Goal: Task Accomplishment & Management: Use online tool/utility

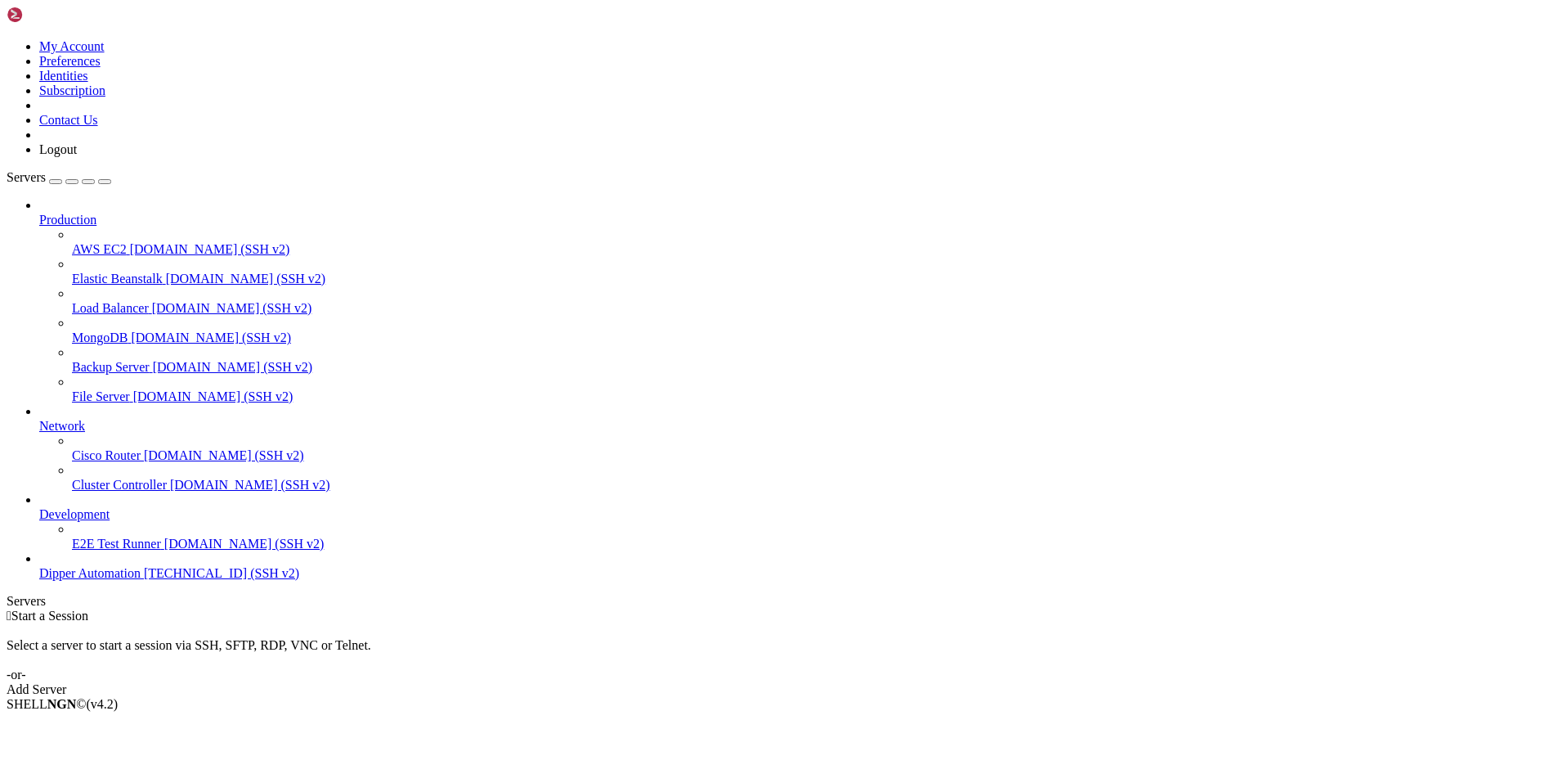
click at [140, 580] on span "Dipper Automation" at bounding box center [89, 573] width 102 height 14
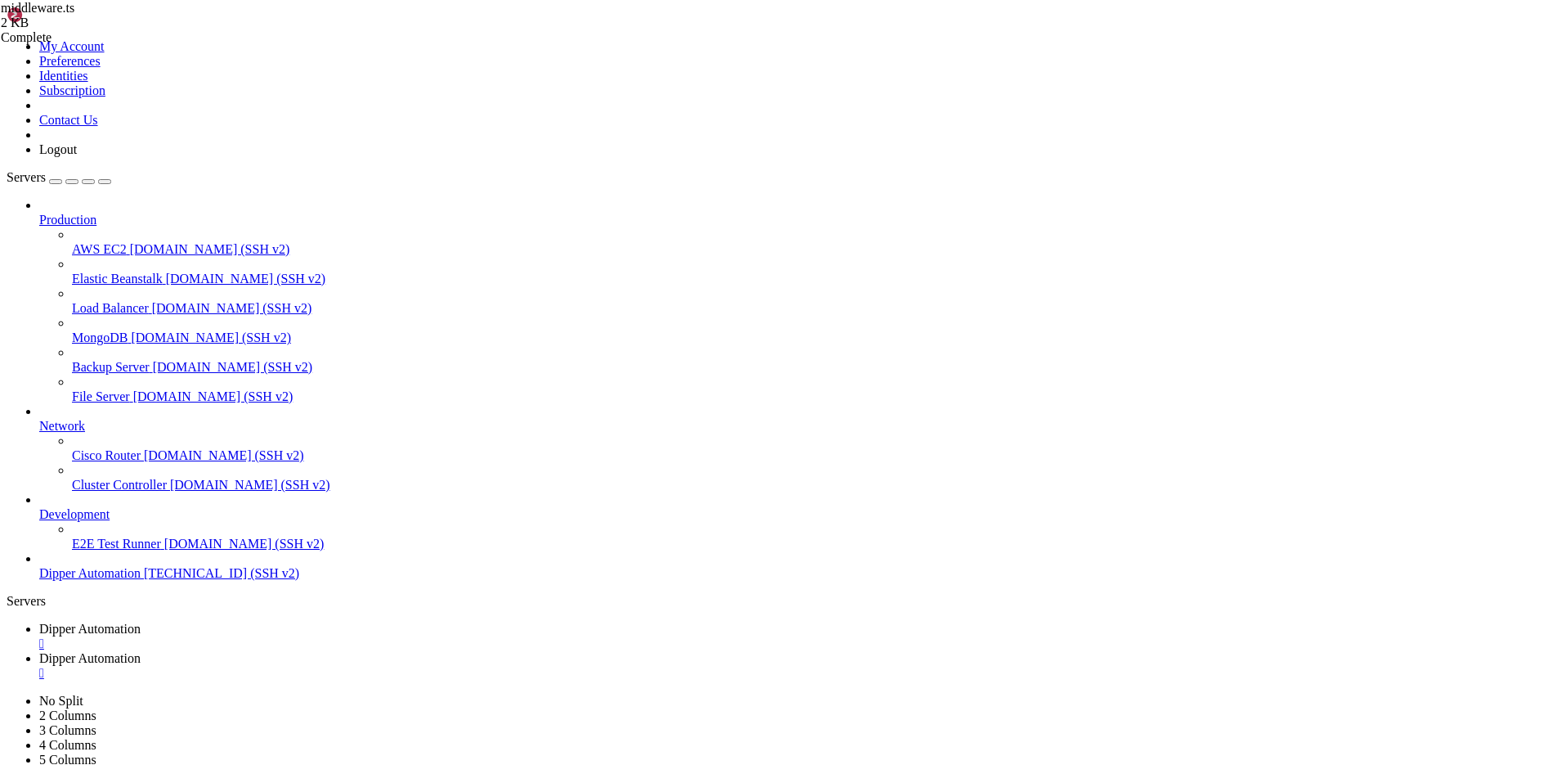
type input "/root/DipperPortal/app"
drag, startPoint x: 445, startPoint y: 553, endPoint x: 92, endPoint y: -69, distance: 715.2
type textarea ""use client""
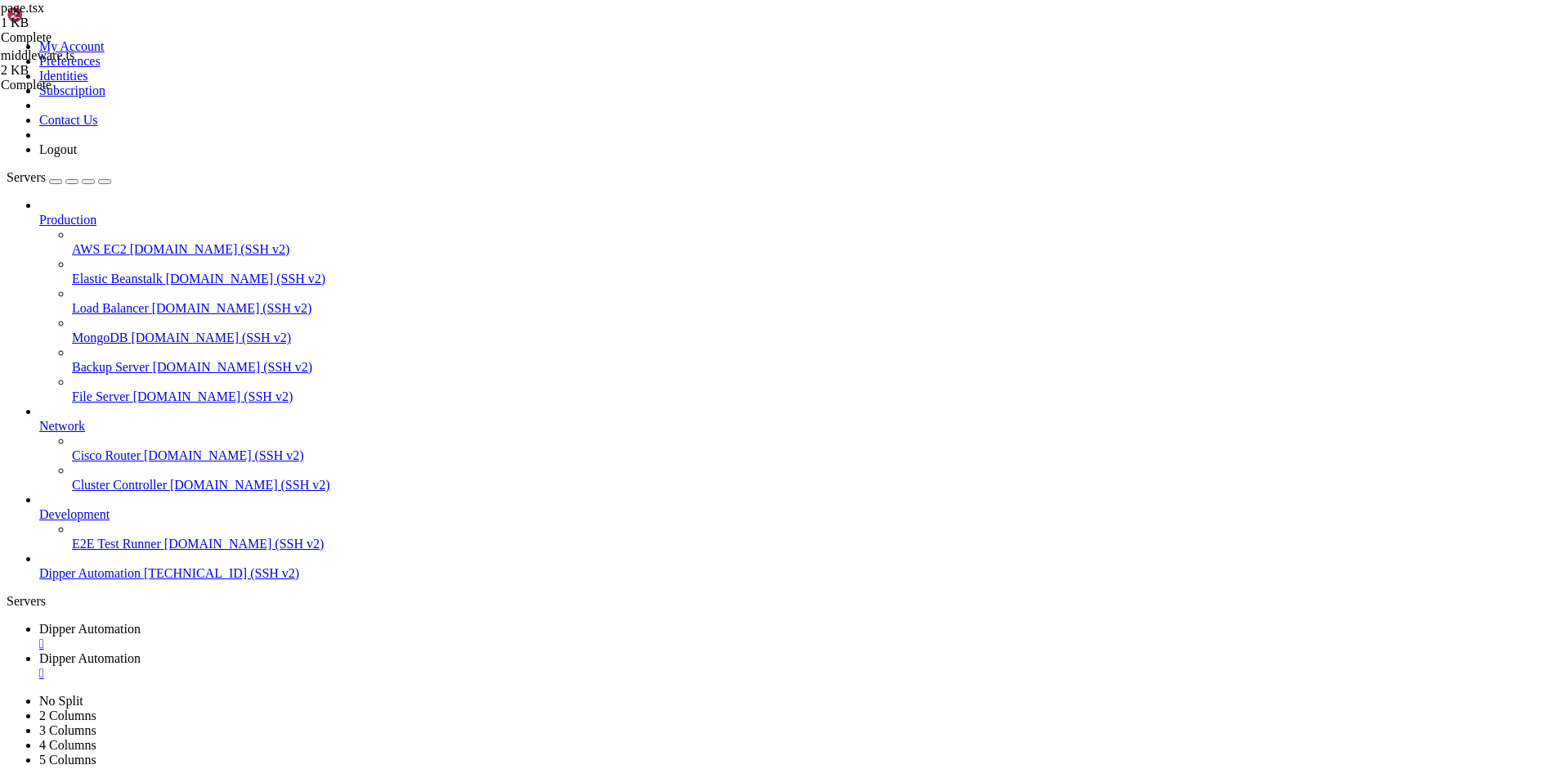
paste textarea
drag, startPoint x: 308, startPoint y: 569, endPoint x: 207, endPoint y: 96, distance: 483.7
type textarea "import { useEffect } from "react" import { useRouter } from "next/navigation""
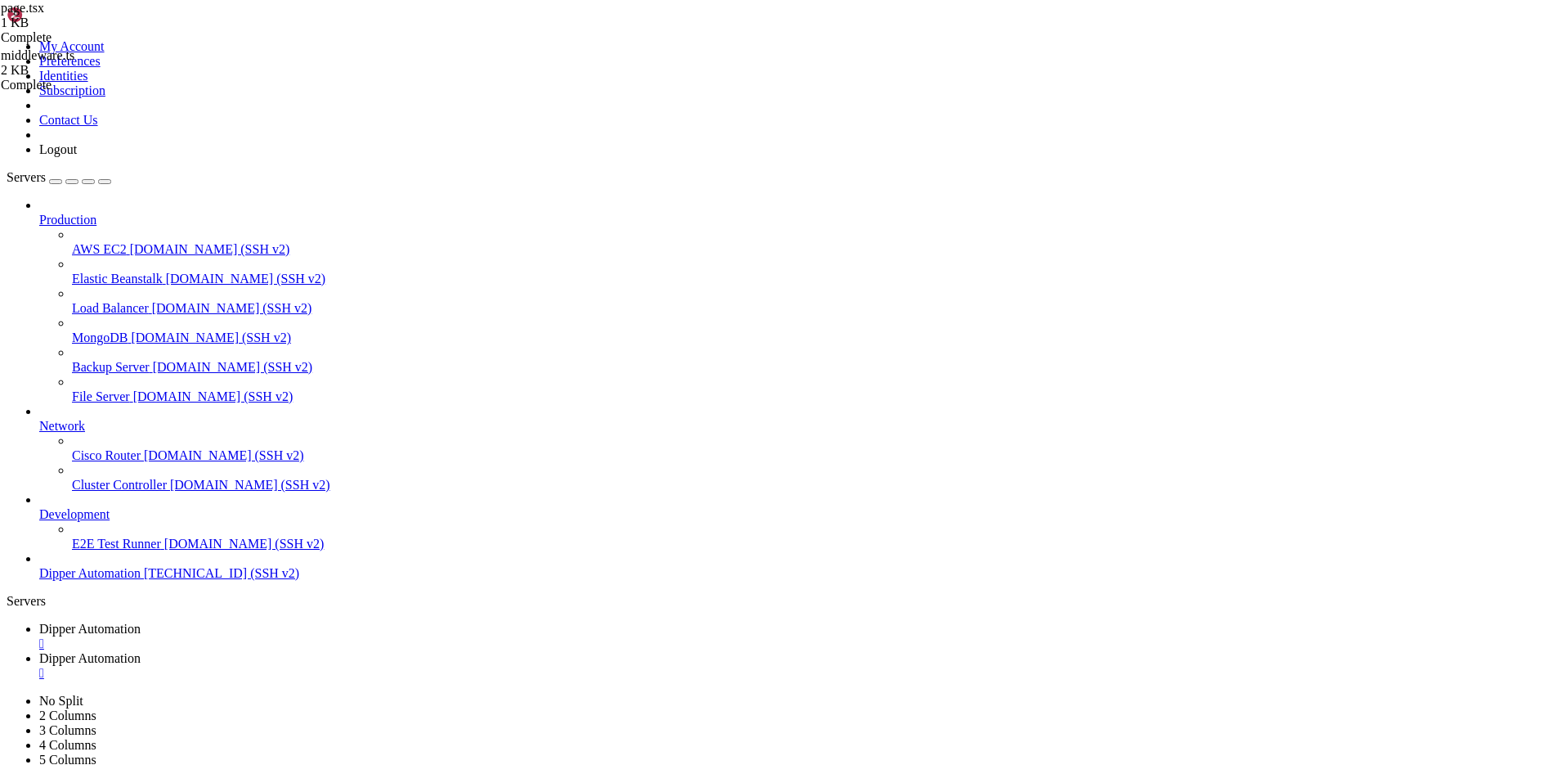
paste textarea
click at [294, 622] on link "Dipper Automation " at bounding box center [800, 636] width 1522 height 29
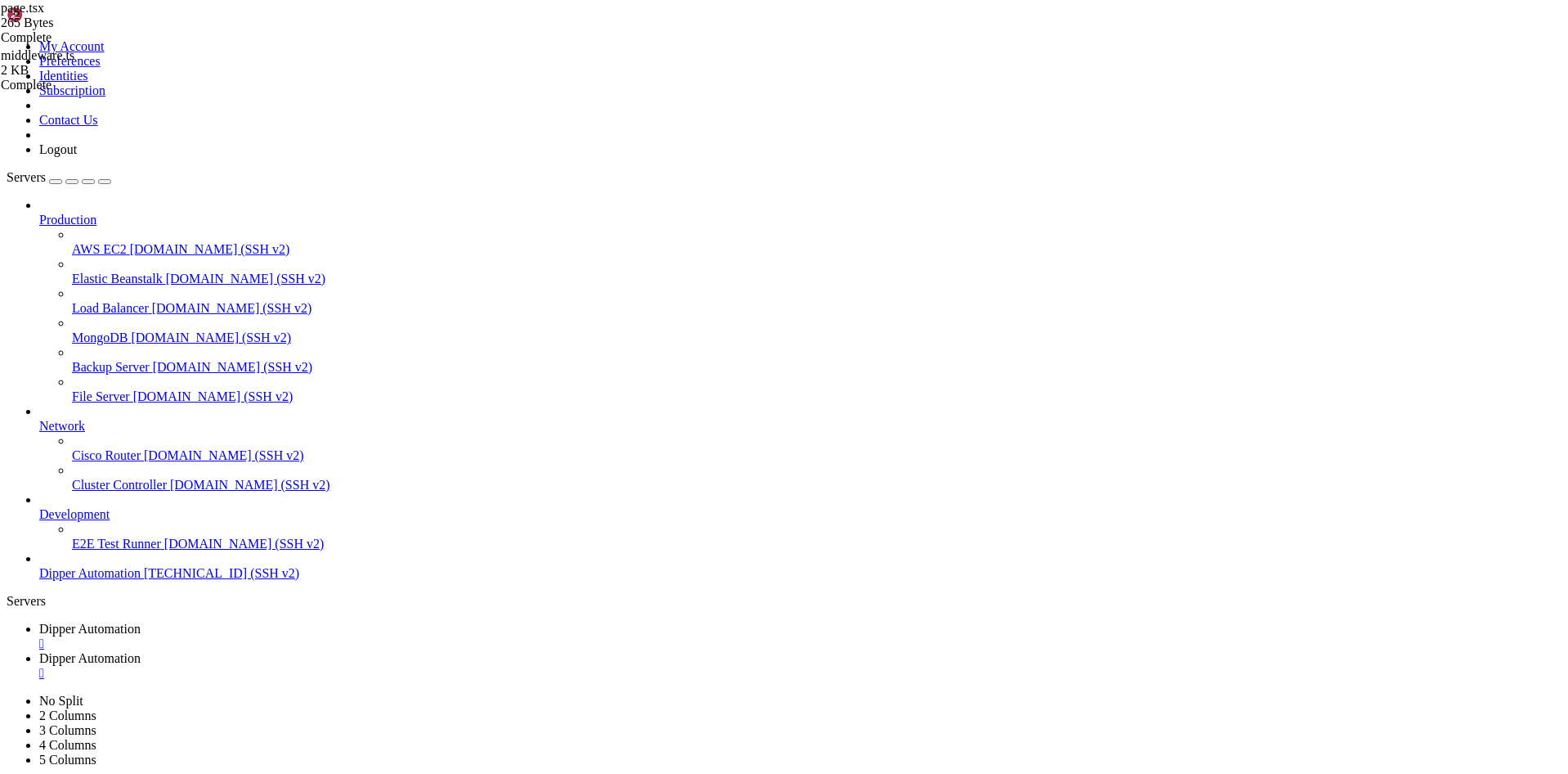
scroll to position [1863, 0]
click at [423, 651] on link "Dipper Automation " at bounding box center [800, 666] width 1522 height 29
drag, startPoint x: 316, startPoint y: 667, endPoint x: 333, endPoint y: 141, distance: 526.3
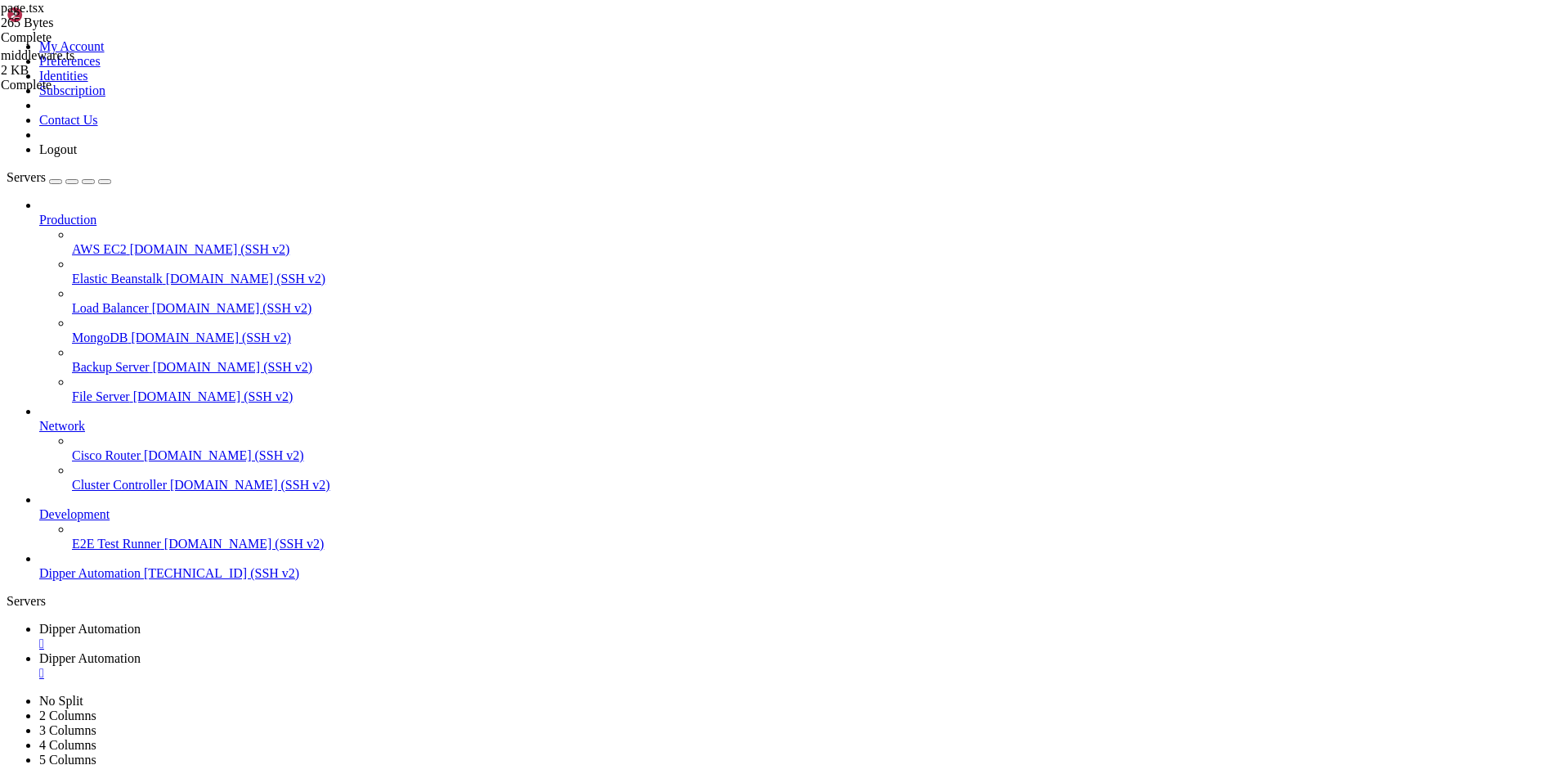
type input "/root/DipperPortal"
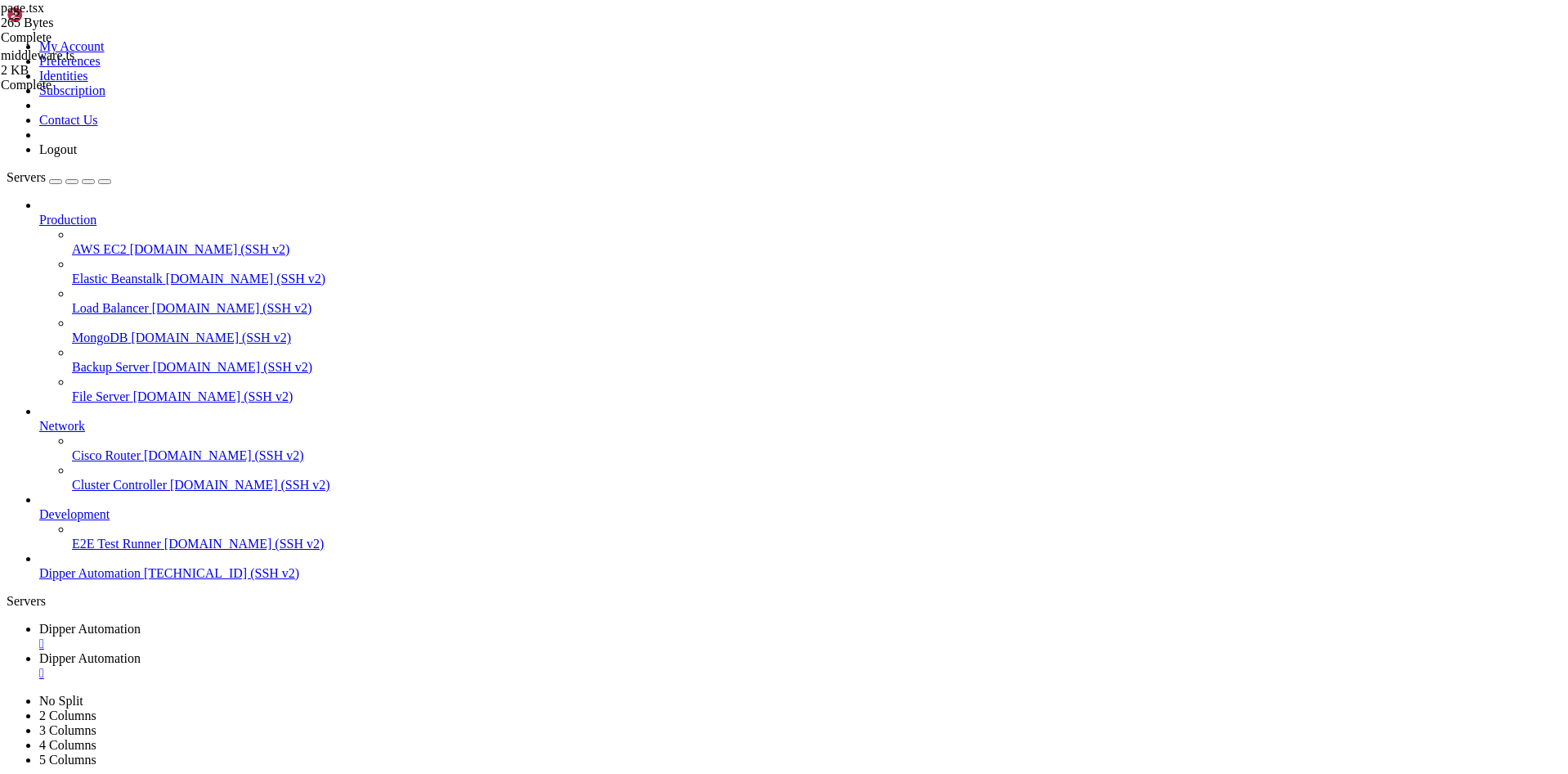
type textarea "return [DOMAIN_NAME]()"
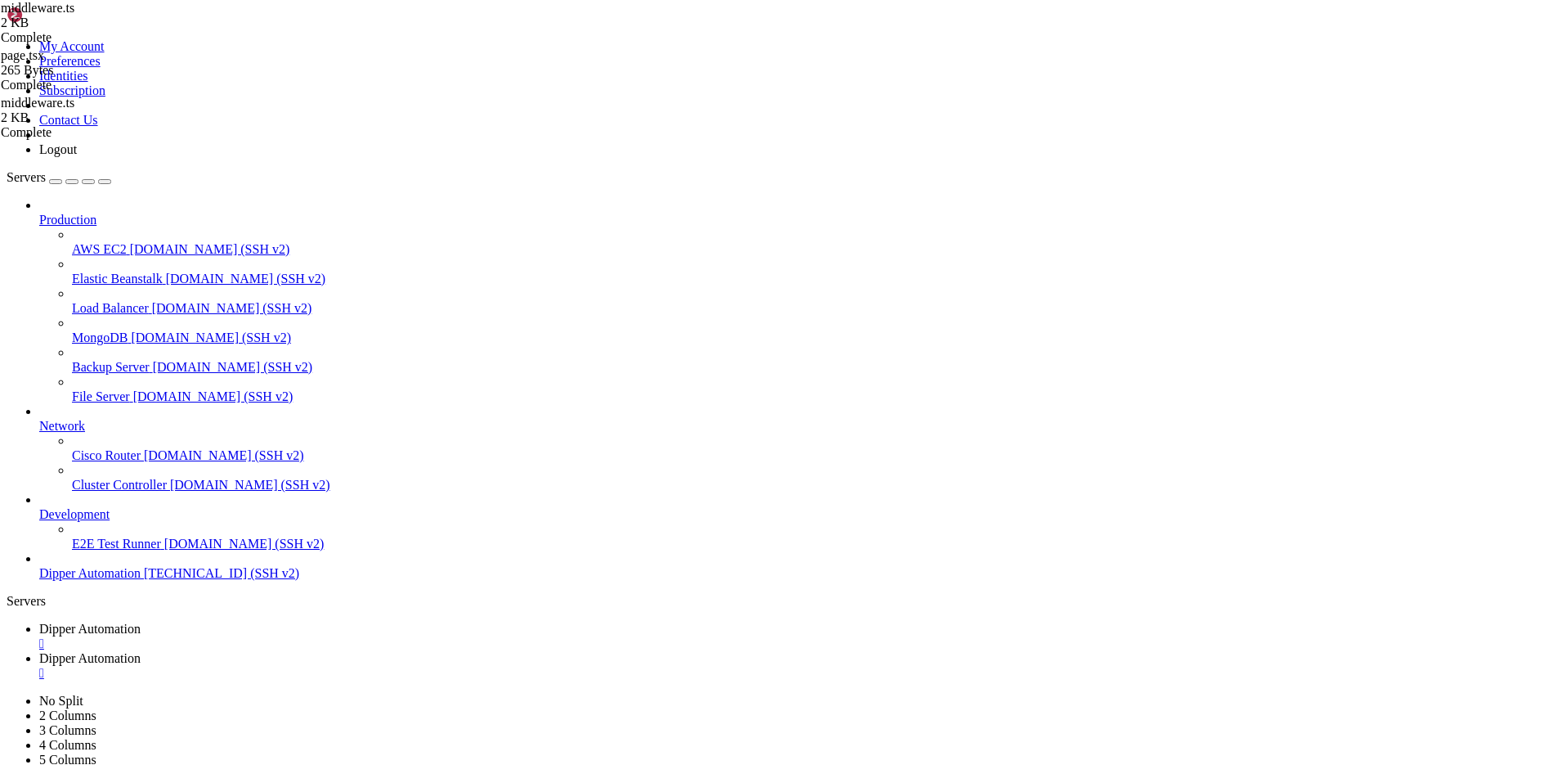
type textarea "}"
paste textarea
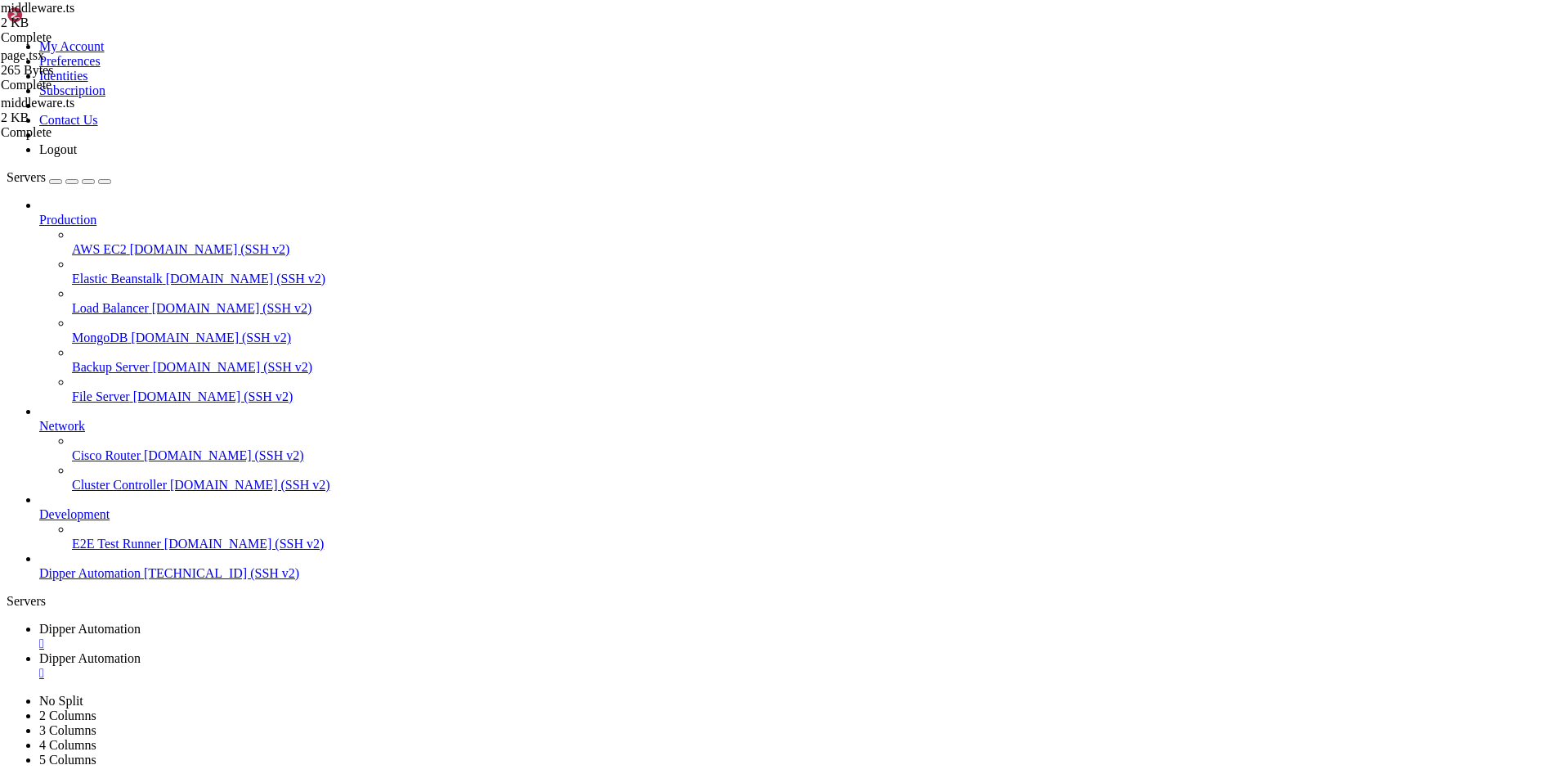
type textarea "}"
paste textarea
drag, startPoint x: 286, startPoint y: 500, endPoint x: 241, endPoint y: 435, distance: 79.1
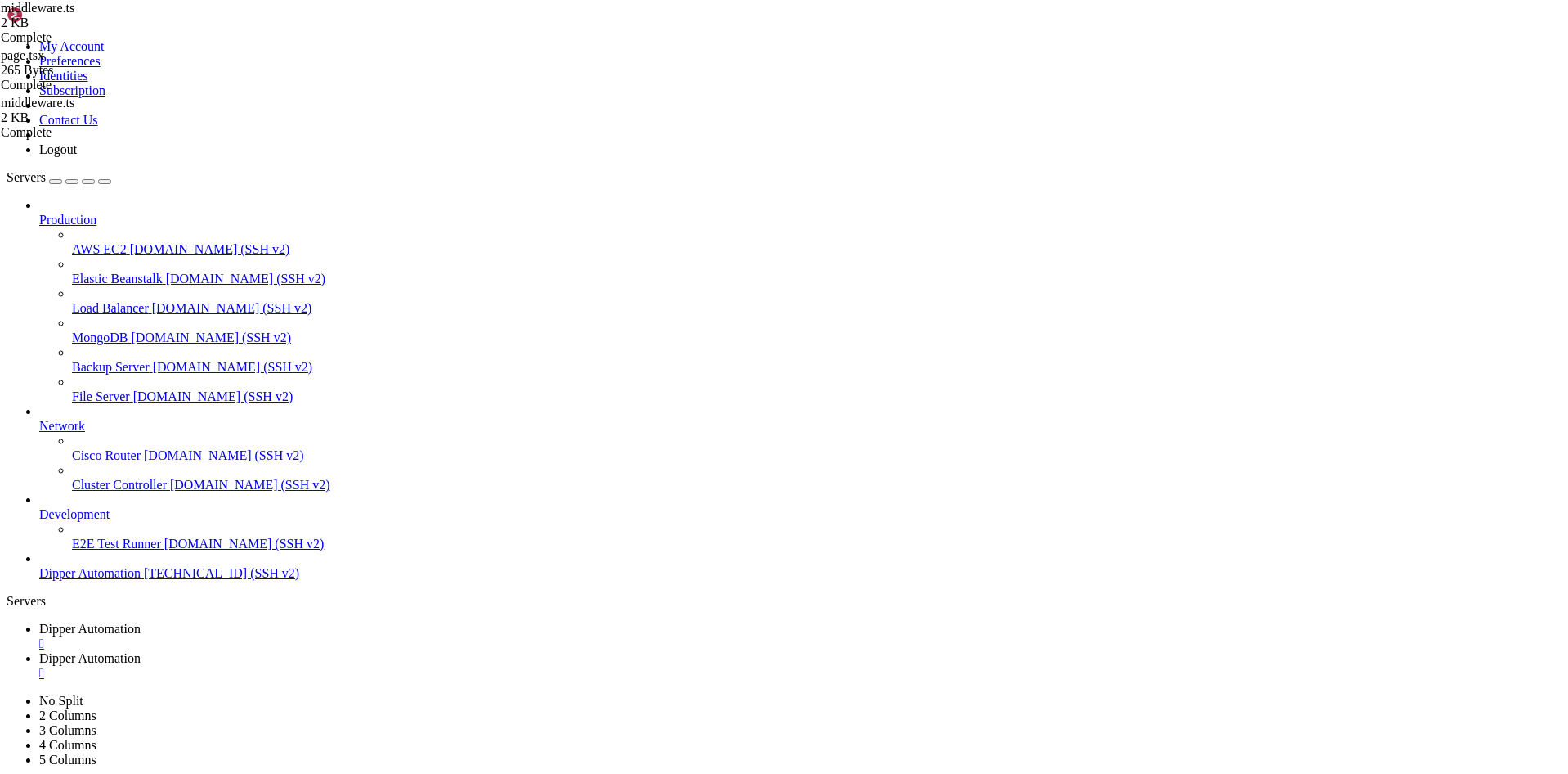
type textarea "// Verifica rotas da Laviniense if (pathname.startsWith("/laviniense/")) {"
paste textarea "if (pathname.startsWith("/laviniense/")) {"
drag, startPoint x: 449, startPoint y: 535, endPoint x: 493, endPoint y: 553, distance: 47.5
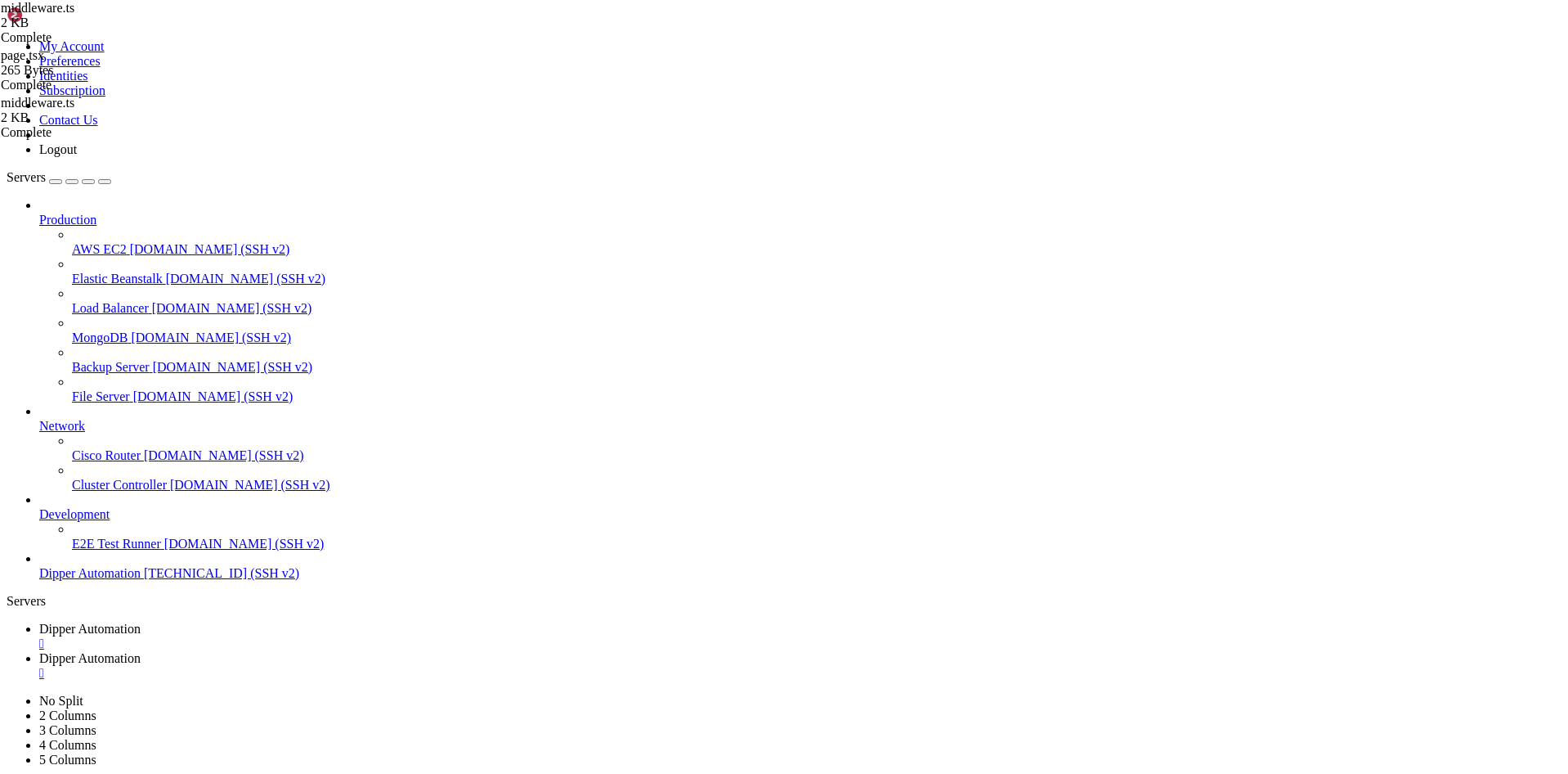
type textarea "if (pathname.startsWith("/stem/")) {"
click at [140, 622] on span "Dipper Automation" at bounding box center [89, 629] width 102 height 14
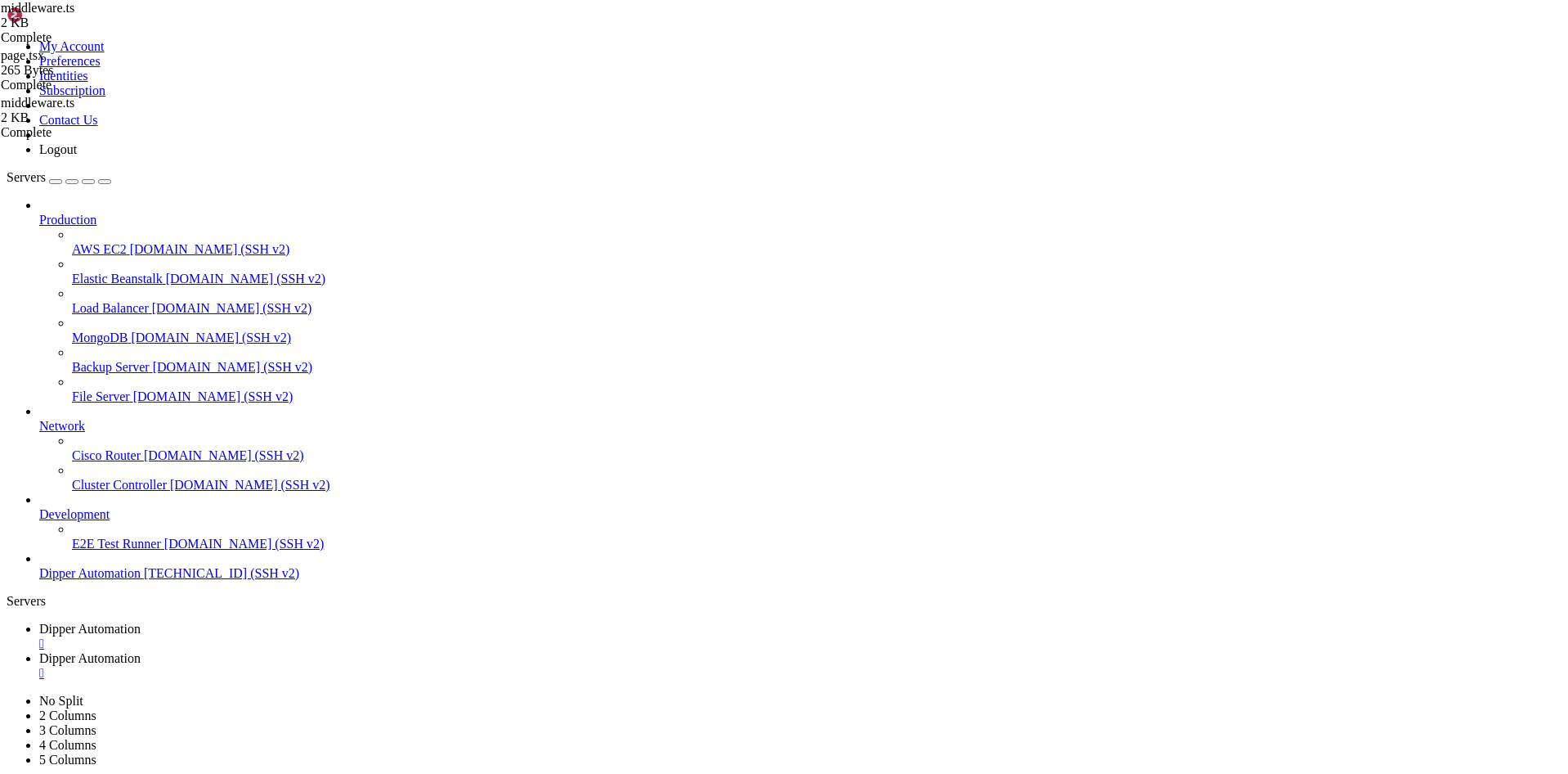
click at [396, 651] on link "Dipper Automation " at bounding box center [800, 666] width 1522 height 29
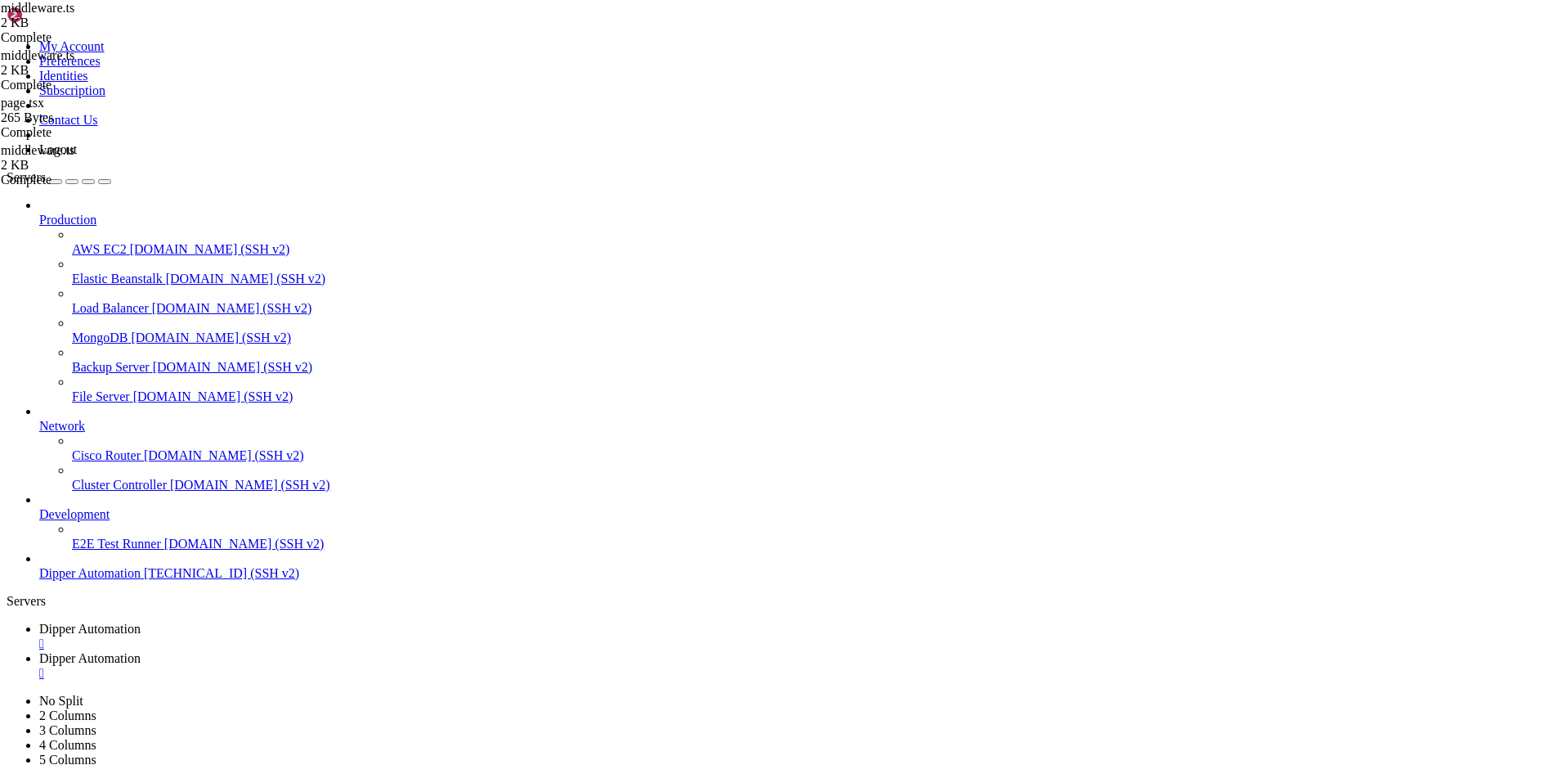
type textarea "const isAllowed = allowedPaths.has(pathname)"
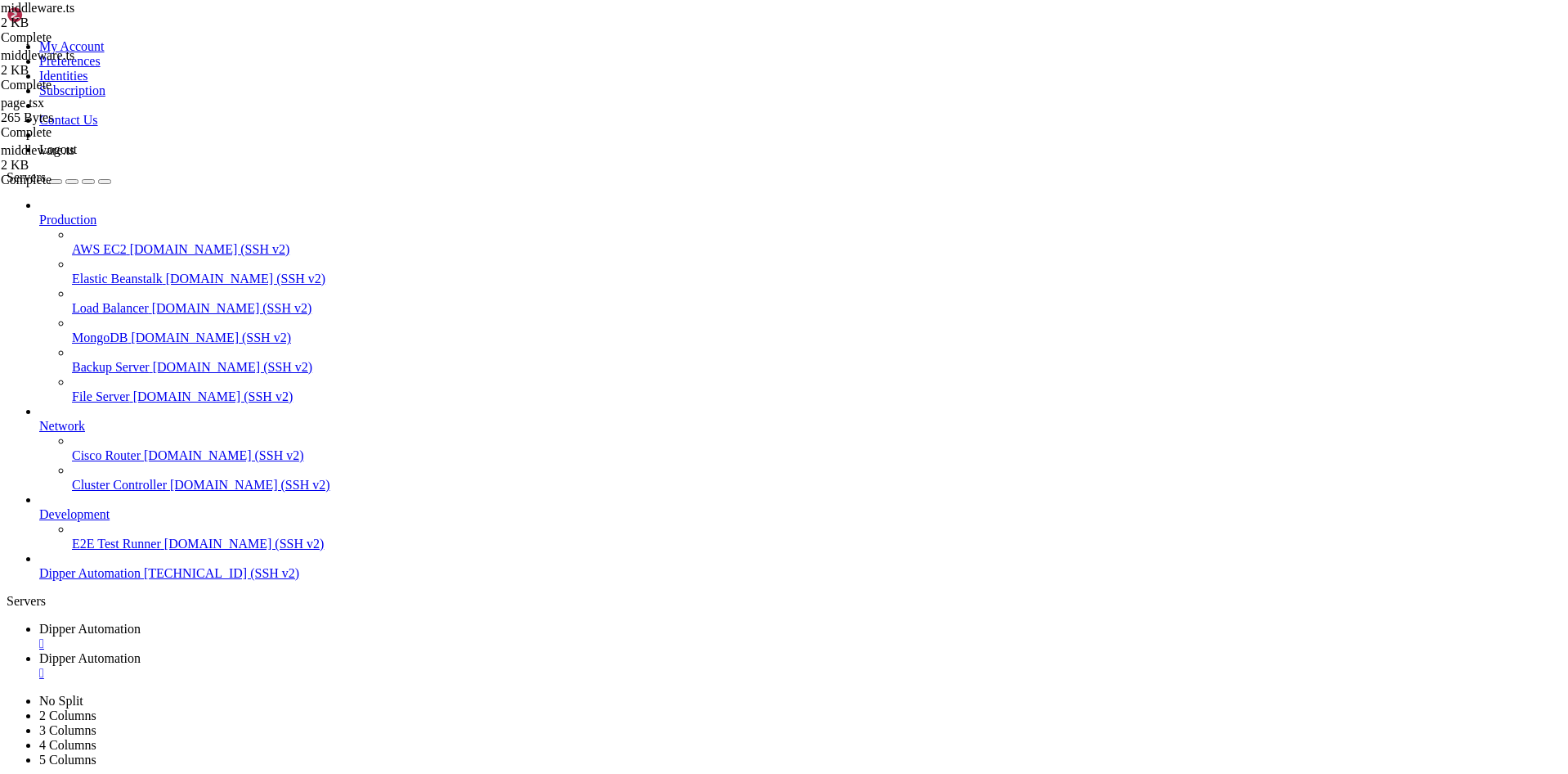
scroll to position [311, 0]
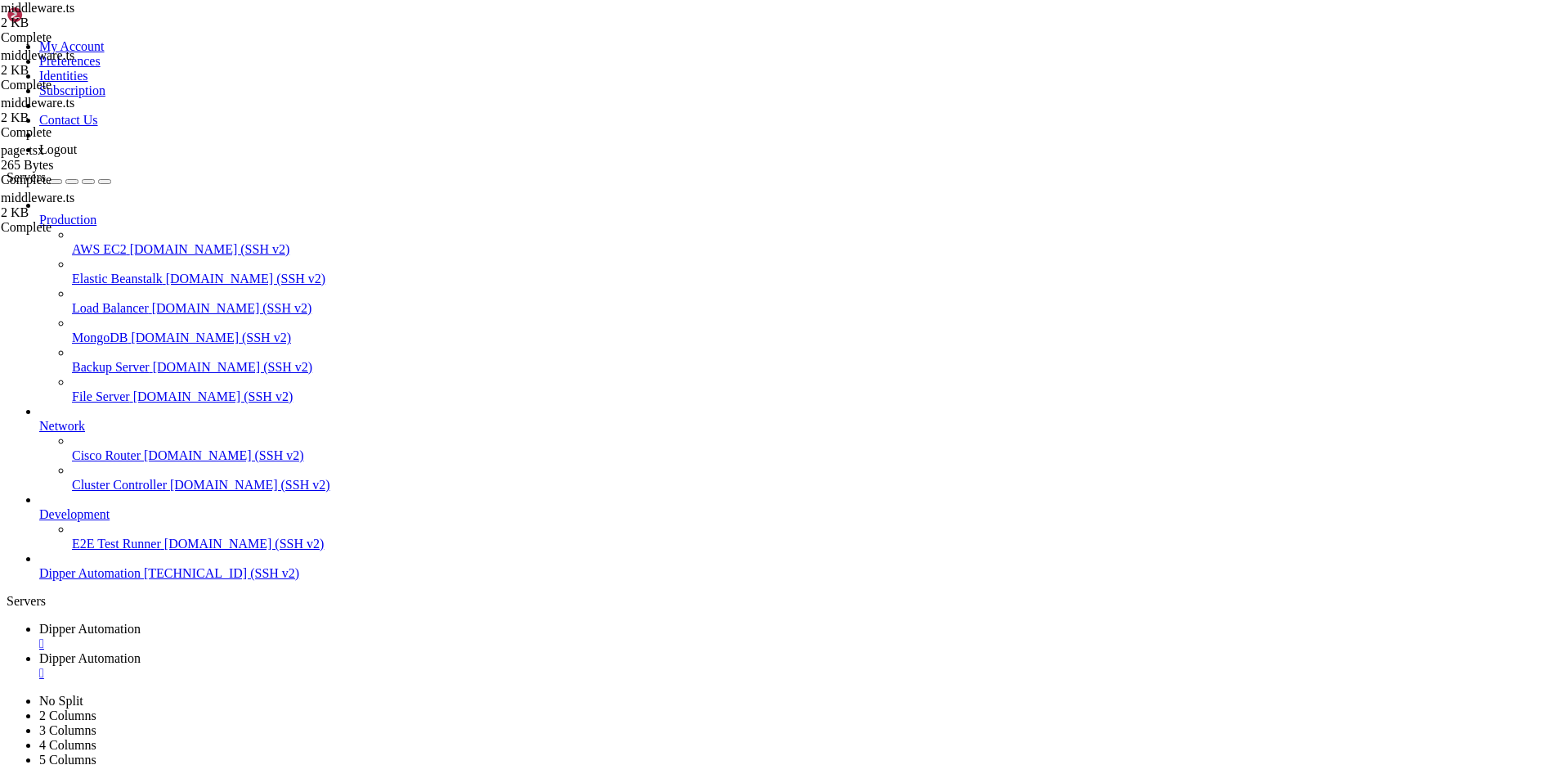
type input "/root/DipperPortal/backend/data"
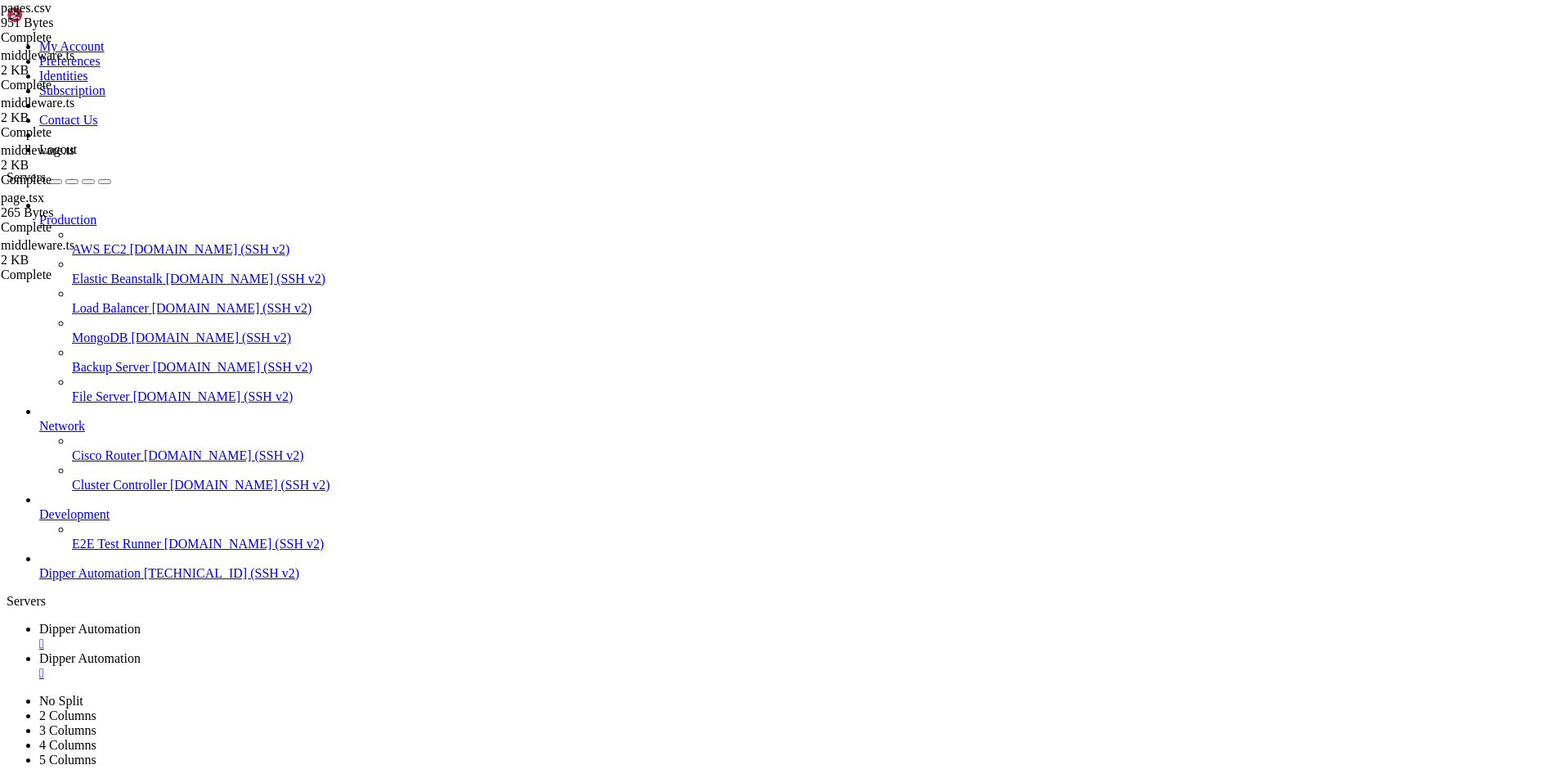
type textarea "7,/main,Início,Dipper,BarChart3"
drag, startPoint x: 424, startPoint y: 139, endPoint x: 220, endPoint y: 140, distance: 204.0
drag, startPoint x: 591, startPoint y: 272, endPoint x: 237, endPoint y: 258, distance: 354.3
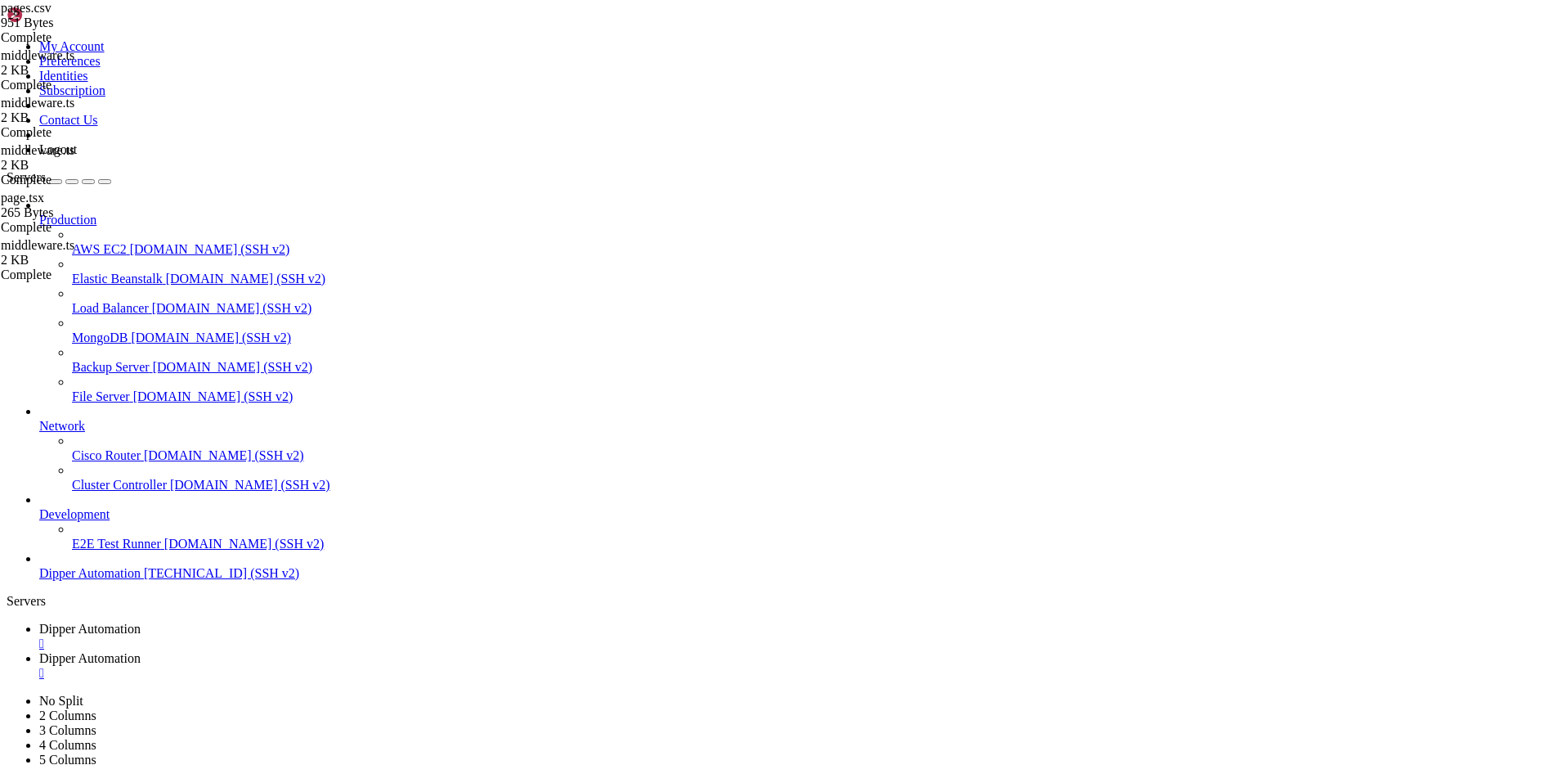
drag, startPoint x: 409, startPoint y: 288, endPoint x: 169, endPoint y: 149, distance: 277.3
drag, startPoint x: 405, startPoint y: 107, endPoint x: 227, endPoint y: 92, distance: 178.6
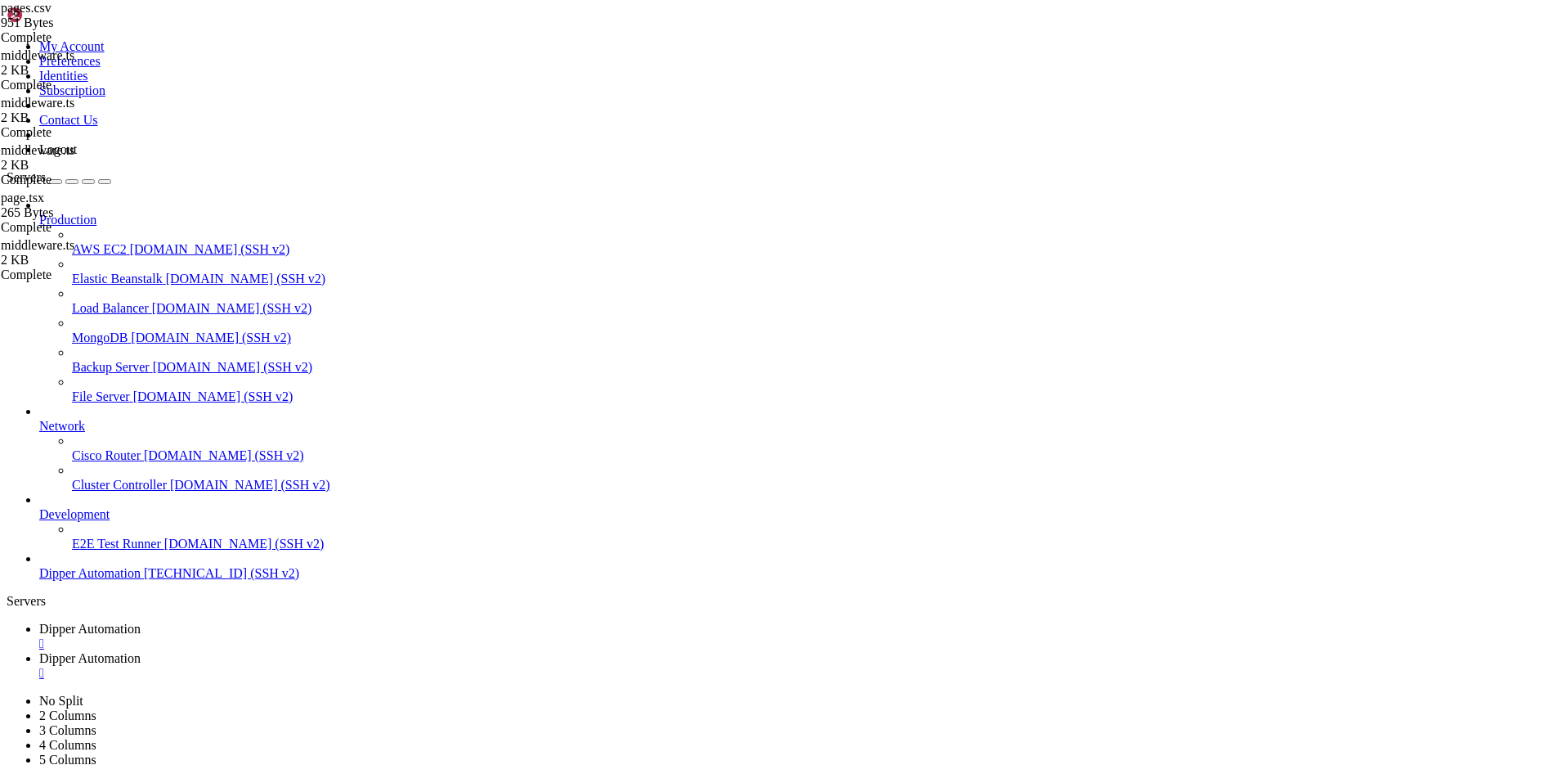
type textarea "1,/stem/controle,Controle,Academia STEM,BarChart3 1,/stem/dispositivos,Disposit…"
paste textarea "7,/home,Início,Dipper,BarChart3"
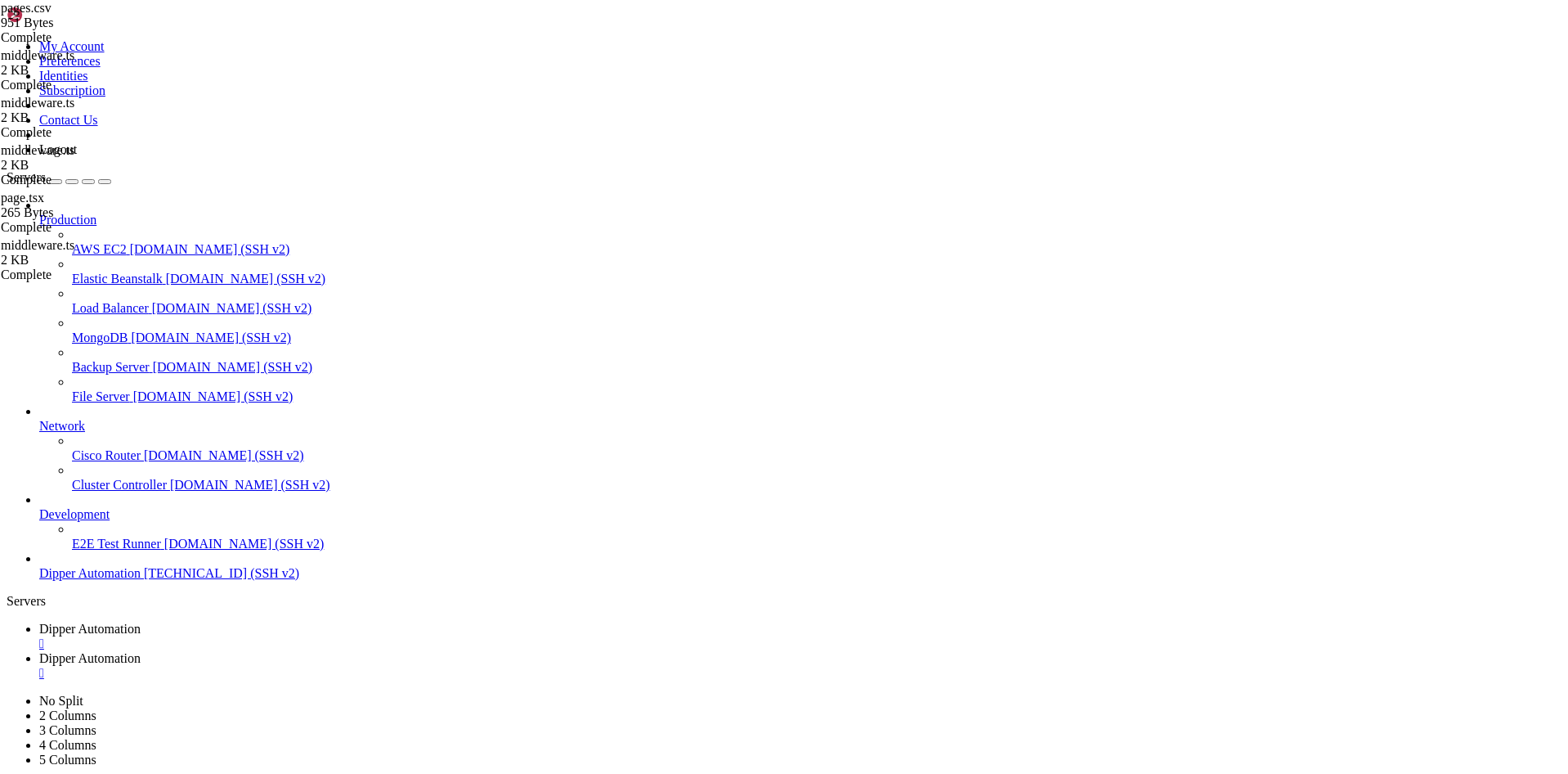
scroll to position [0, 1]
type textarea "1,/home,Início,Dipper,BarChart3"
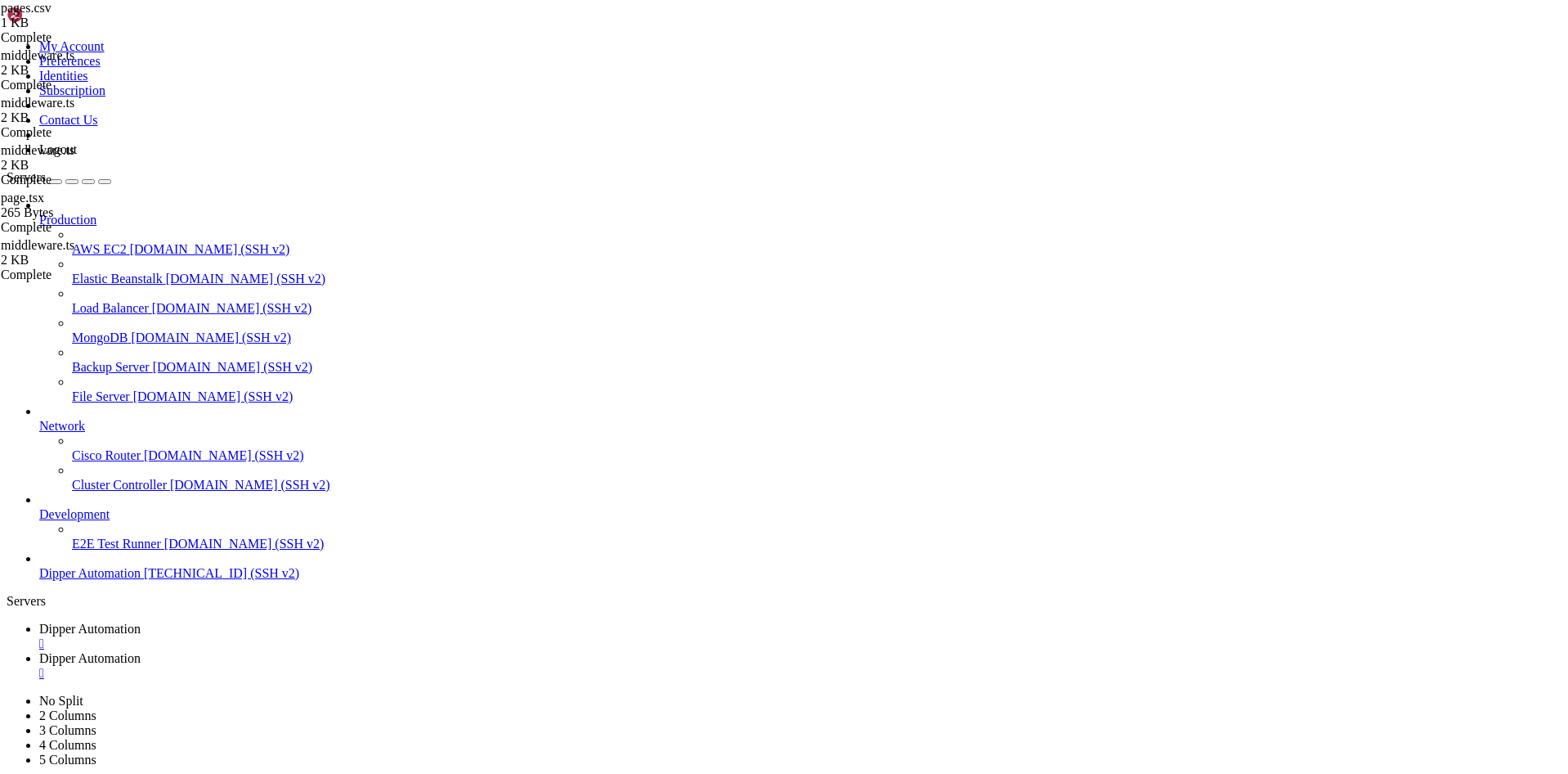
scroll to position [1, 0]
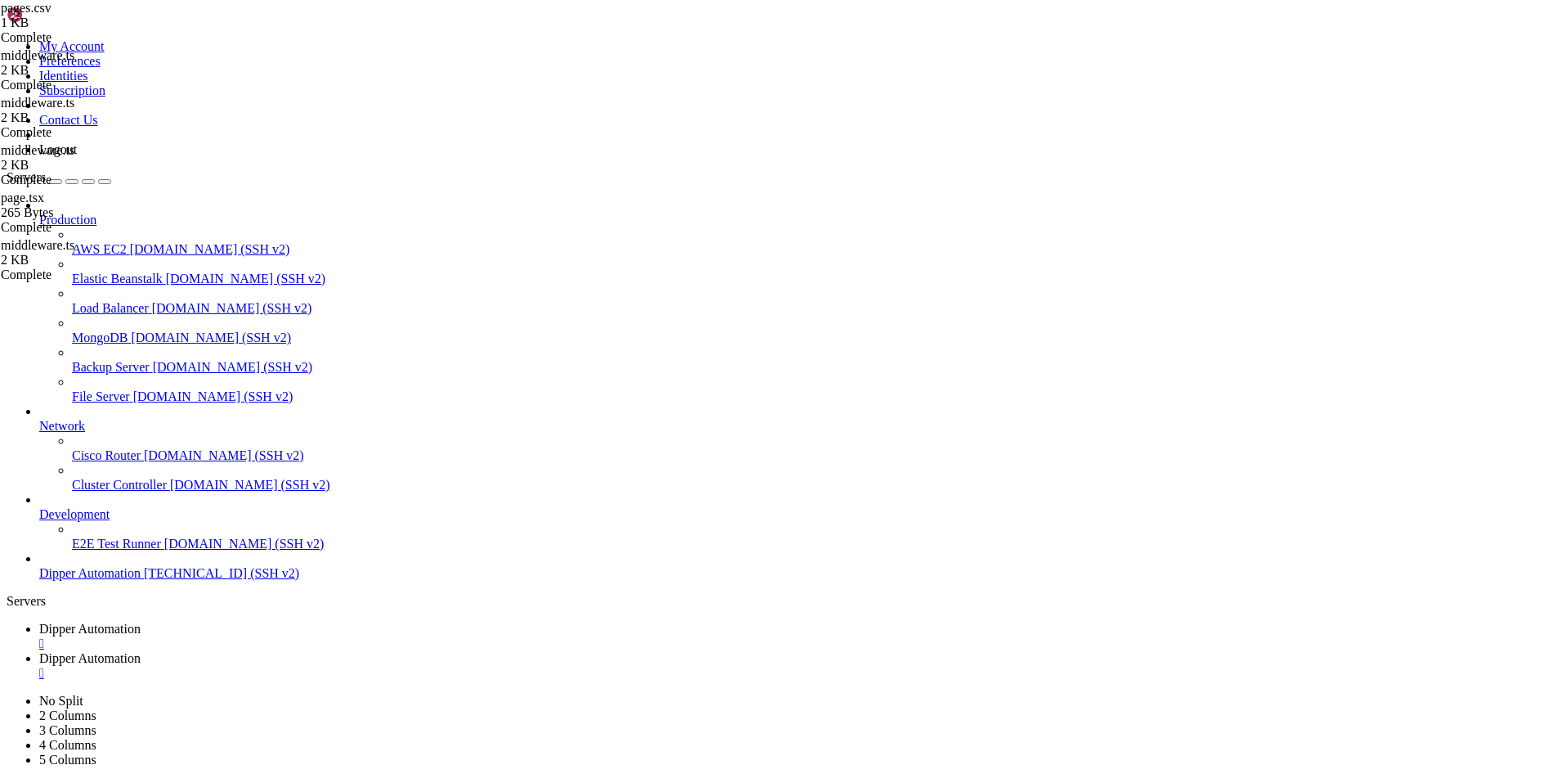
click at [479, 492] on div at bounding box center [784, 387] width 1568 height 774
click at [164, 315] on div "2 MB / 217 MB" at bounding box center [83, 308] width 163 height 15
click at [164, 359] on div "DipperPortal 2 MB / 217 MB tslib.es6.mjs 1% 1 %" at bounding box center [83, 323] width 163 height 74
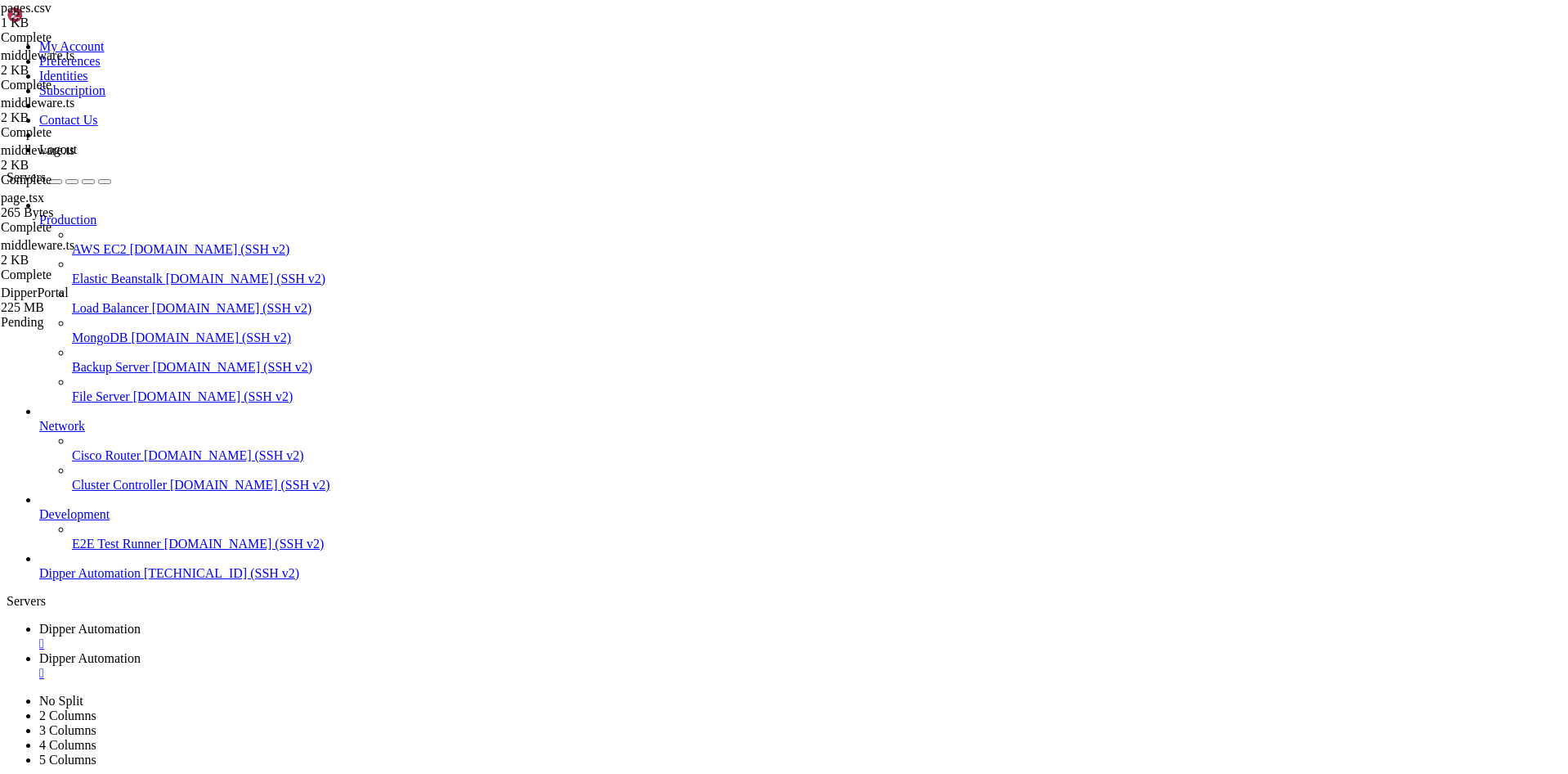
type input "/root/DipperPortal"
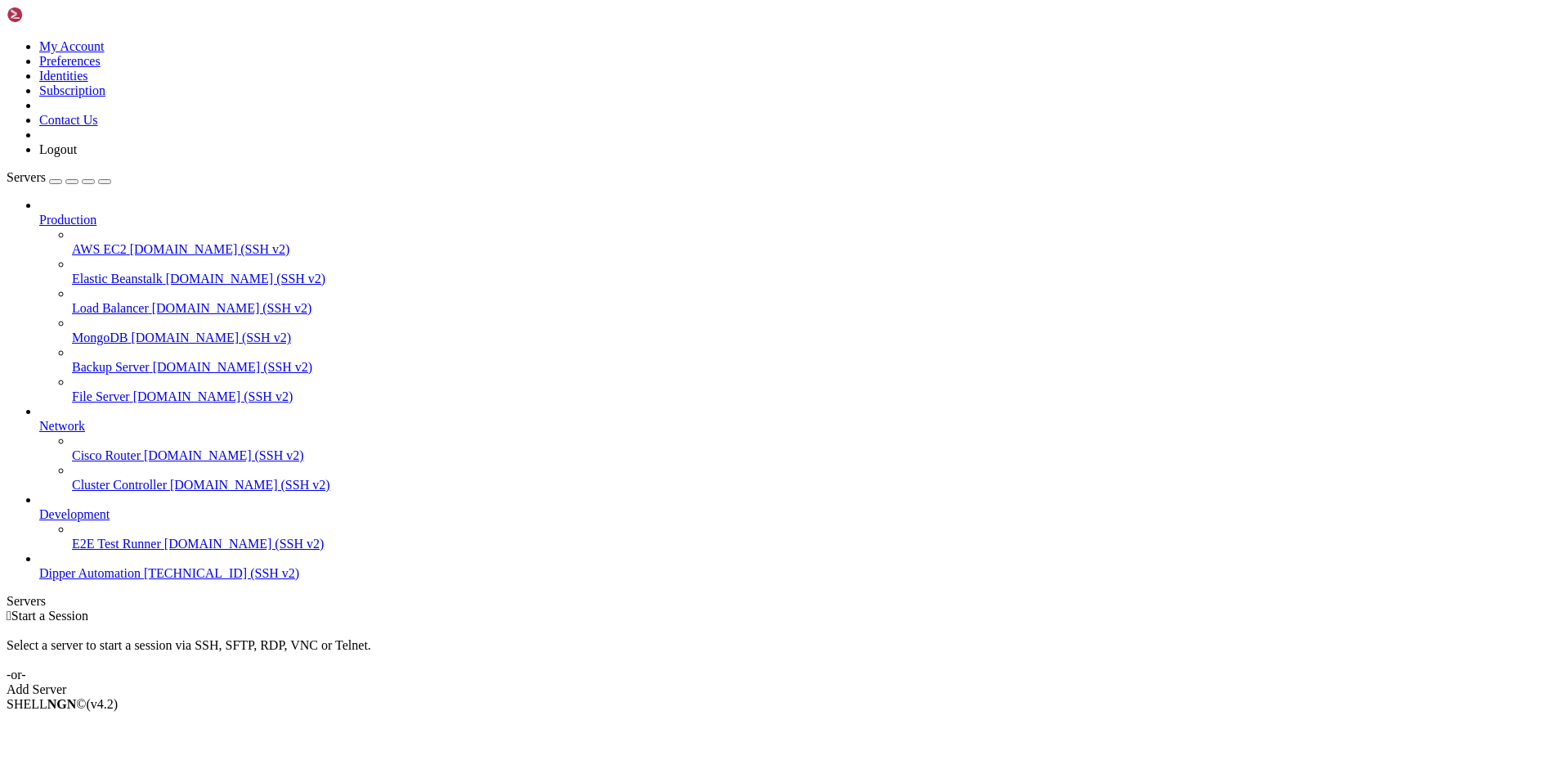
click at [120, 581] on link "Dipper Automation [TECHNICAL_ID] (SSH v2)" at bounding box center [800, 574] width 1522 height 15
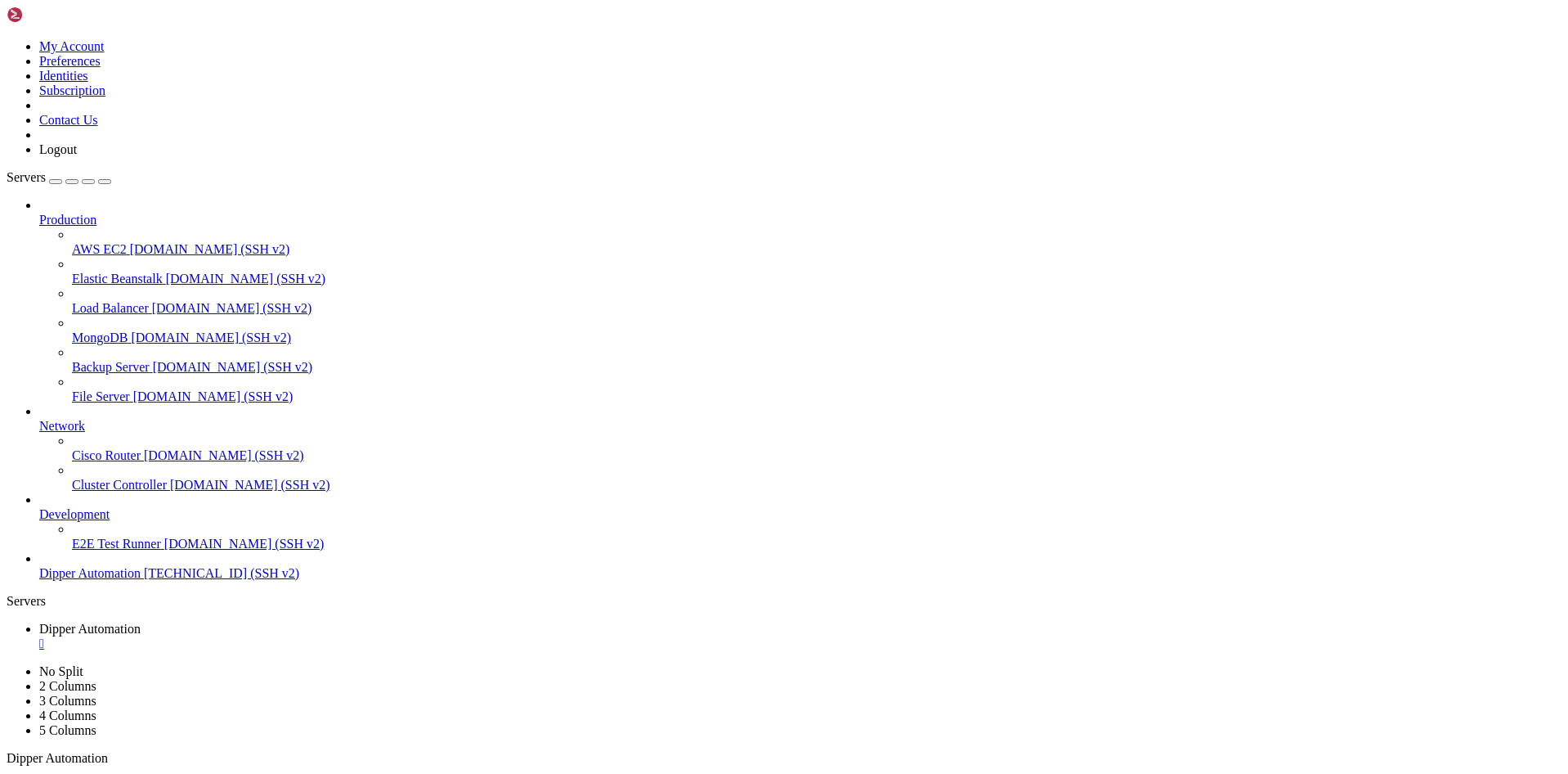
scroll to position [84, 0]
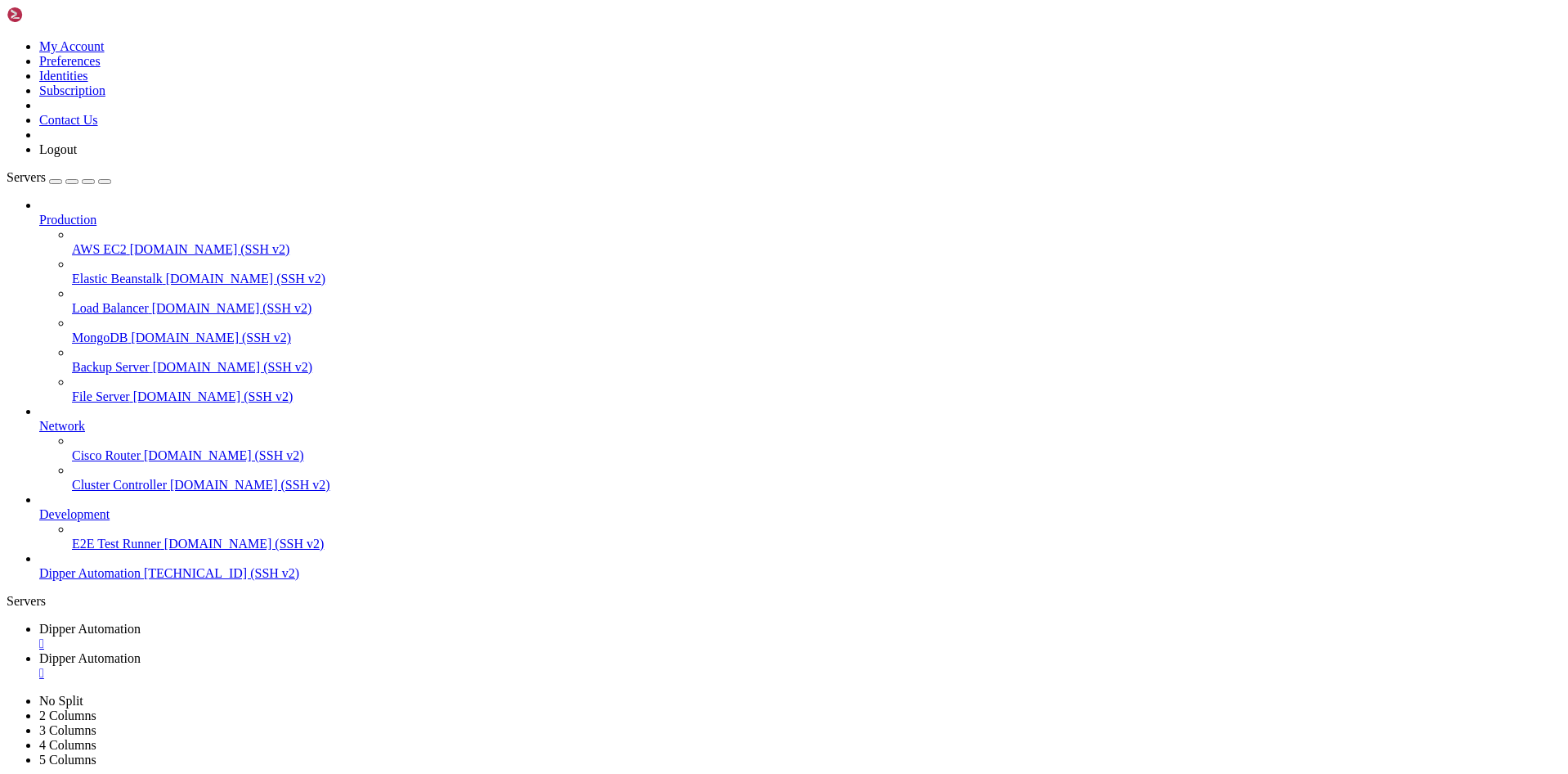
type input "/root/DipperPortal/app/home"
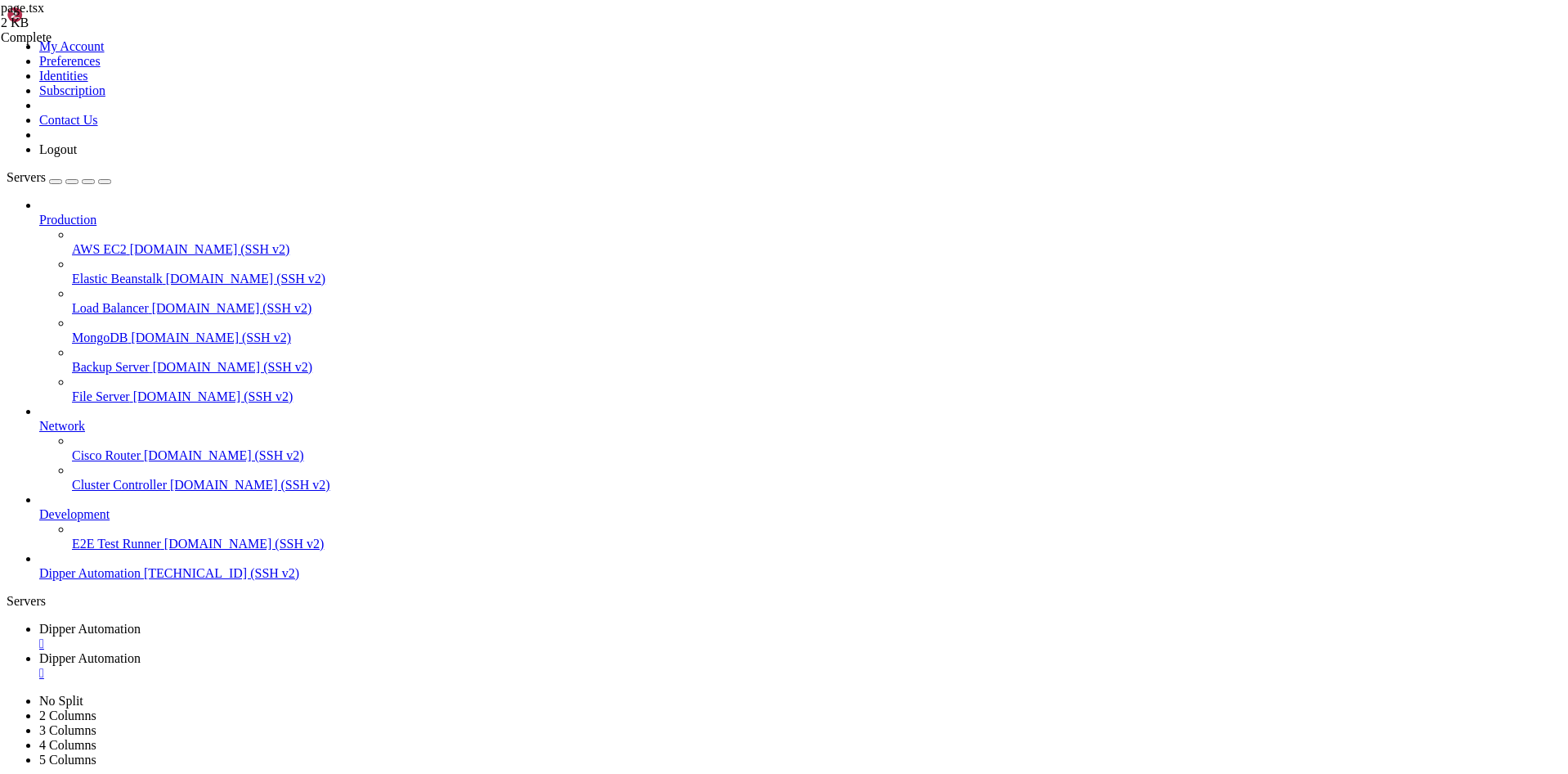
type textarea "}"
click at [140, 622] on span "Dipper Automation" at bounding box center [89, 629] width 102 height 14
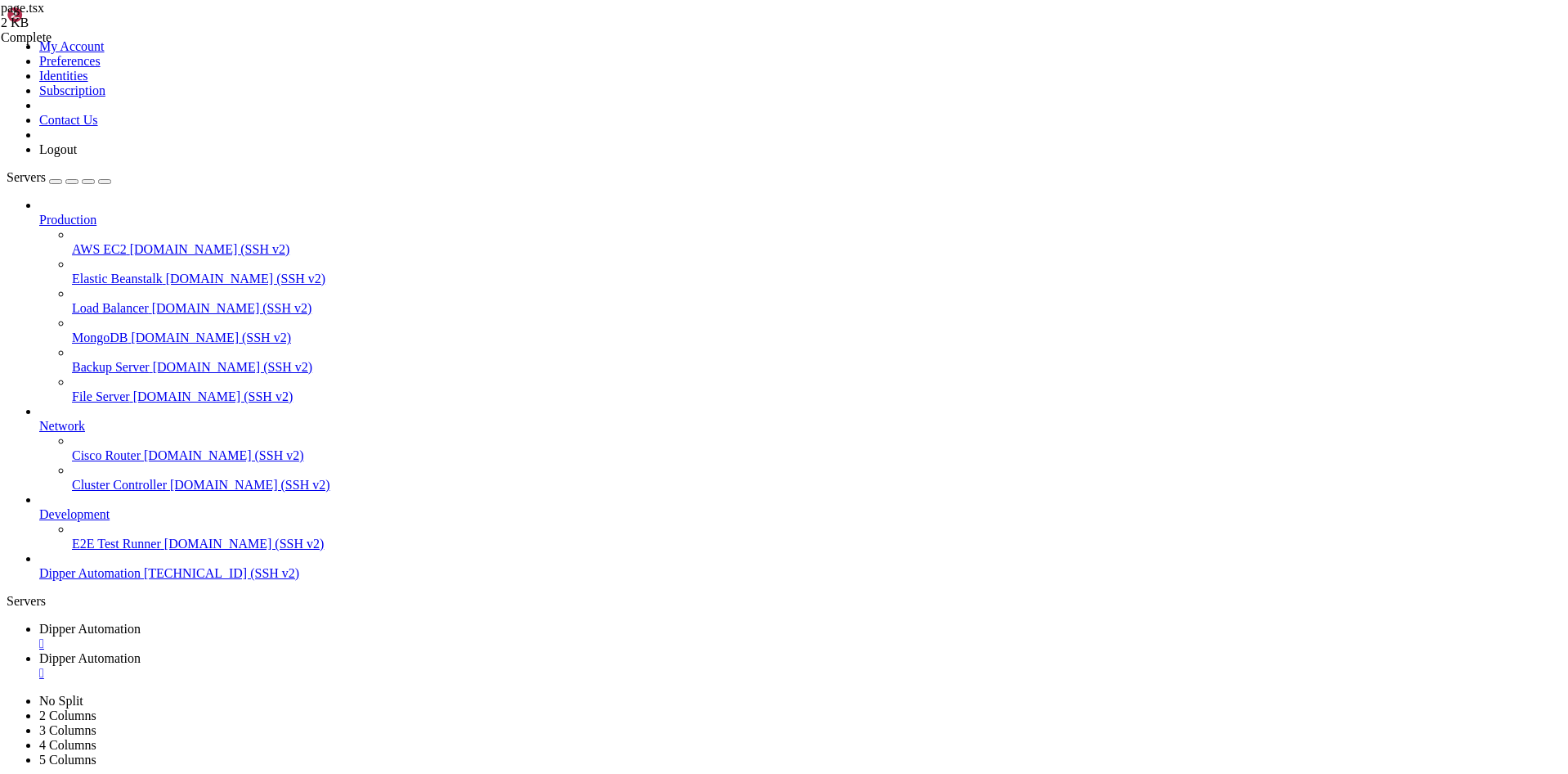
scroll to position [1905, 0]
click at [97, 213] on span "Production" at bounding box center [67, 219] width 57 height 14
click at [7, 39] on icon at bounding box center [7, 39] width 0 height 0
click at [39, 213] on icon at bounding box center [39, 213] width 0 height 0
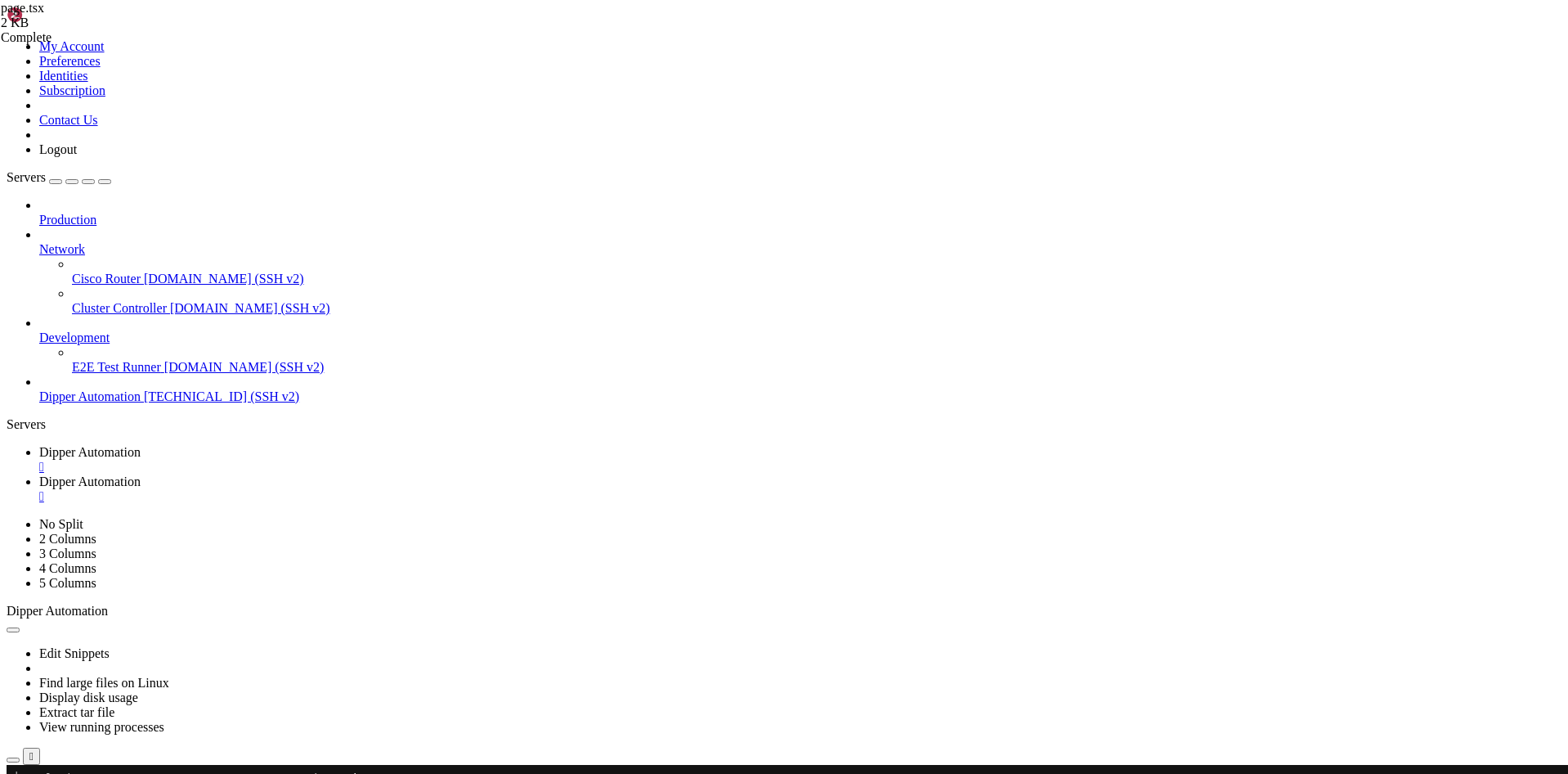
click at [39, 242] on icon at bounding box center [39, 242] width 0 height 0
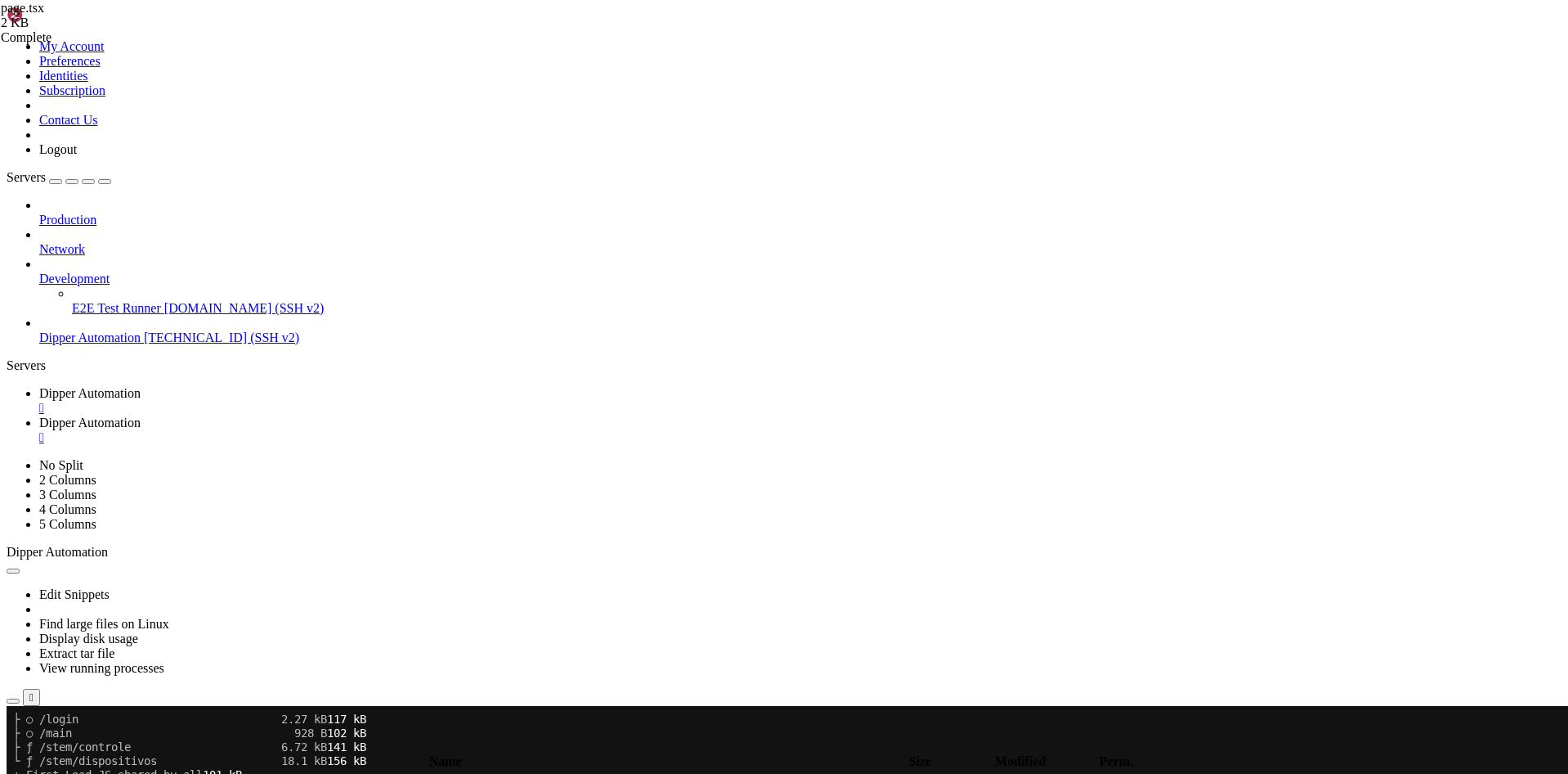
click at [39, 242] on icon at bounding box center [39, 242] width 0 height 0
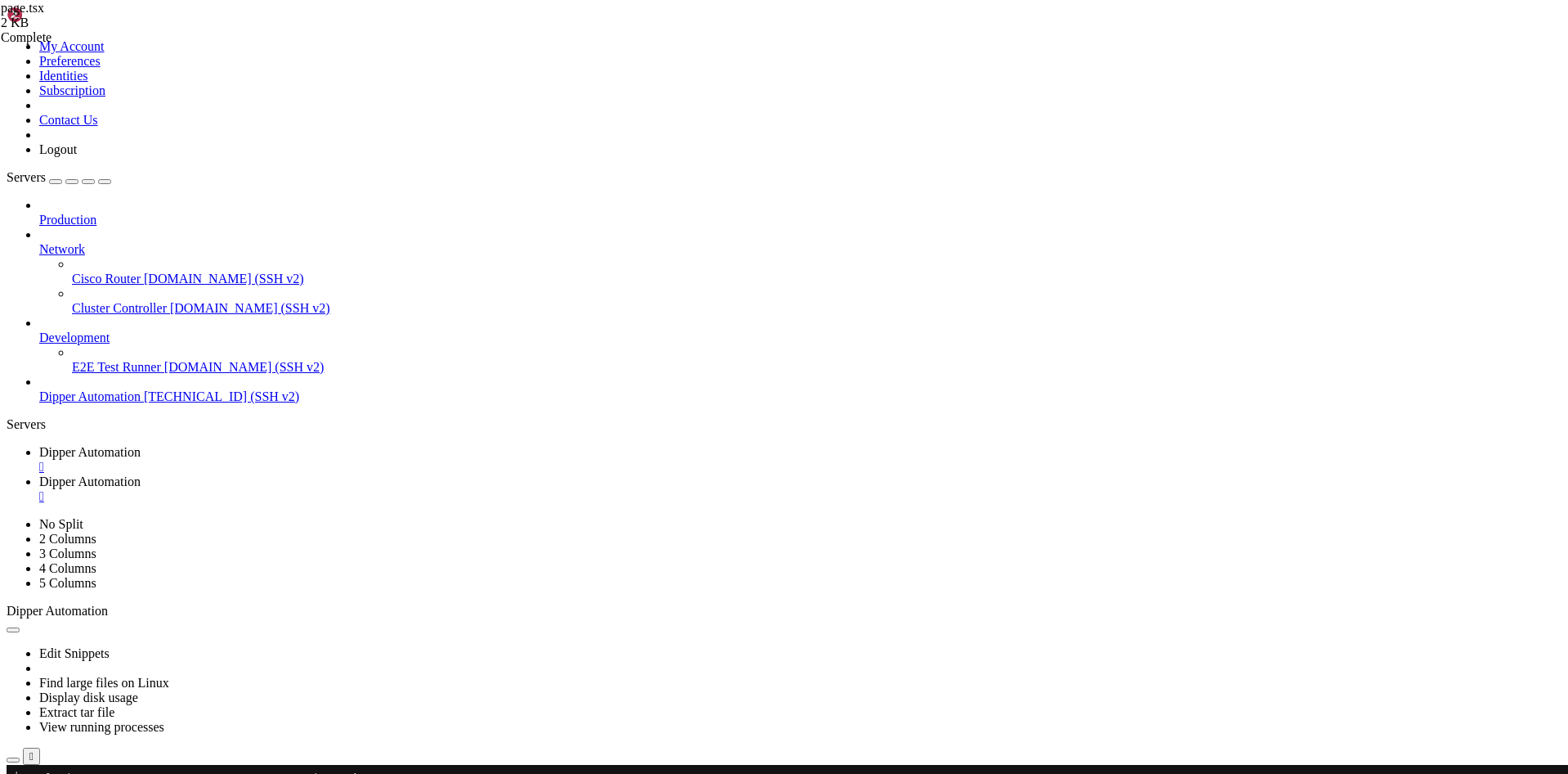
click at [39, 242] on icon at bounding box center [39, 242] width 0 height 0
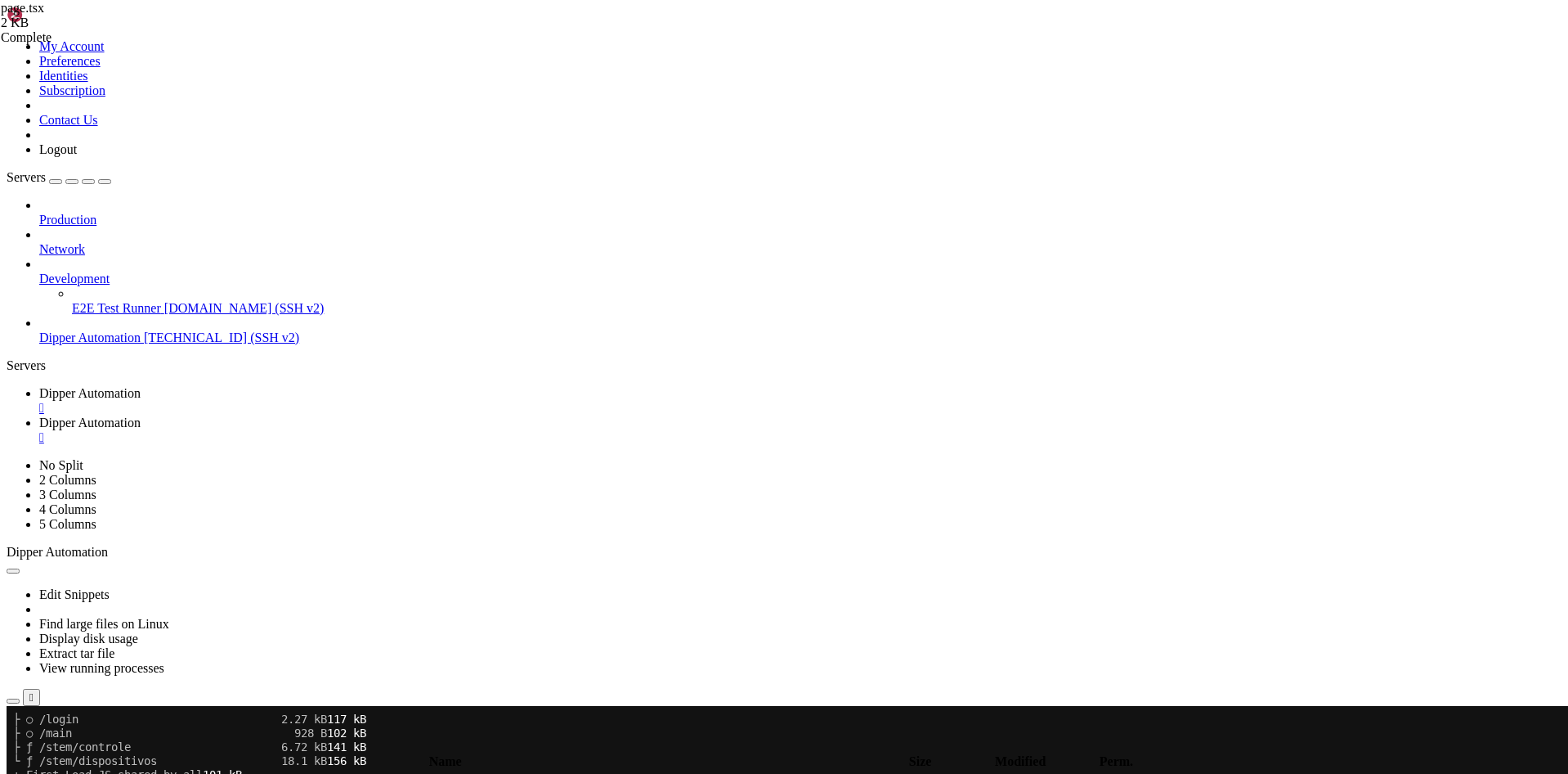
click at [39, 272] on icon at bounding box center [39, 272] width 0 height 0
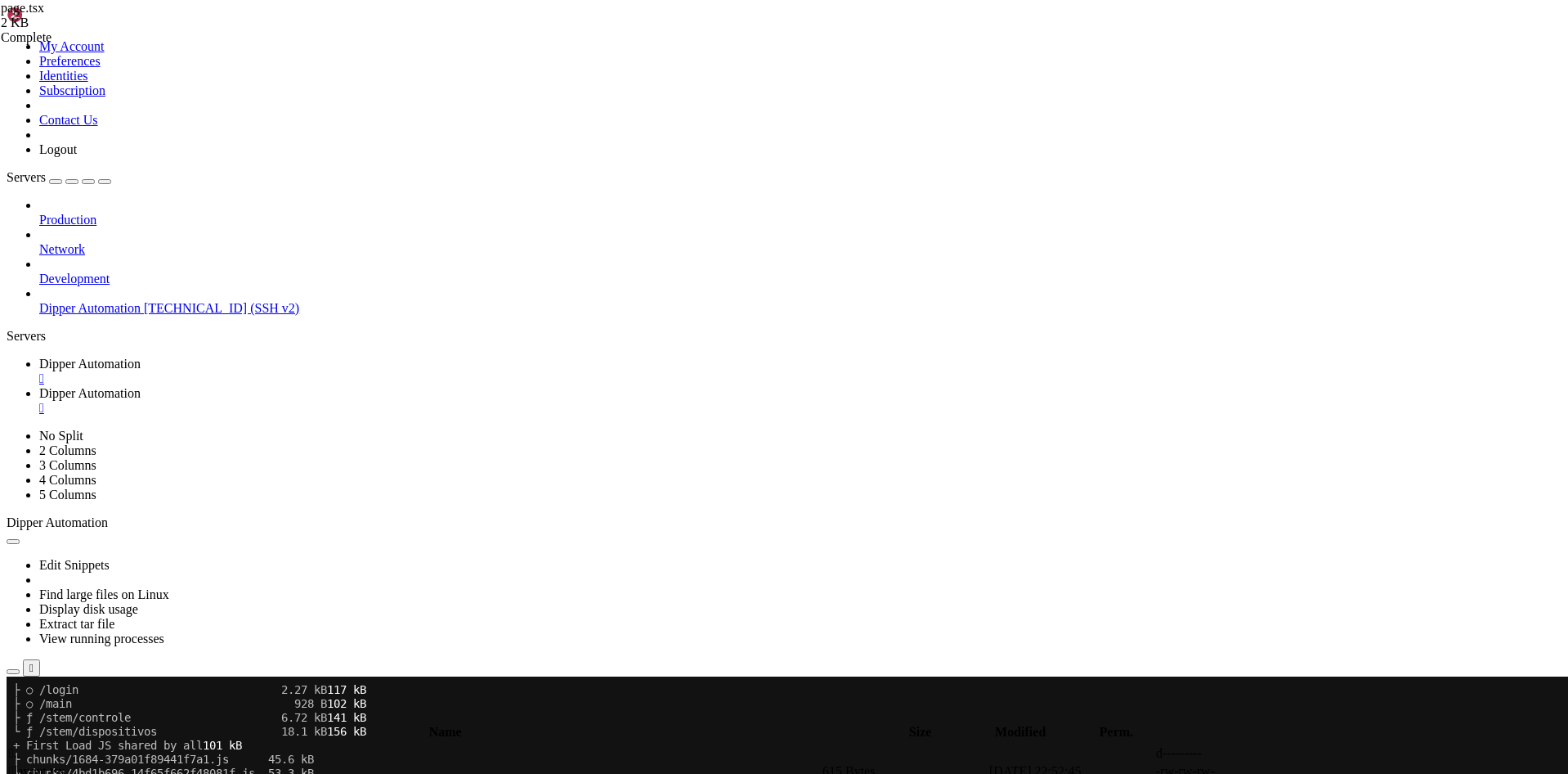
click at [39, 272] on icon at bounding box center [39, 272] width 0 height 0
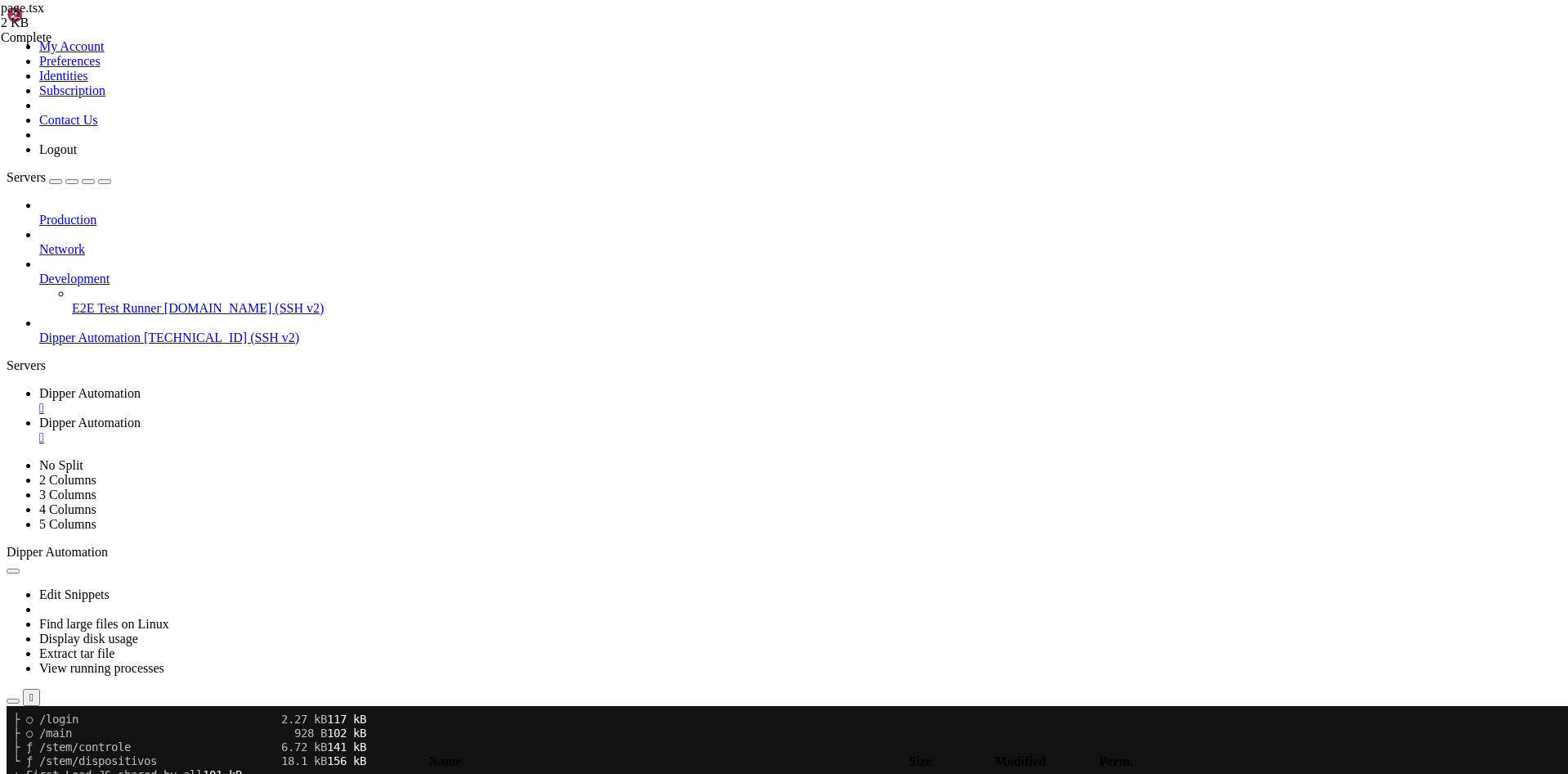
click at [7, 39] on icon at bounding box center [7, 39] width 0 height 0
click at [422, 416] on link "Dipper Automation " at bounding box center [800, 430] width 1522 height 29
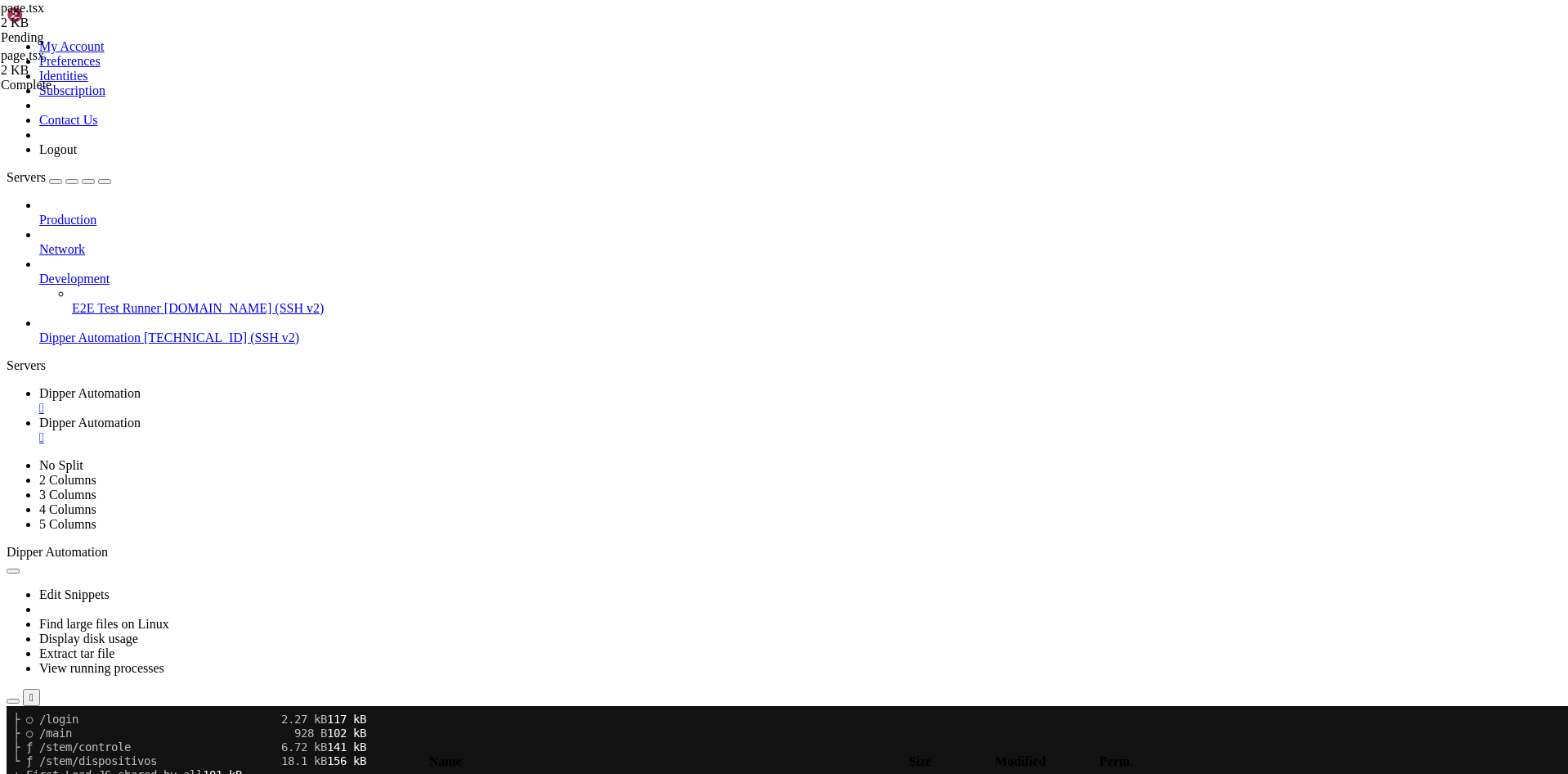
drag, startPoint x: 465, startPoint y: 703, endPoint x: 225, endPoint y: 100, distance: 649.0
type textarea "import { useEffect, useState } from "react""
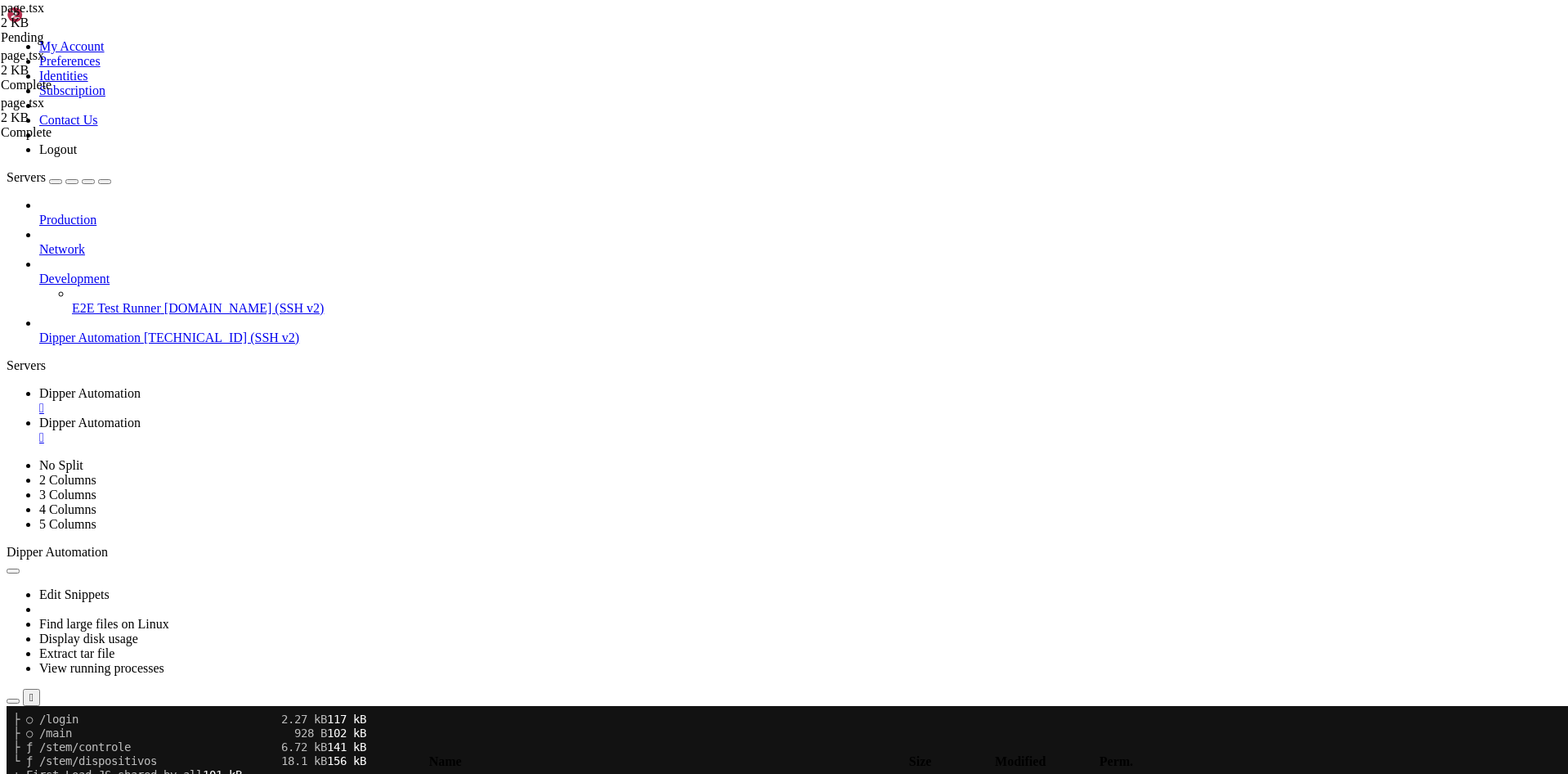
click at [283, 773] on td " .." at bounding box center [414, 783] width 812 height 16
click at [21, 773] on span " .." at bounding box center [14, 783] width 11 height 14
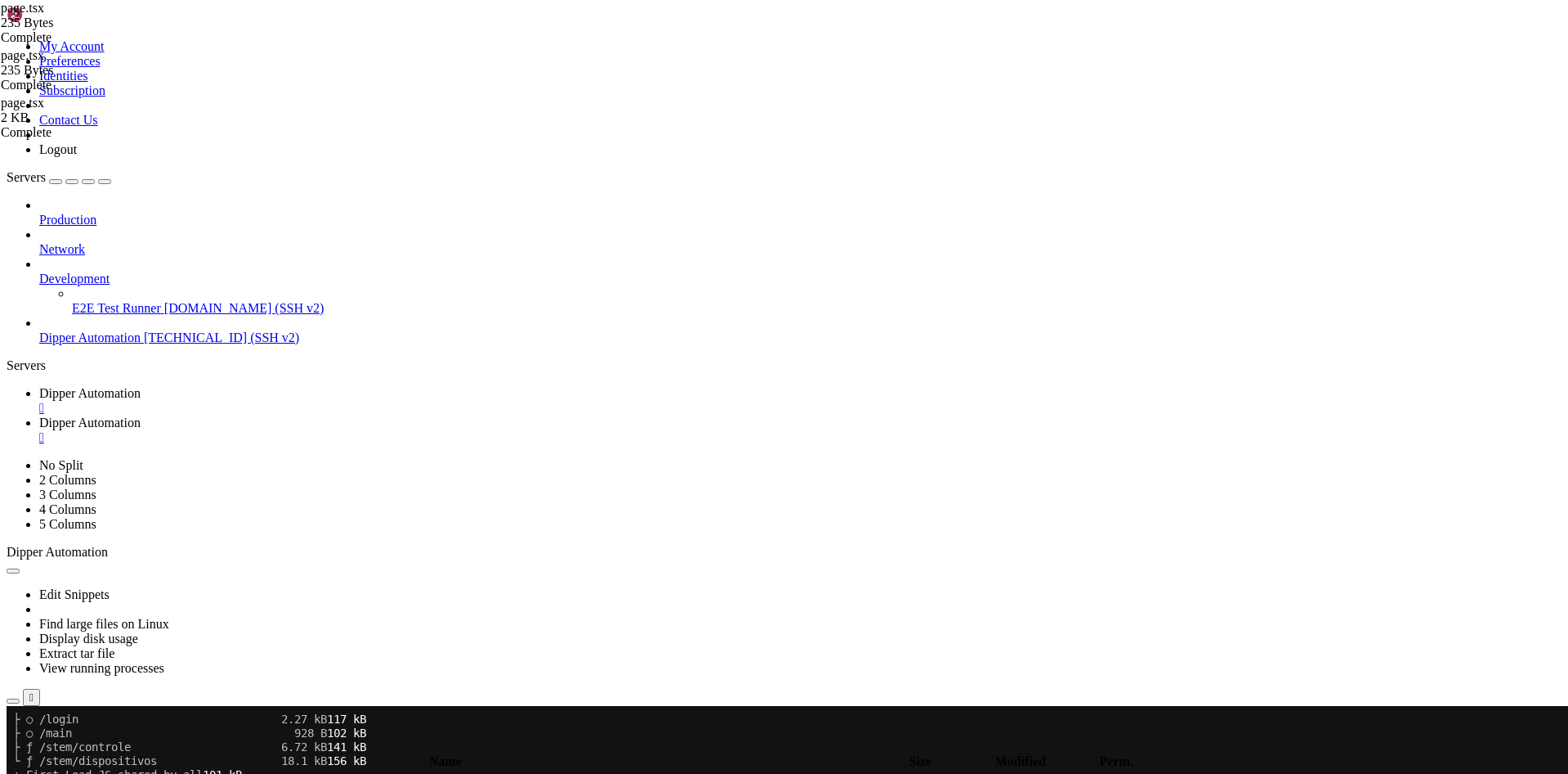
click at [21, 773] on span " .." at bounding box center [14, 783] width 11 height 14
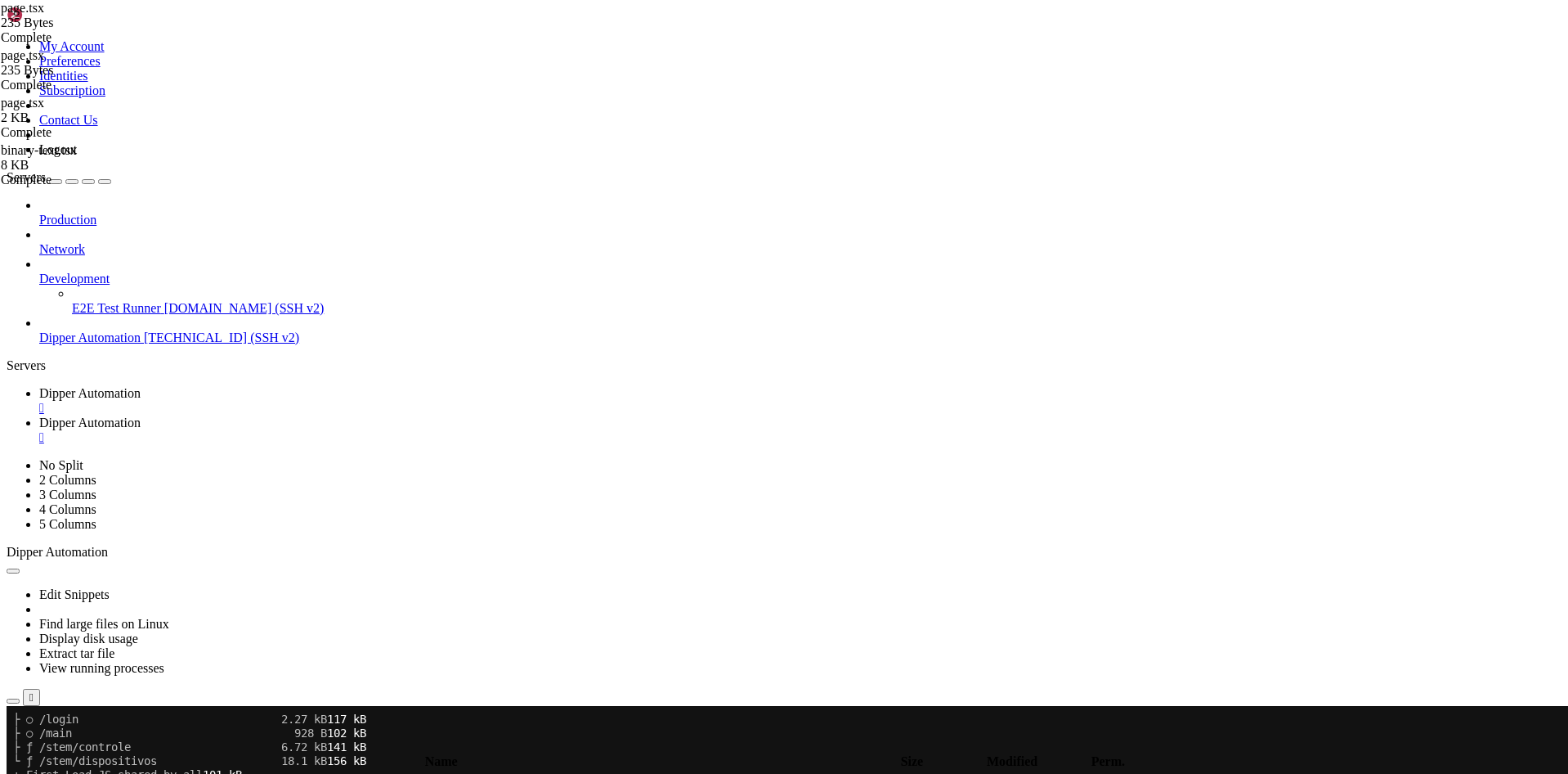
type input "/root/DipperPortal/public"
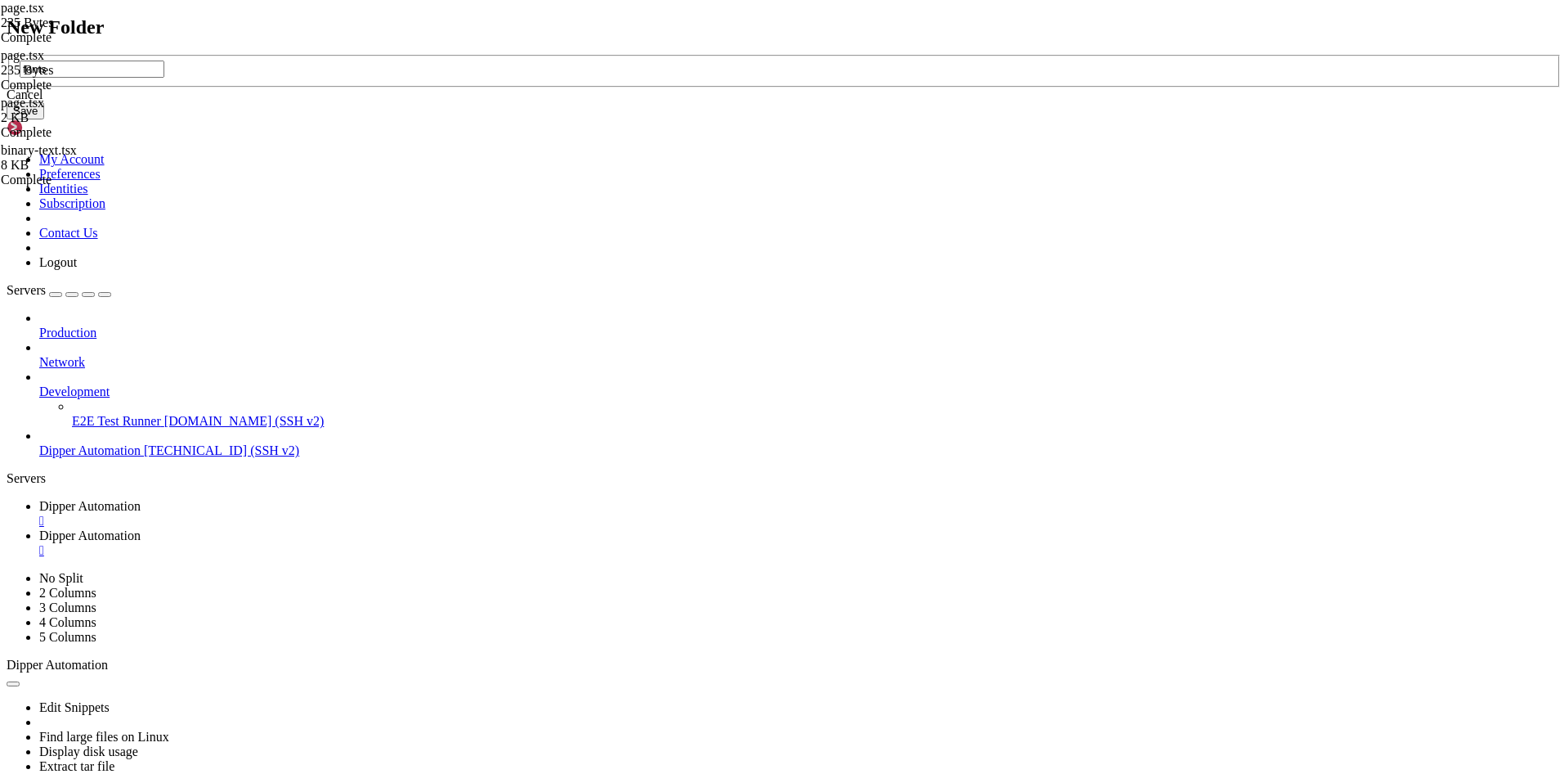
type input "fonts"
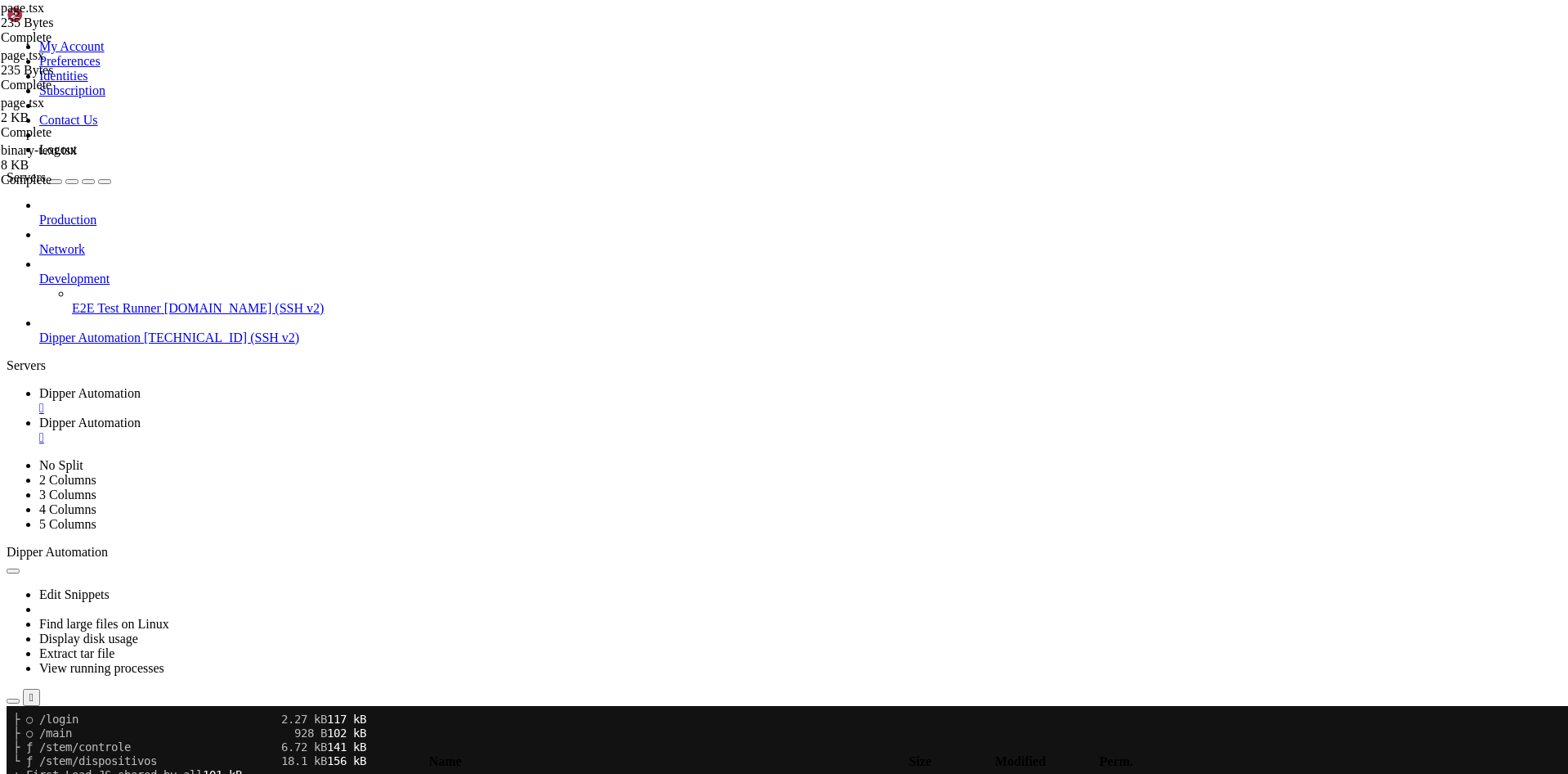
click at [248, 387] on link "Dipper Automation " at bounding box center [800, 401] width 1522 height 29
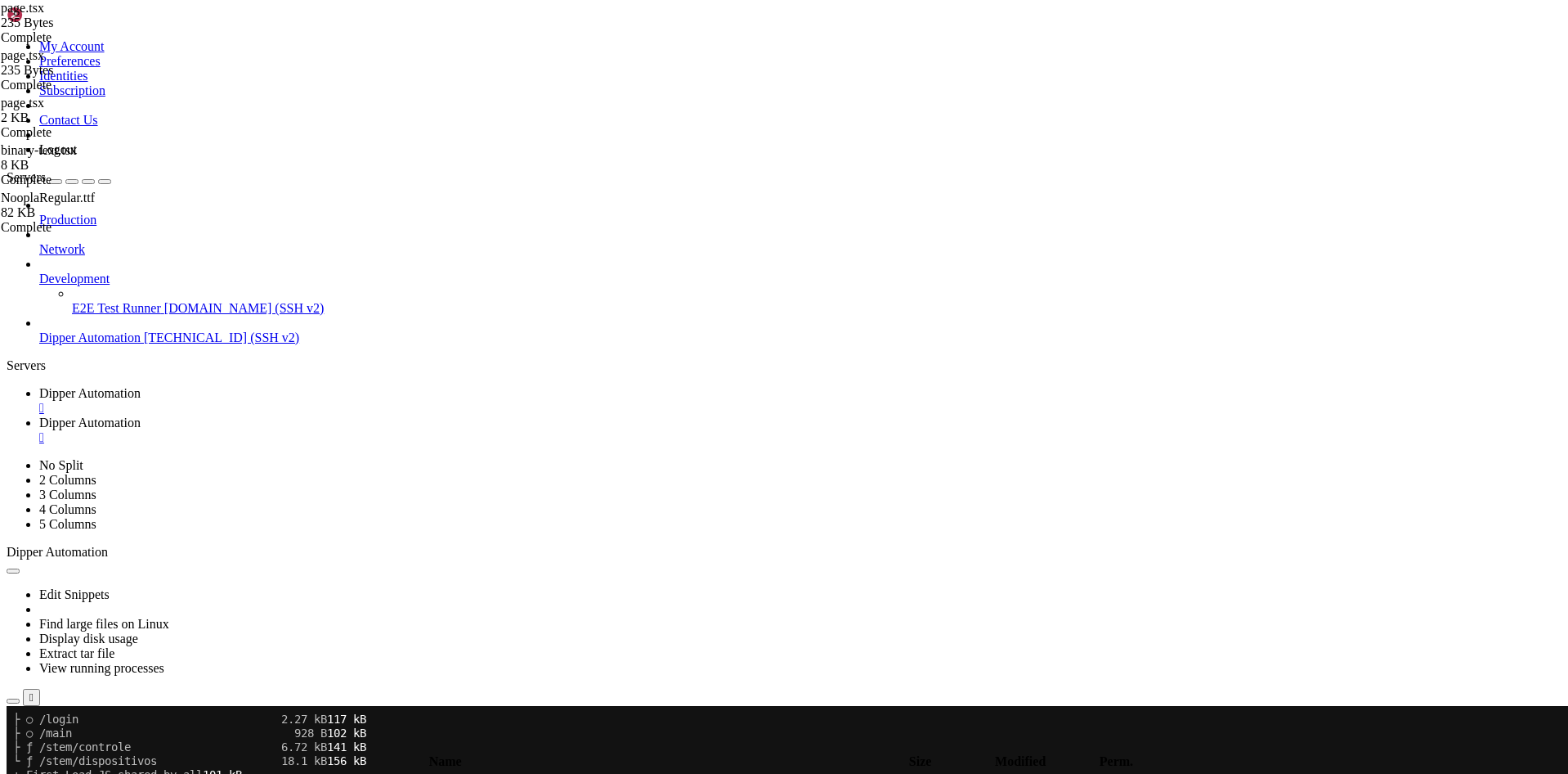
click at [423, 416] on link "Dipper Automation " at bounding box center [800, 430] width 1522 height 29
click at [316, 773] on td " .." at bounding box center [414, 783] width 812 height 16
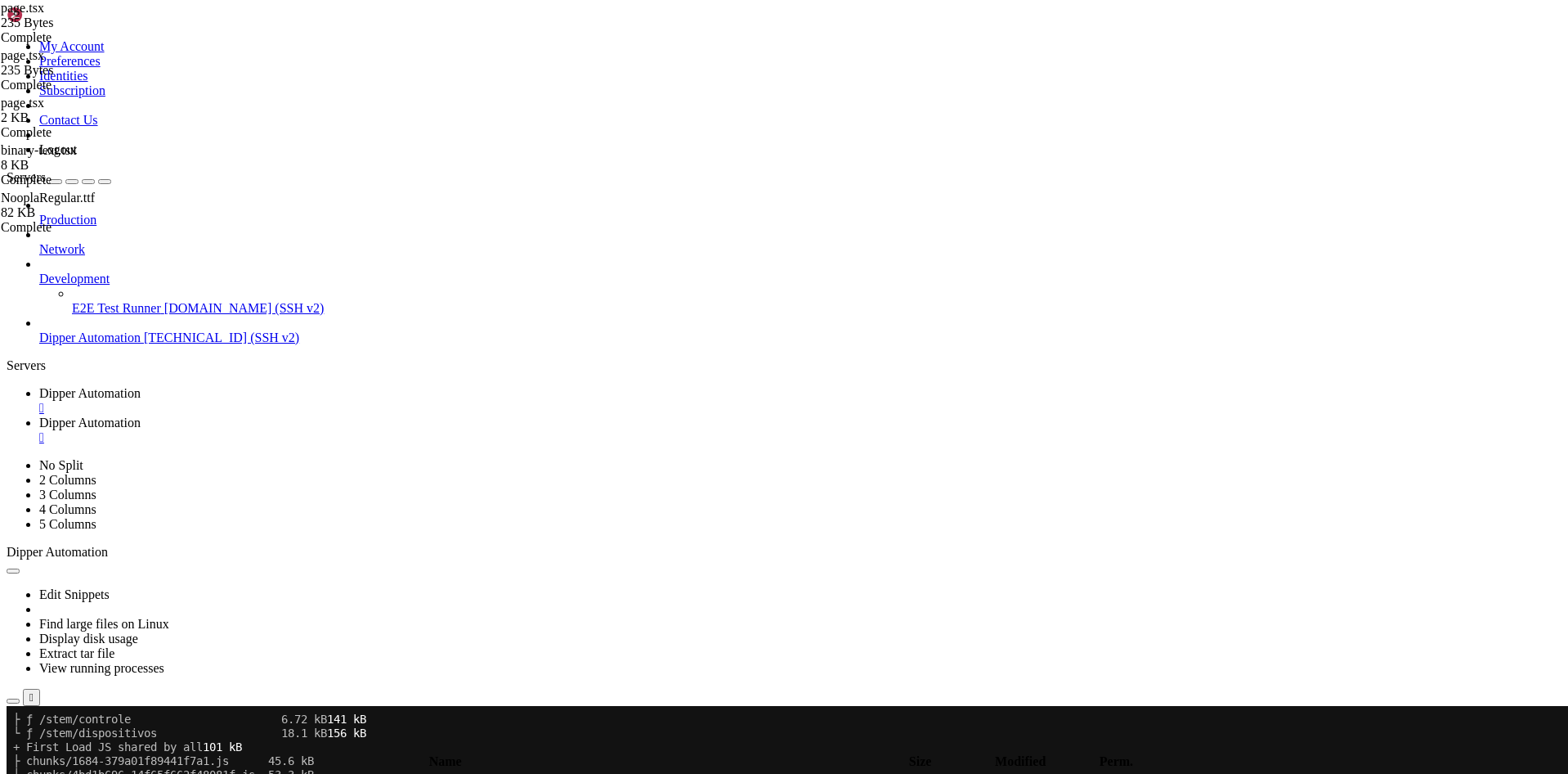
click at [316, 773] on td " .." at bounding box center [414, 783] width 812 height 16
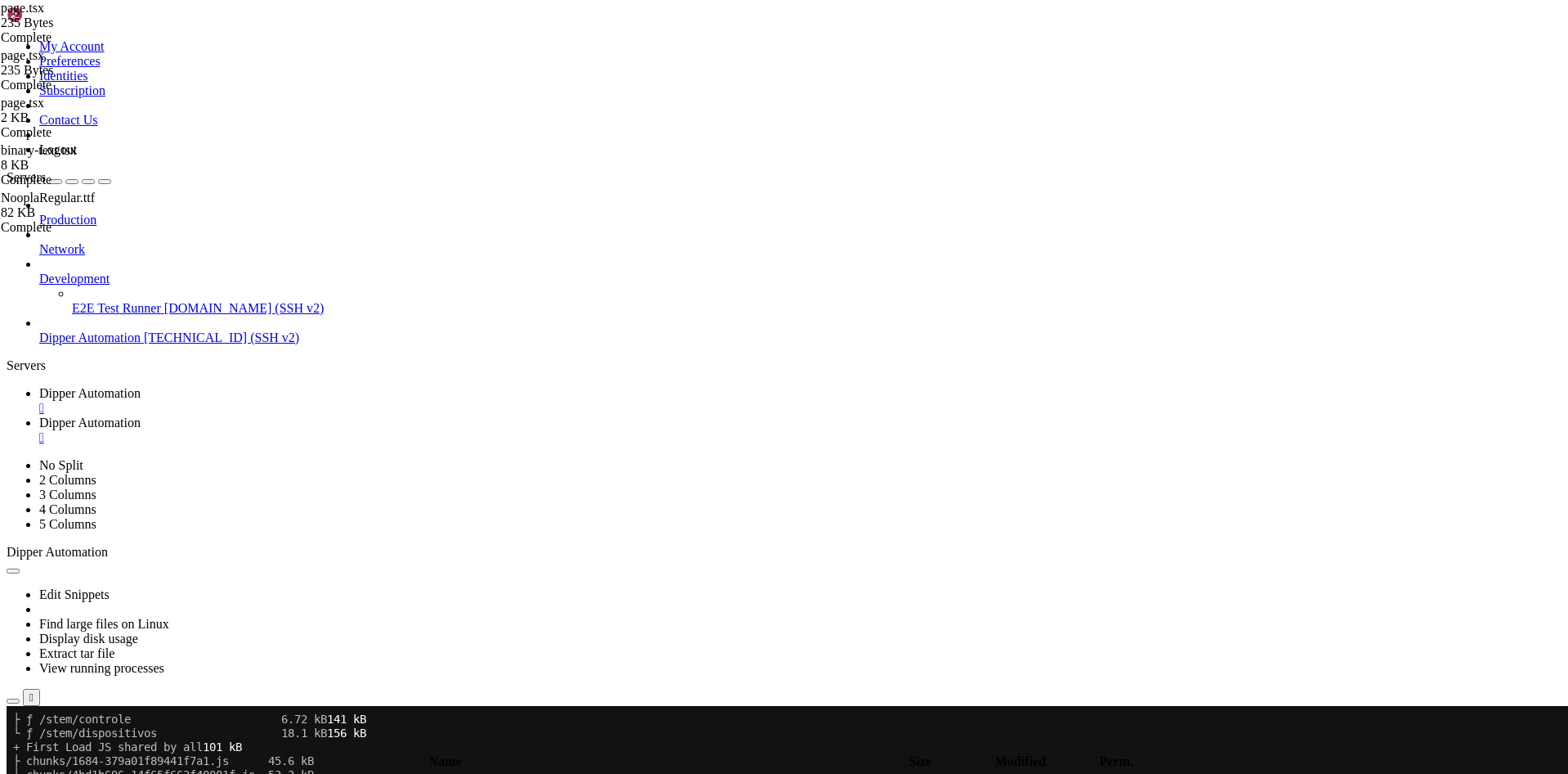
type input "/root/DipperPortal/app/home"
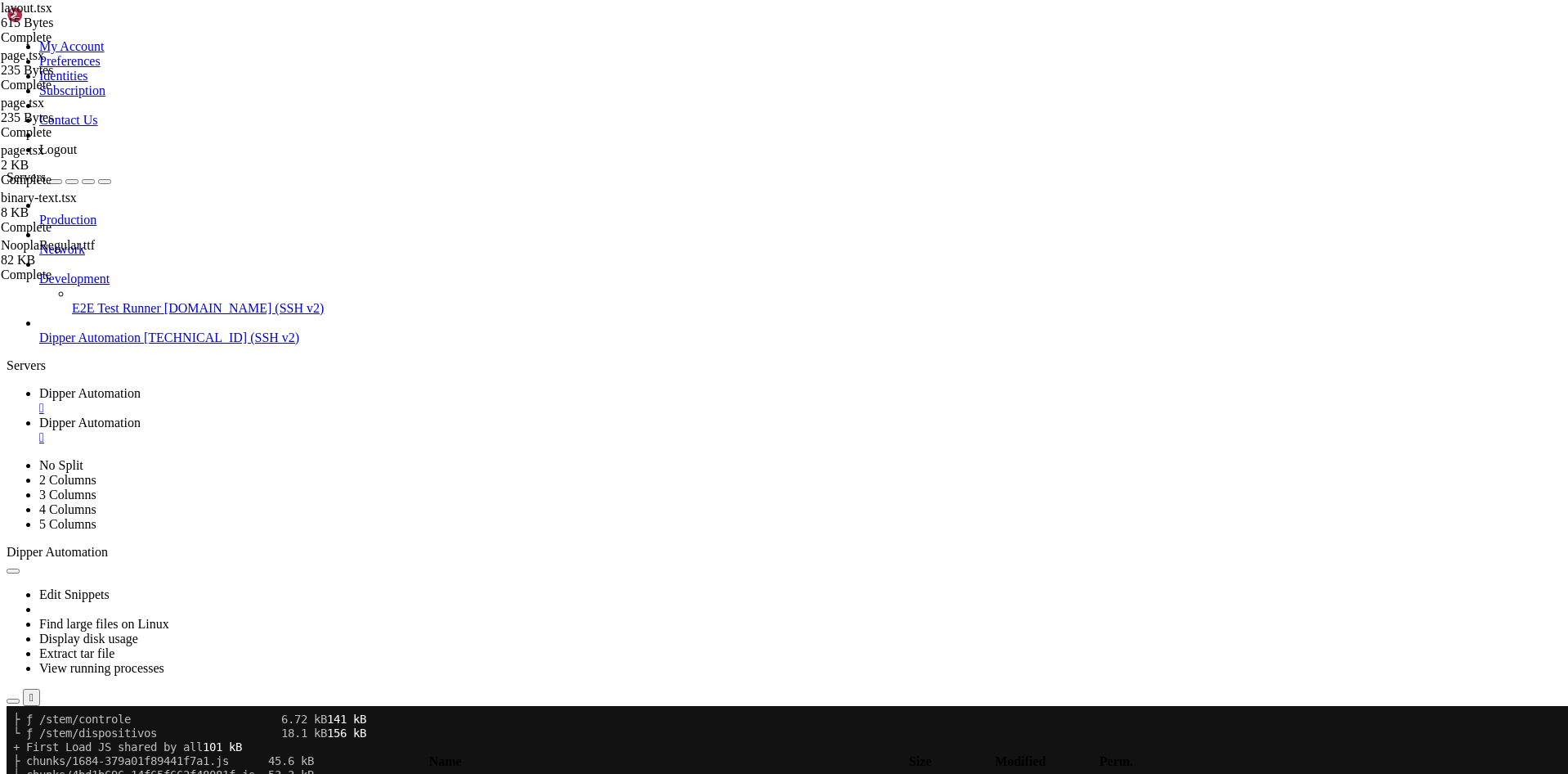
type textarea "<main className="flex-1">{children}</main>"
click at [21, 773] on span " .." at bounding box center [14, 783] width 11 height 14
type input "/root/DipperPortal/app"
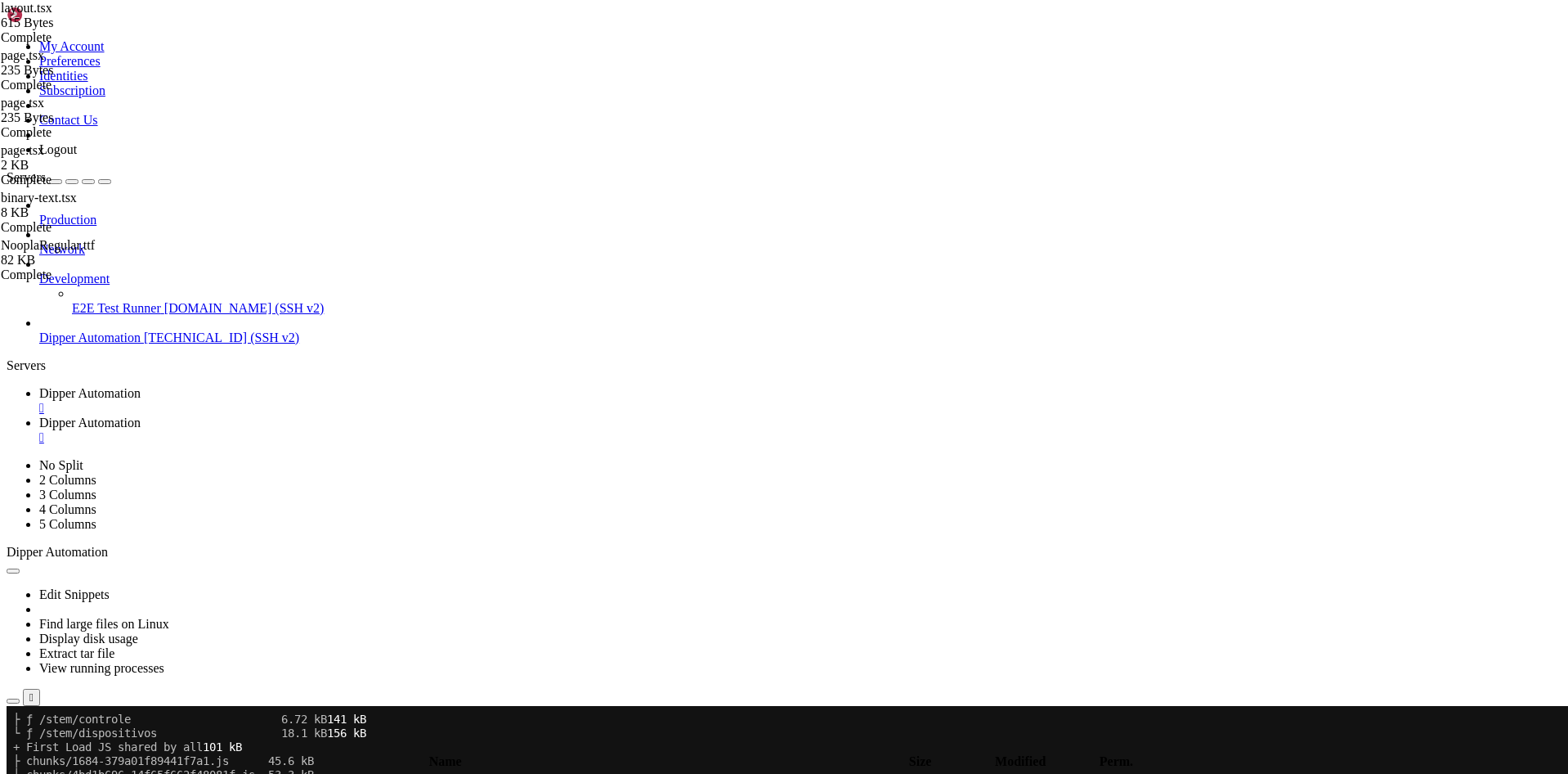
type textarea "--chart-5: 27 87% 67%;"
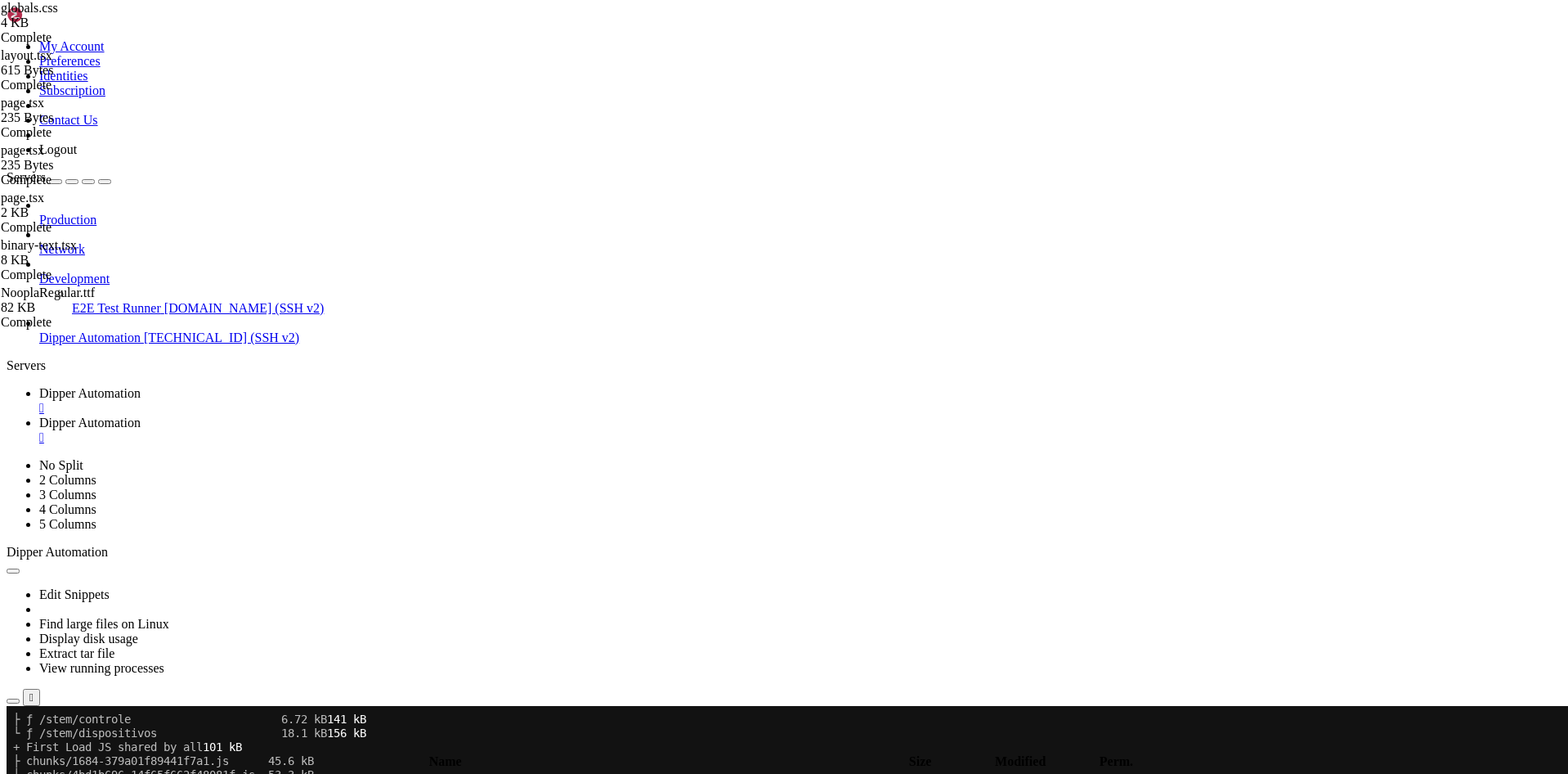
paste textarea "--font-noopla: var(--font-noopla);"
type textarea ".dark {"
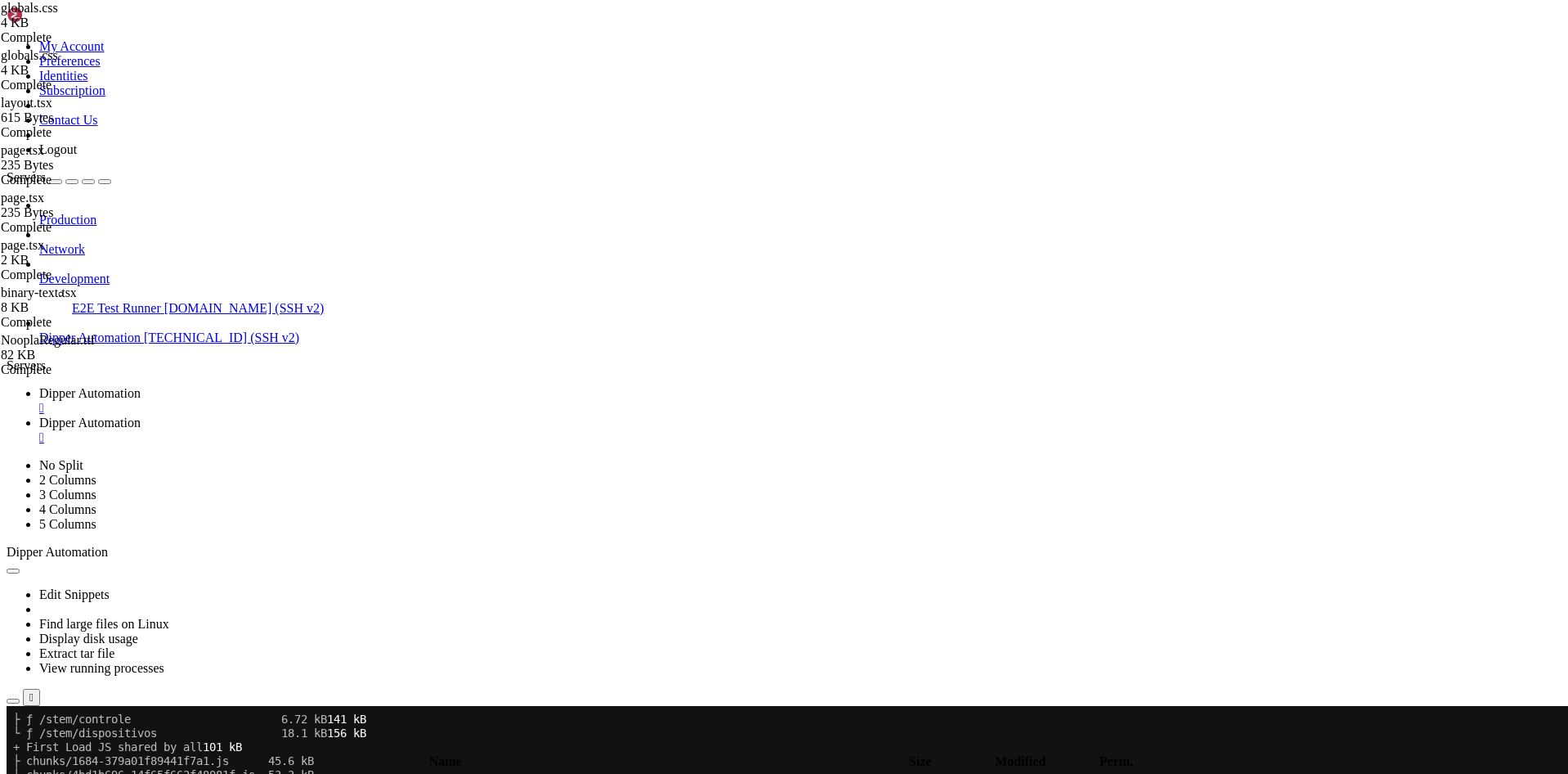
type textarea "--chart-5: 340 75% 55%;"
type textarea "c"
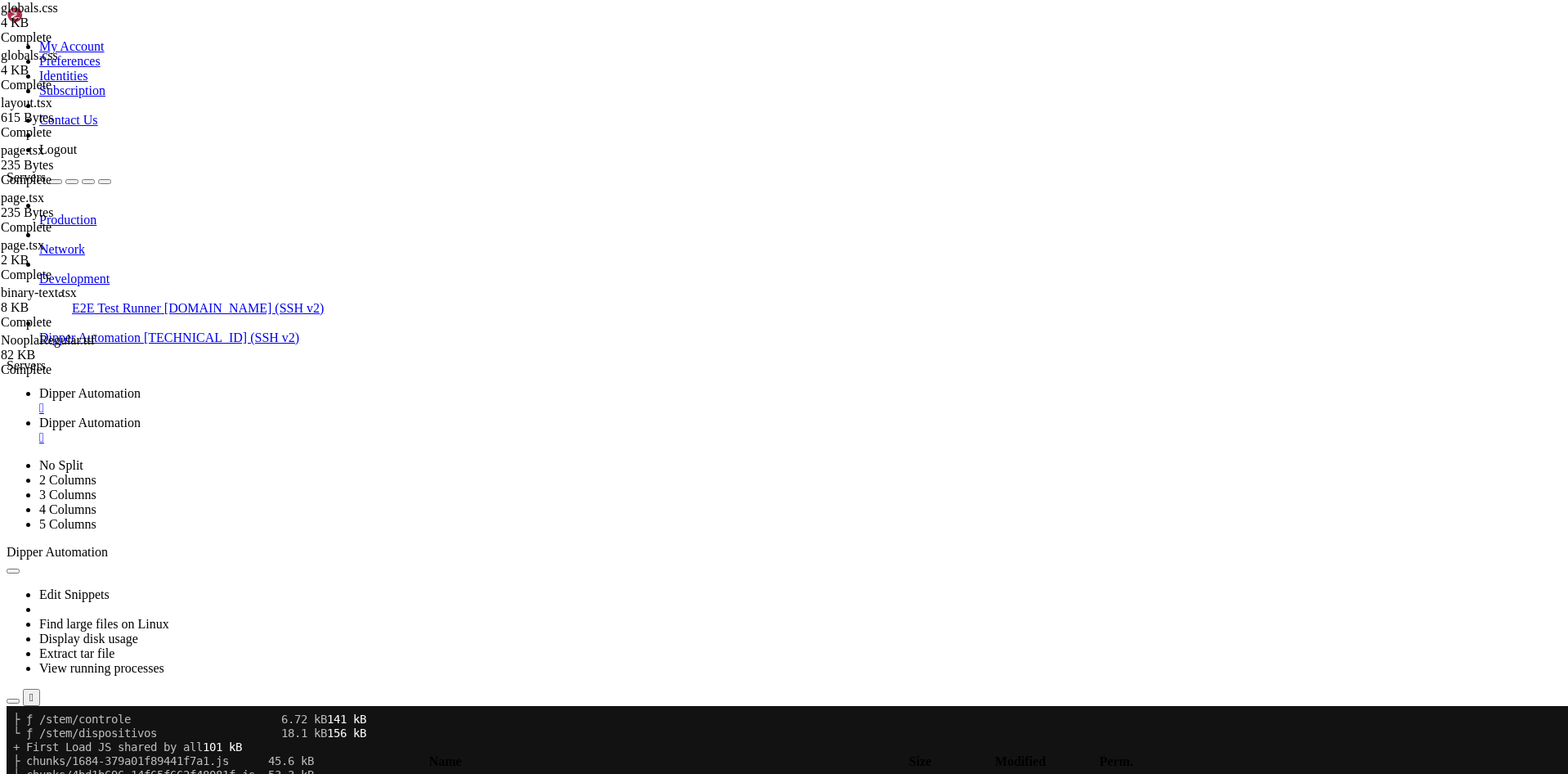
scroll to position [0, 1]
type textarea "}"
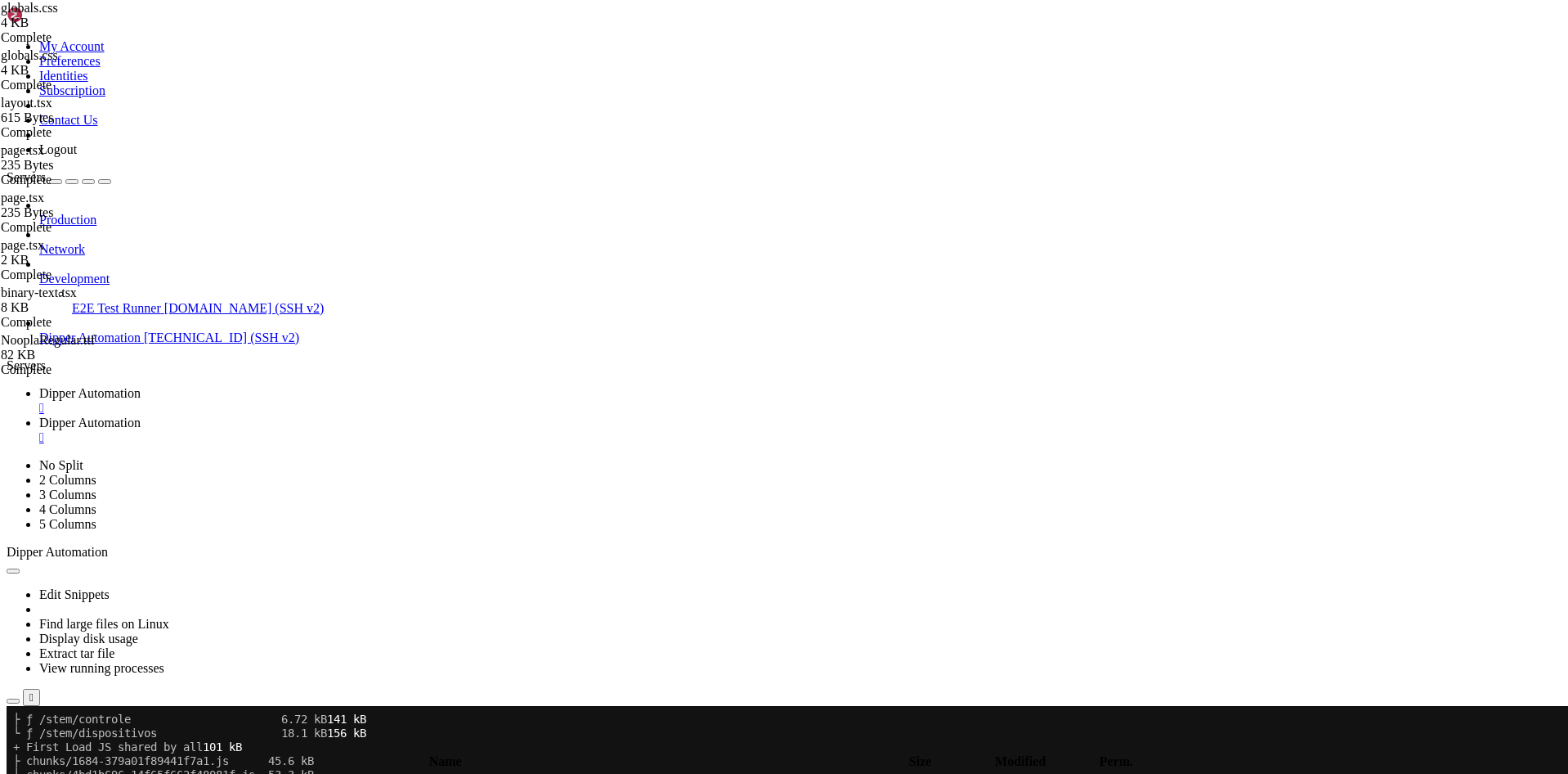
scroll to position [0, 0]
paste textarea "}"
type textarea "}"
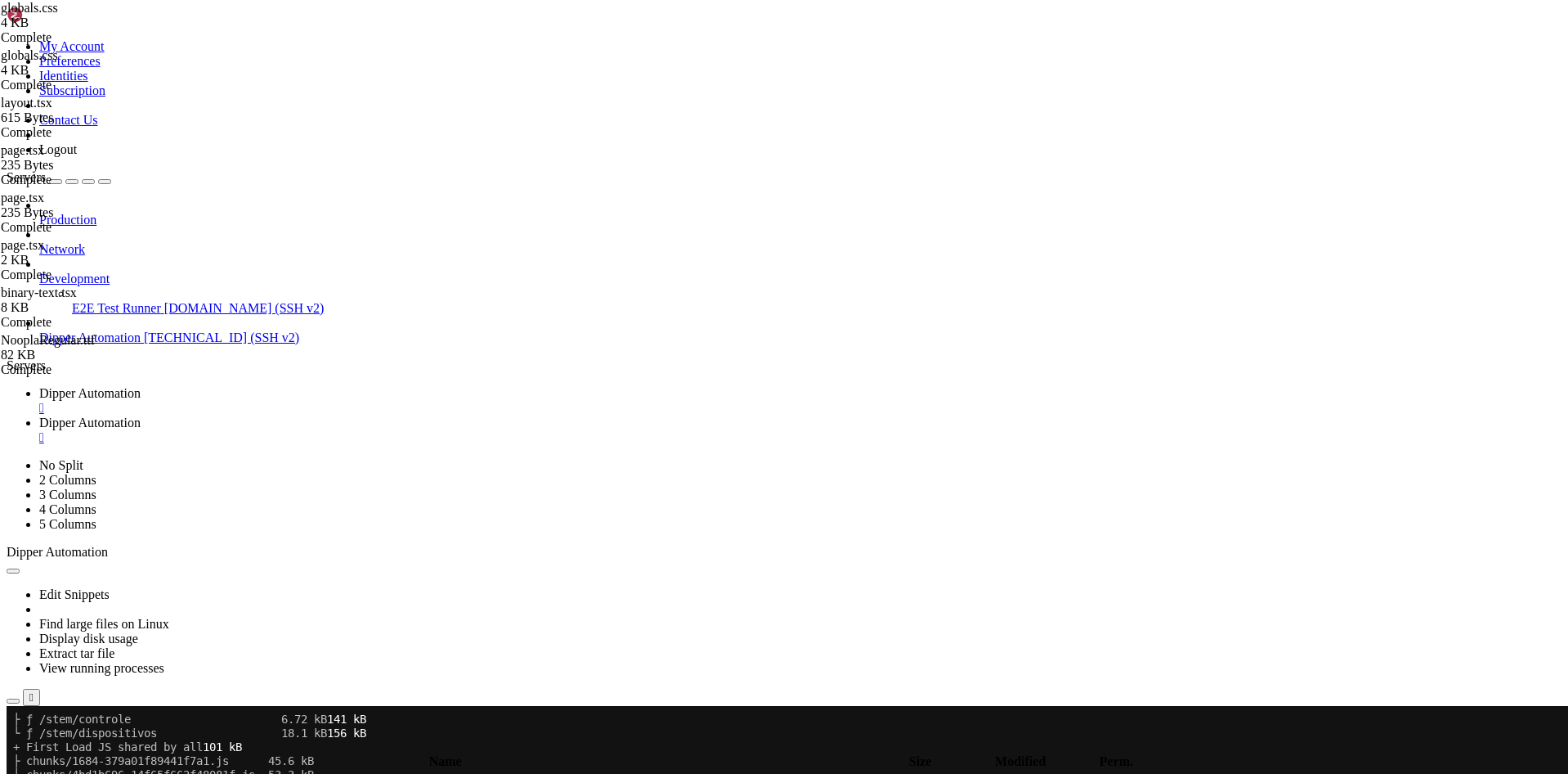
type textarea "@apply bg-background text-foreground;"
paste textarea "font-family: var(--font-noopla), sans-serif;"
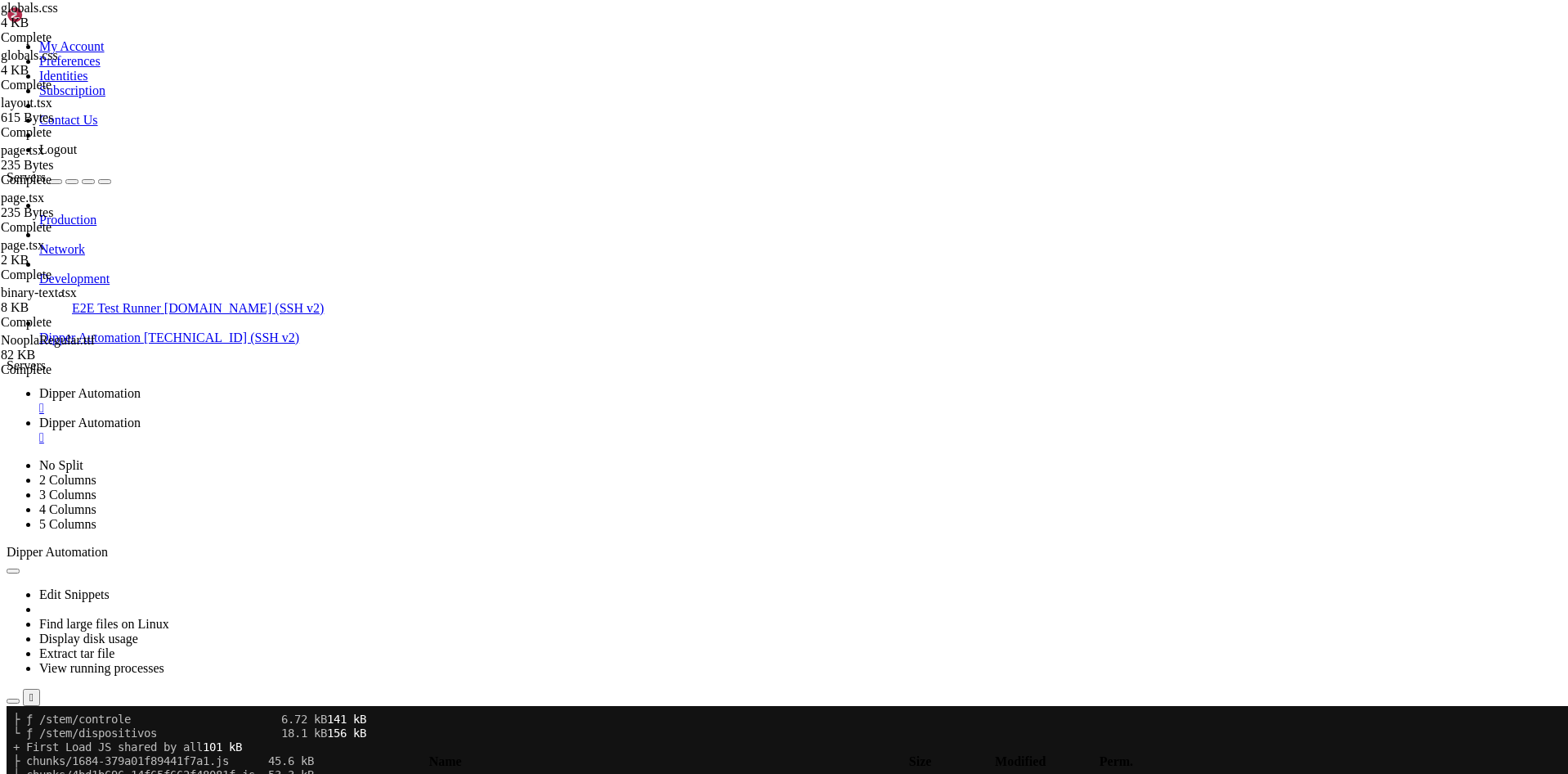
type textarea "font-family: var(--font-noopla), sans-serif;"
click at [140, 387] on span "Dipper Automation" at bounding box center [89, 393] width 102 height 14
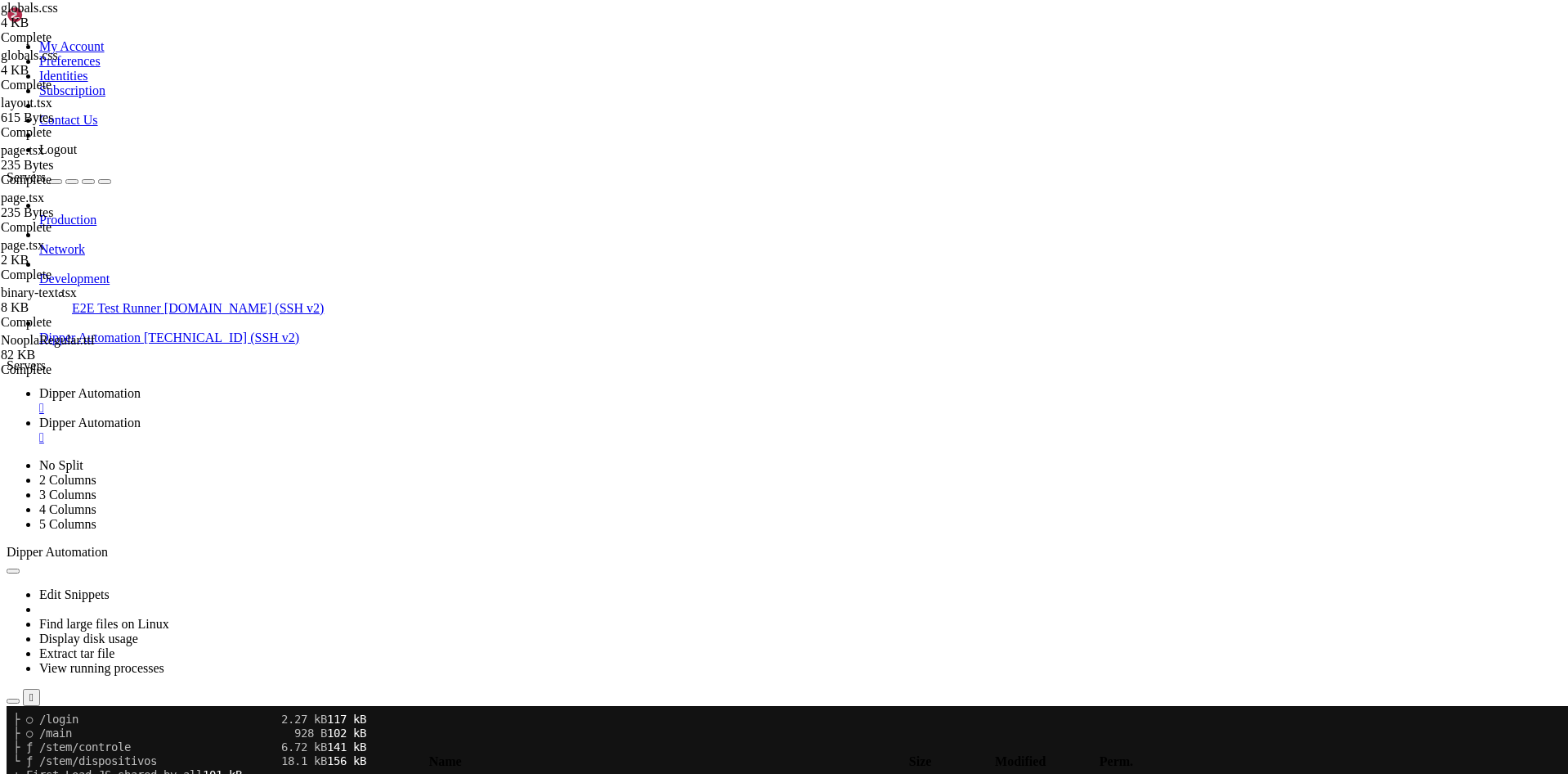
click at [432, 416] on link "Dipper Automation " at bounding box center [800, 430] width 1522 height 29
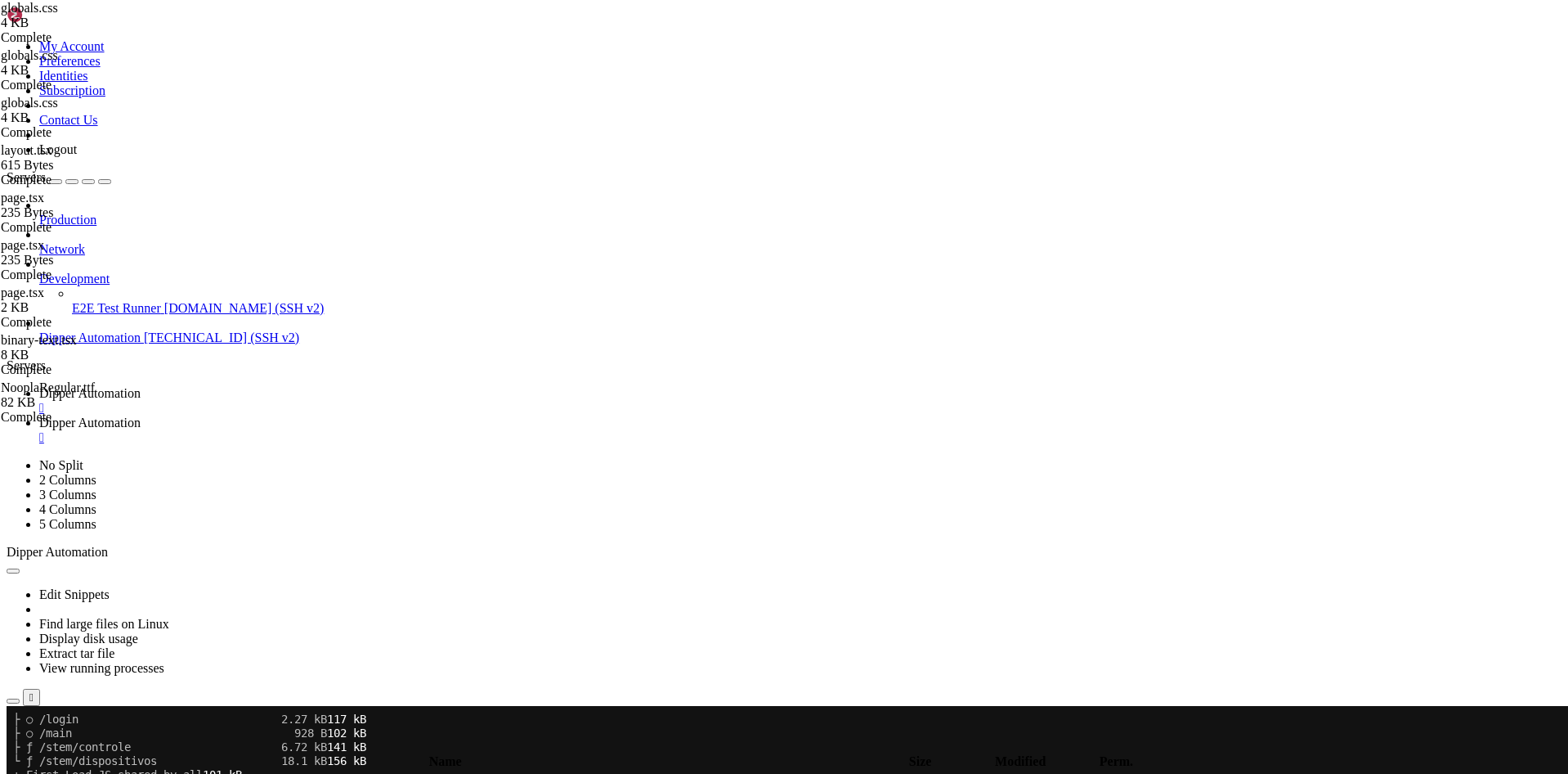
type textarea "--chart-5: 27 87% 67%;"
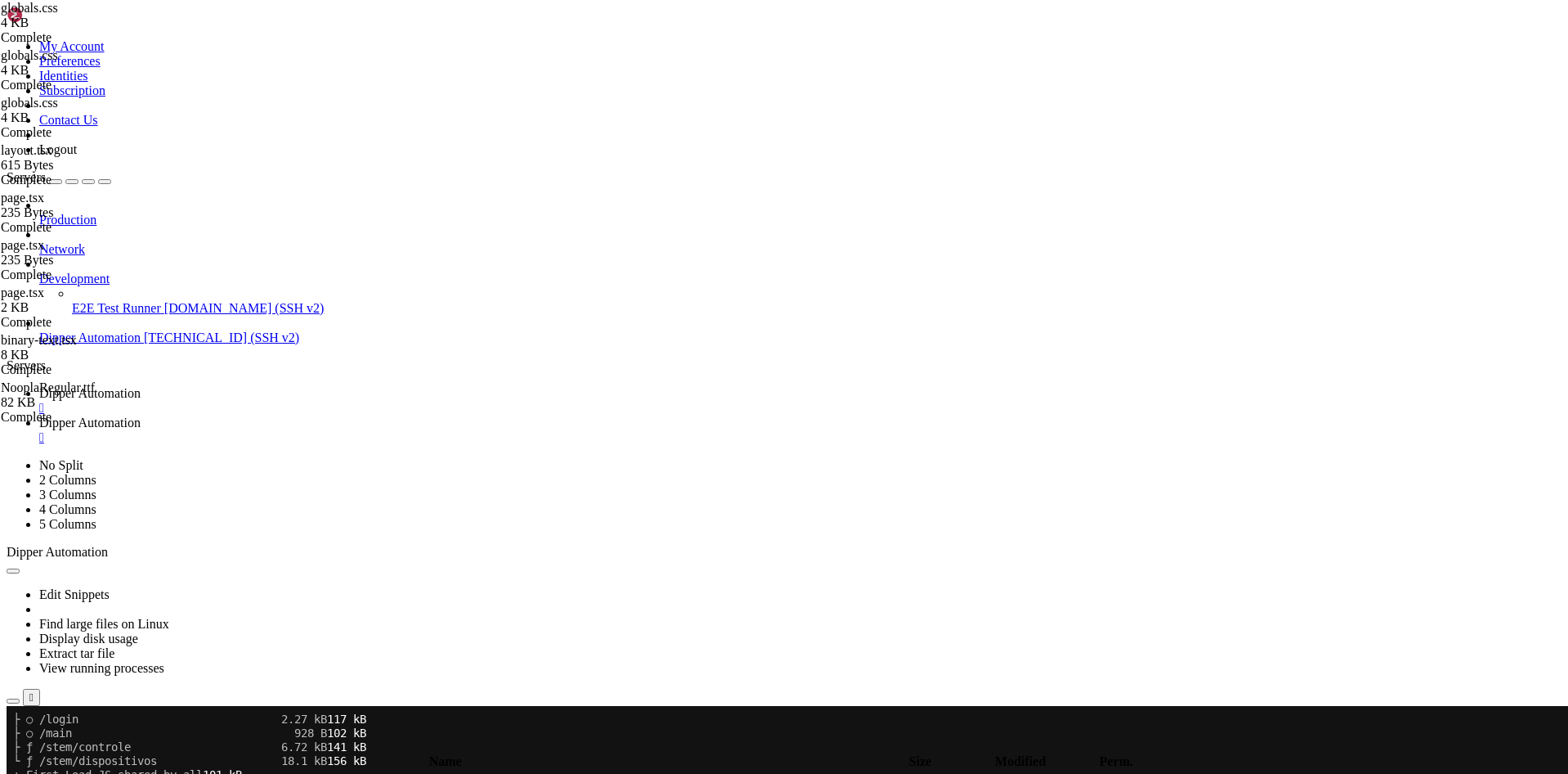
drag, startPoint x: 453, startPoint y: 397, endPoint x: 221, endPoint y: 386, distance: 232.3
drag, startPoint x: 443, startPoint y: 717, endPoint x: 215, endPoint y: 704, distance: 228.4
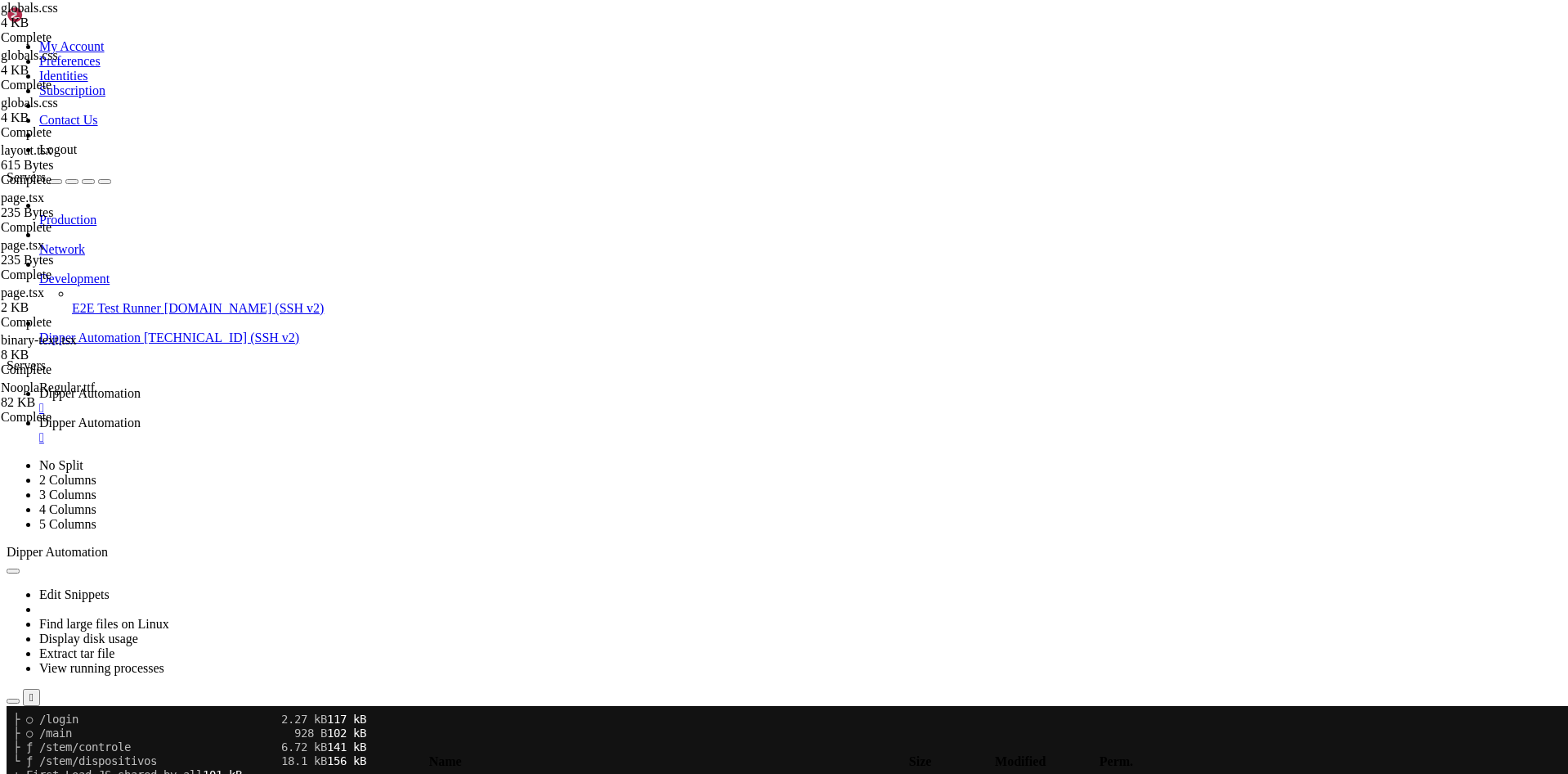
scroll to position [638, 0]
type textarea "--chart-1: 220 70% 50%;"
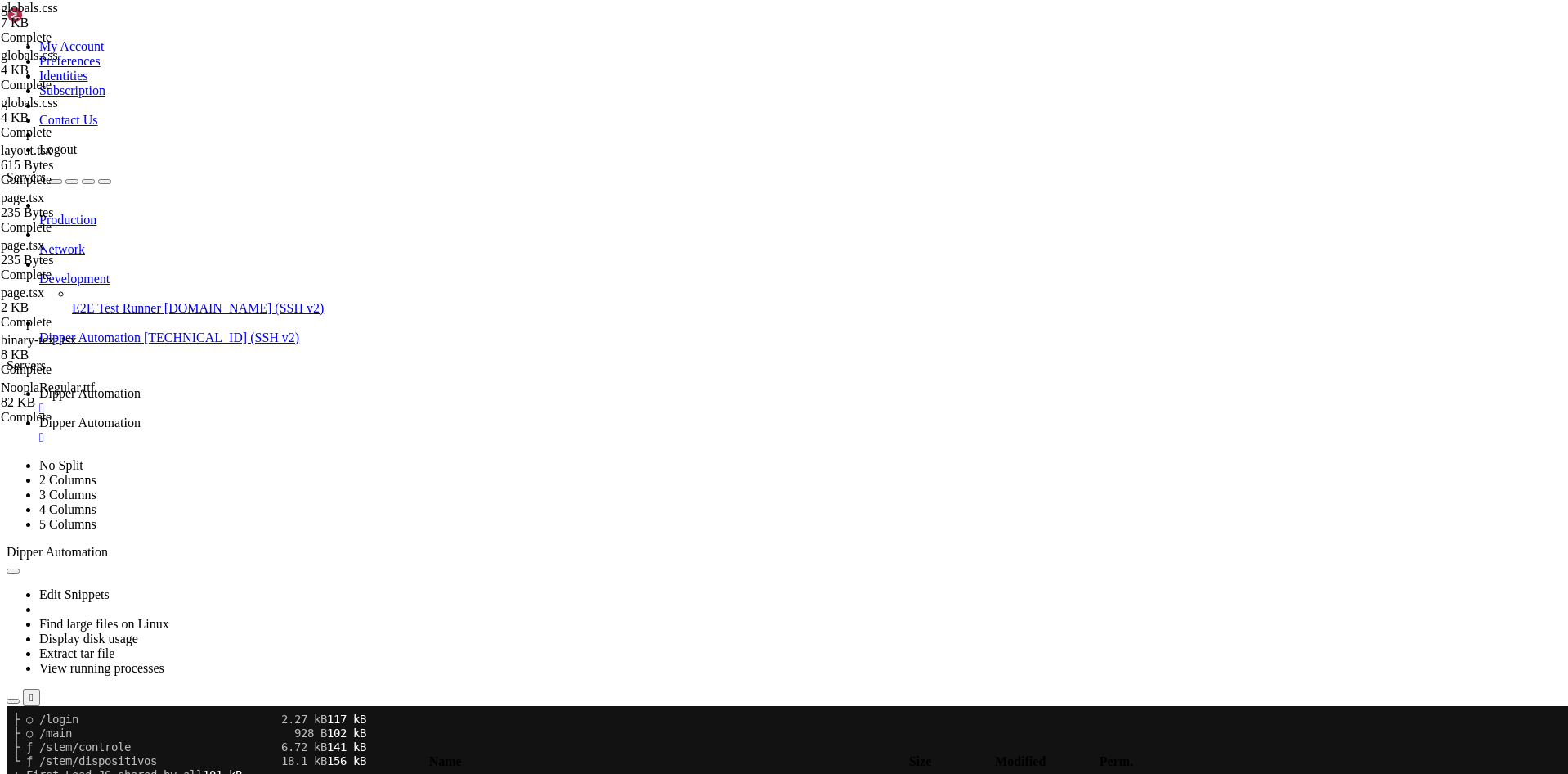
type input "/root/DipperPortal/app/home"
type textarea "import { Header } from "@/app/dashboard/_components/header""
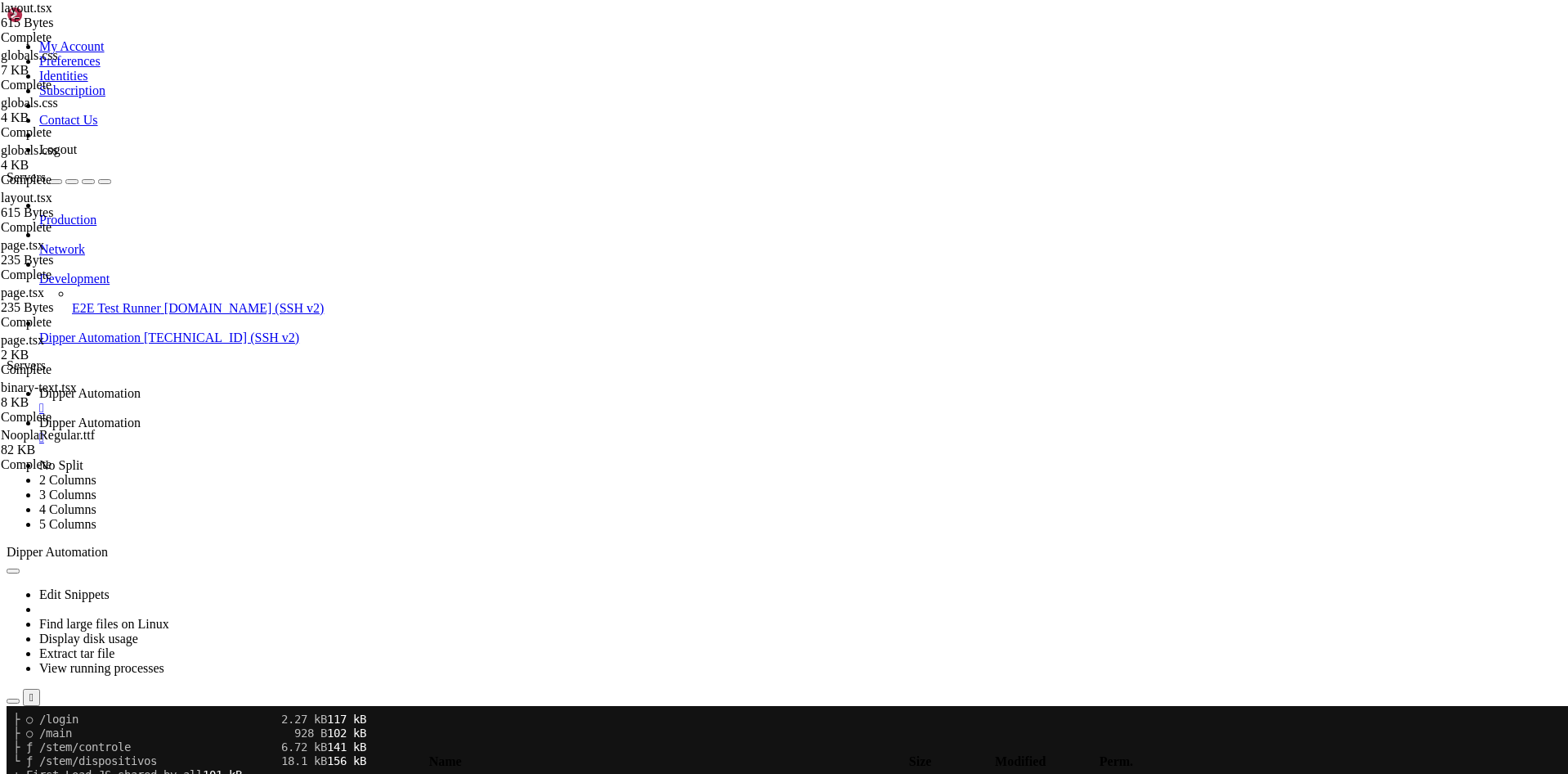
paste textarea "import "./globals.css""
drag, startPoint x: 402, startPoint y: 126, endPoint x: 190, endPoint y: 131, distance: 212.1
click at [190, 131] on div "My Account Preferences Identities Subscription Contact Us Logout Servers Produc…" at bounding box center [784, 768] width 1556 height 1524
type textarea "import type React from "react""
drag, startPoint x: 430, startPoint y: 138, endPoint x: 197, endPoint y: 142, distance: 233.0
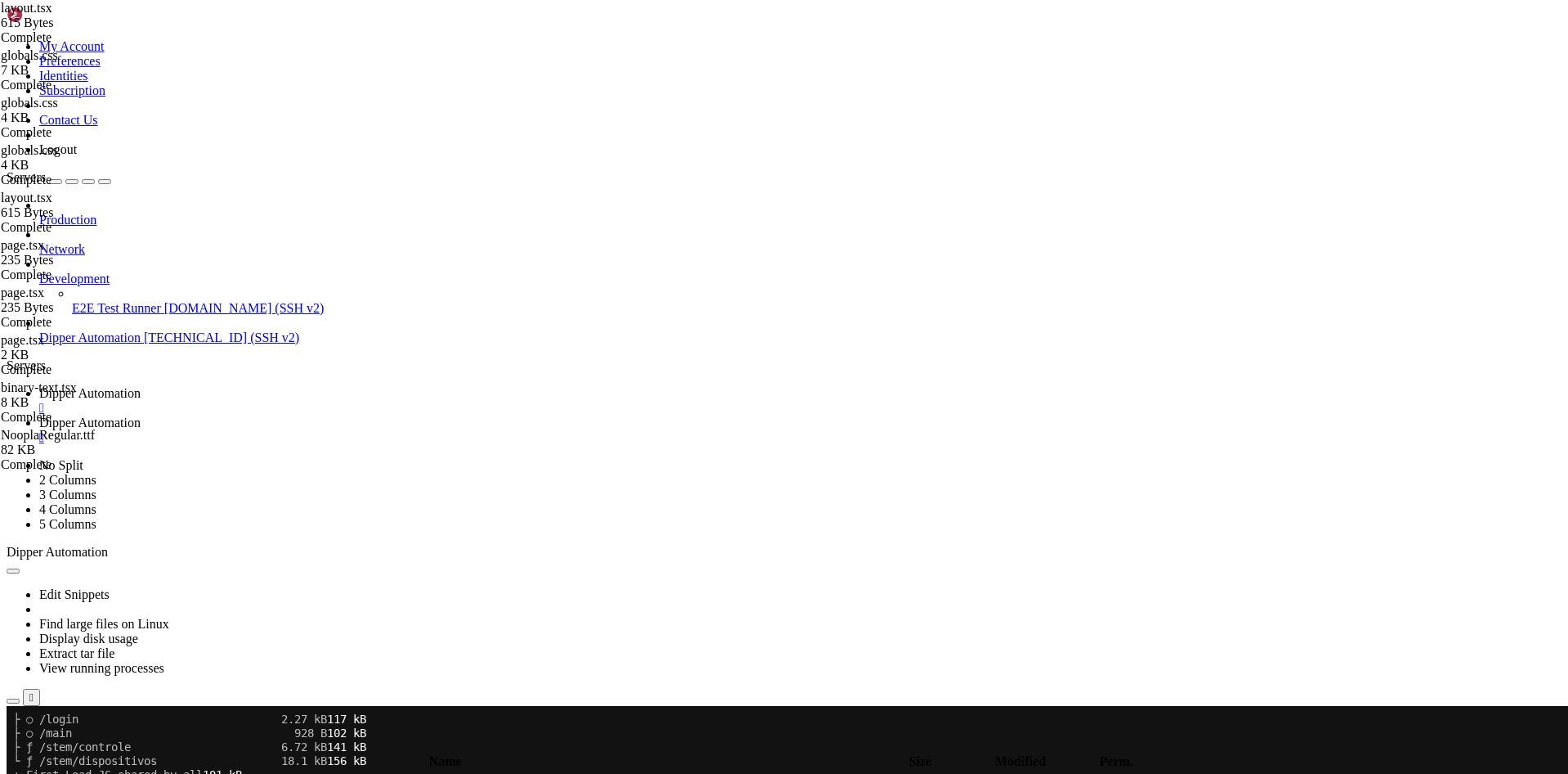
click at [197, 142] on div "My Account Preferences Identities Subscription Contact Us Logout Servers Produc…" at bounding box center [784, 768] width 1556 height 1524
type textarea "import "./globals.css""
paste textarea "})"
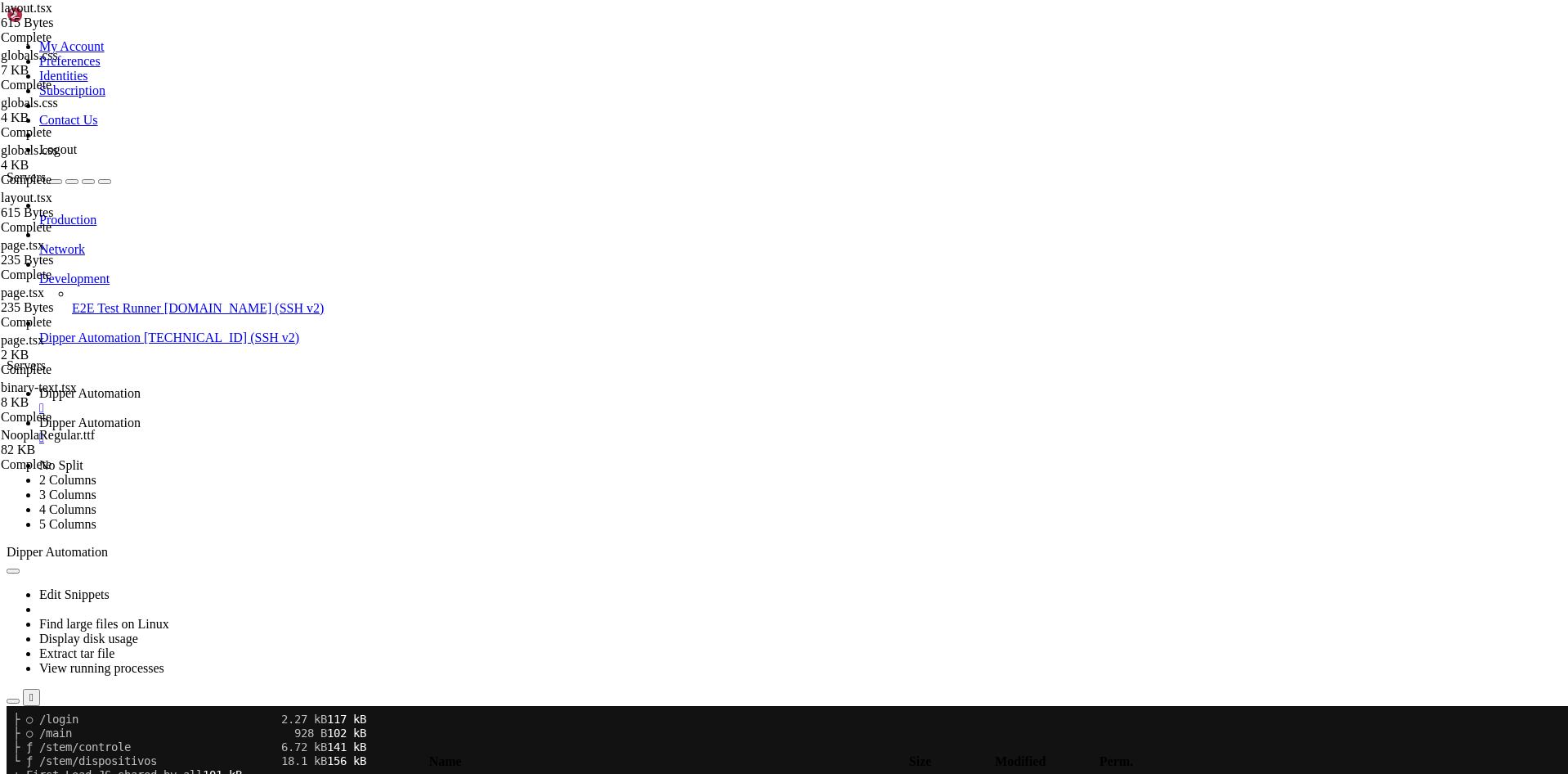
type textarea "<Header userName={user.name} />"
click at [274, 387] on link "Dipper Automation " at bounding box center [800, 401] width 1522 height 29
click at [454, 416] on link "Dipper Automation " at bounding box center [800, 430] width 1522 height 29
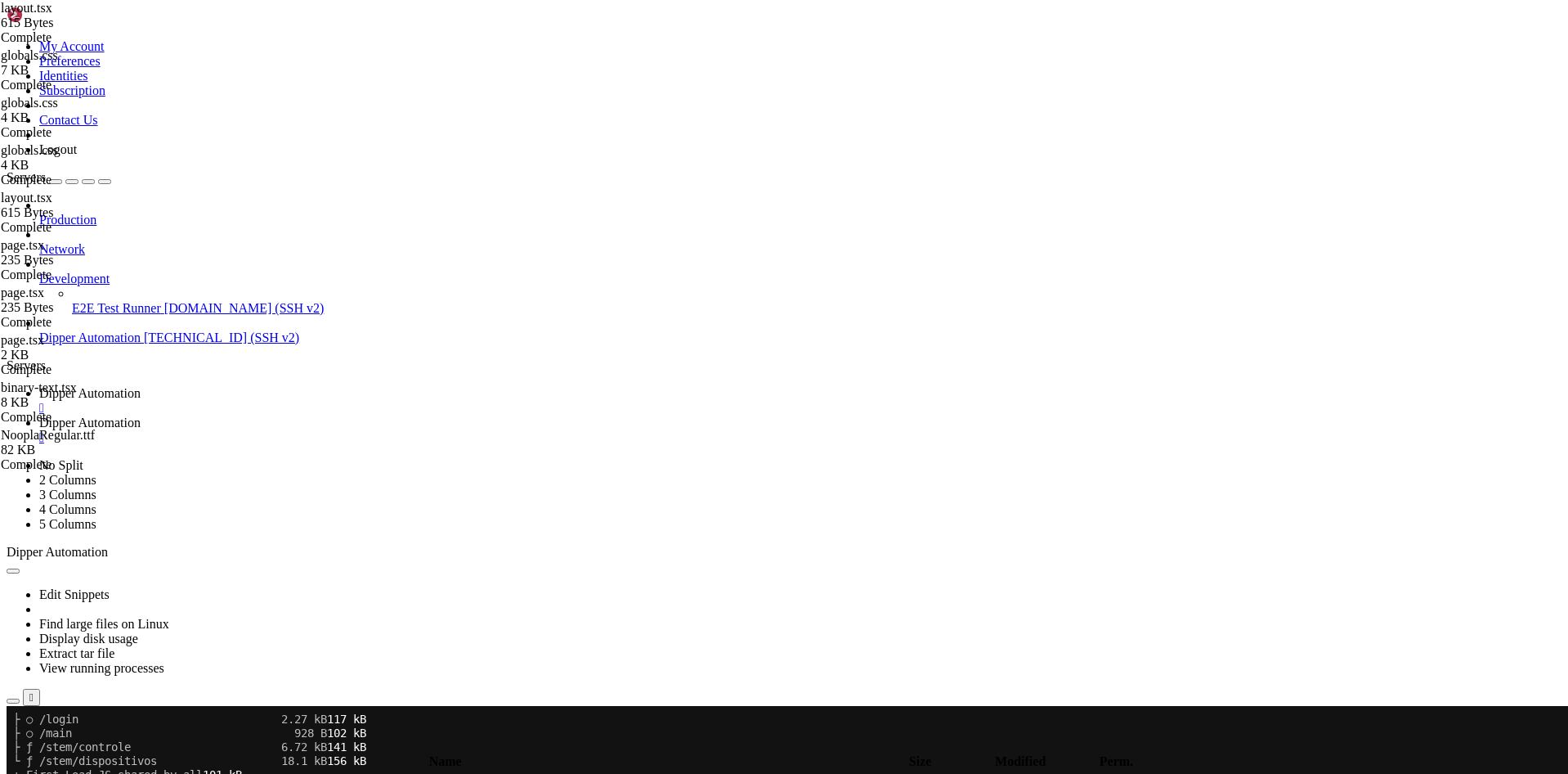
click at [236, 387] on link "Dipper Automation " at bounding box center [800, 401] width 1522 height 29
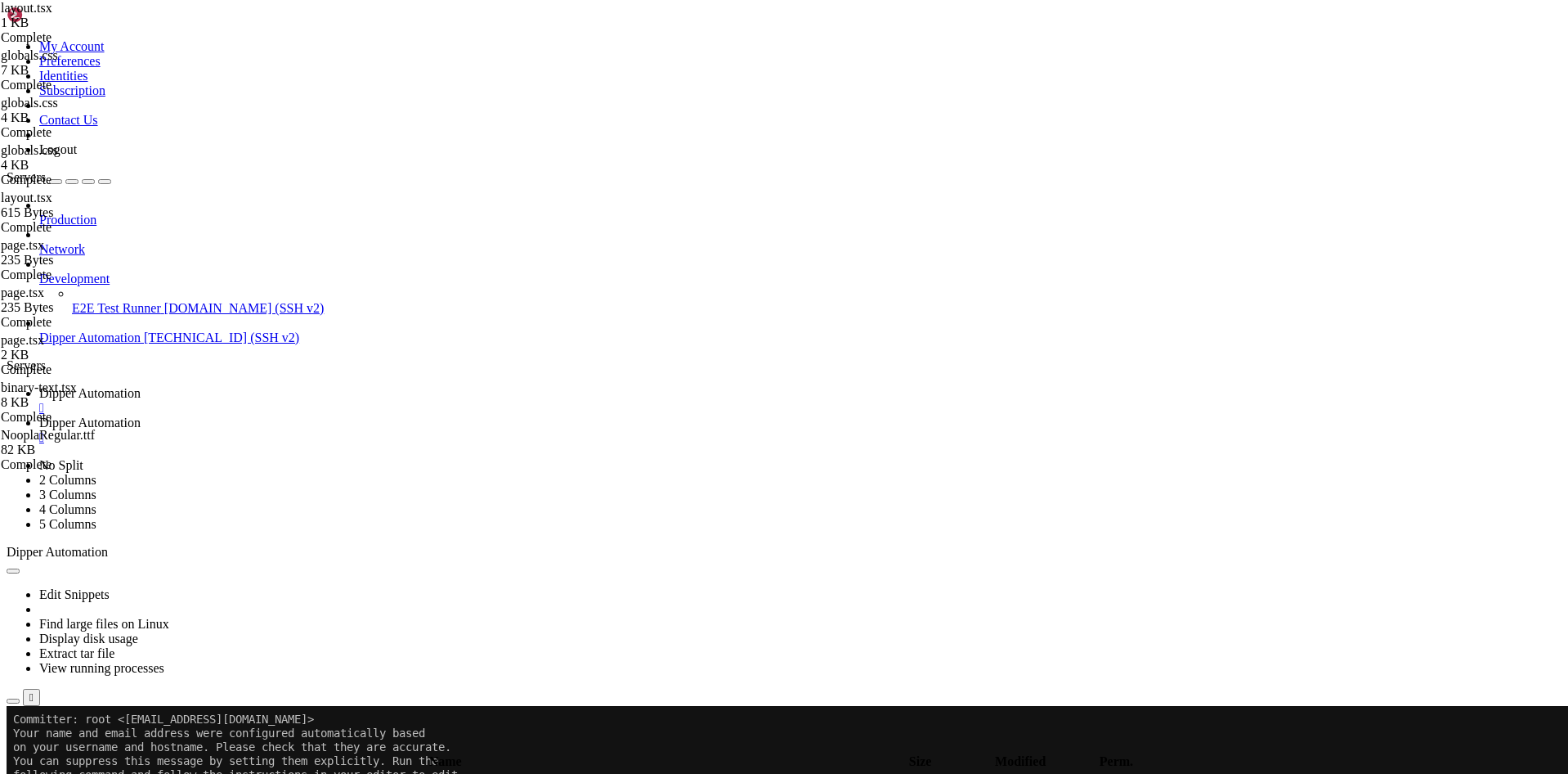
scroll to position [6175, 0]
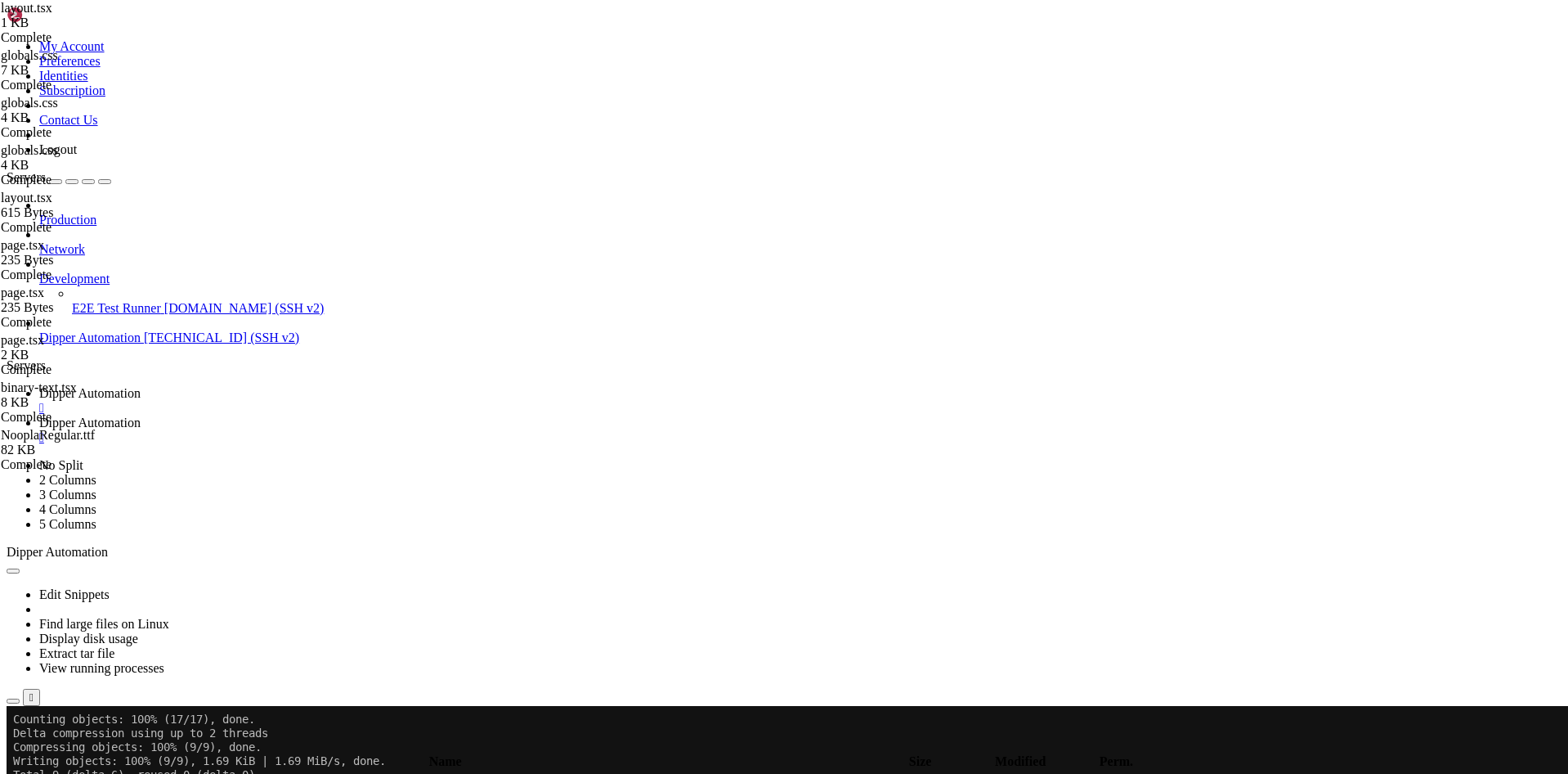
click at [140, 416] on span "Dipper Automation" at bounding box center [89, 423] width 102 height 14
type textarea "import type React from "react""
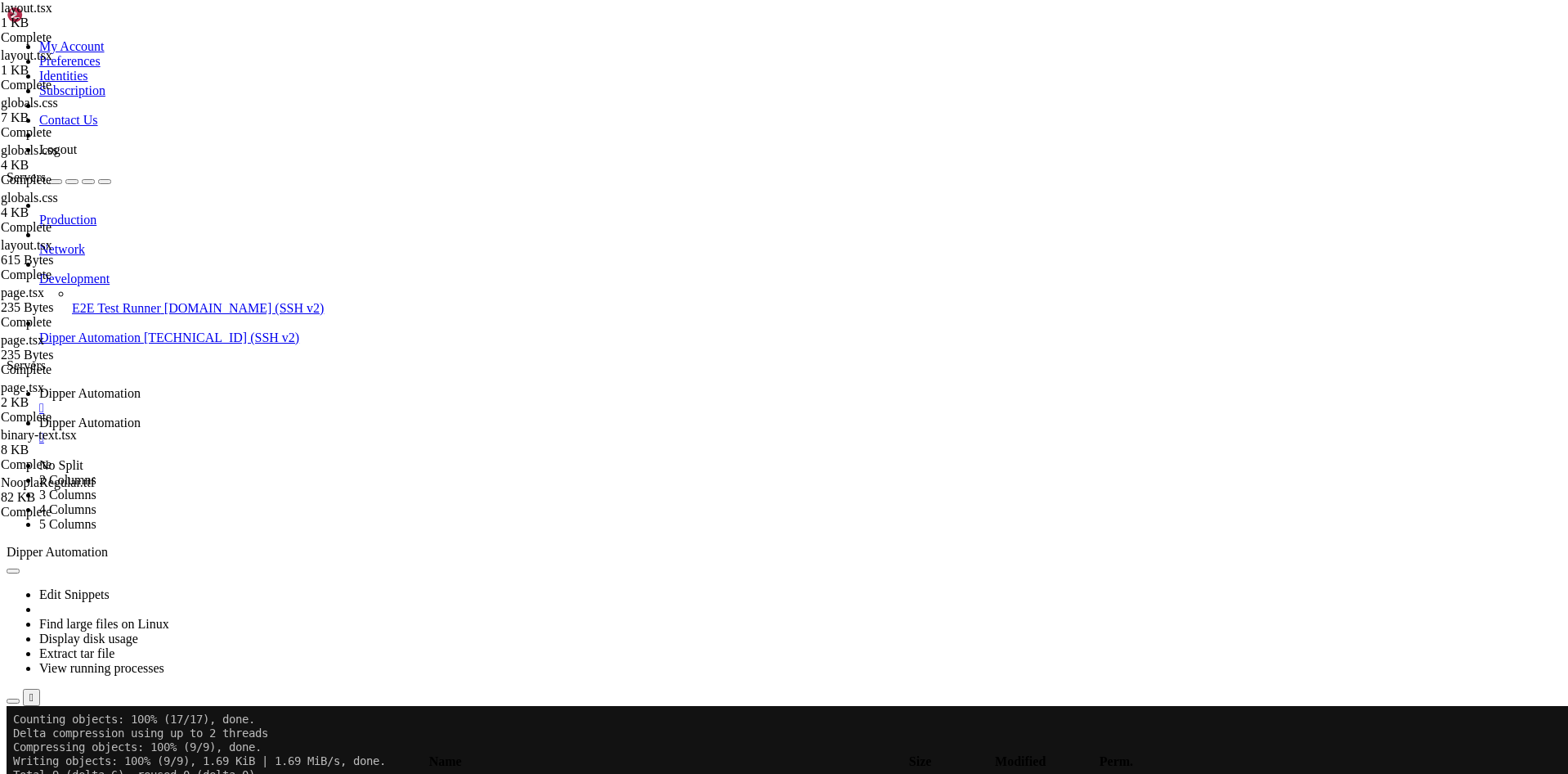
click at [140, 387] on span "Dipper Automation" at bounding box center [89, 393] width 102 height 14
click at [140, 416] on span "Dipper Automation" at bounding box center [89, 423] width 102 height 14
click at [140, 387] on span "Dipper Automation" at bounding box center [89, 393] width 102 height 14
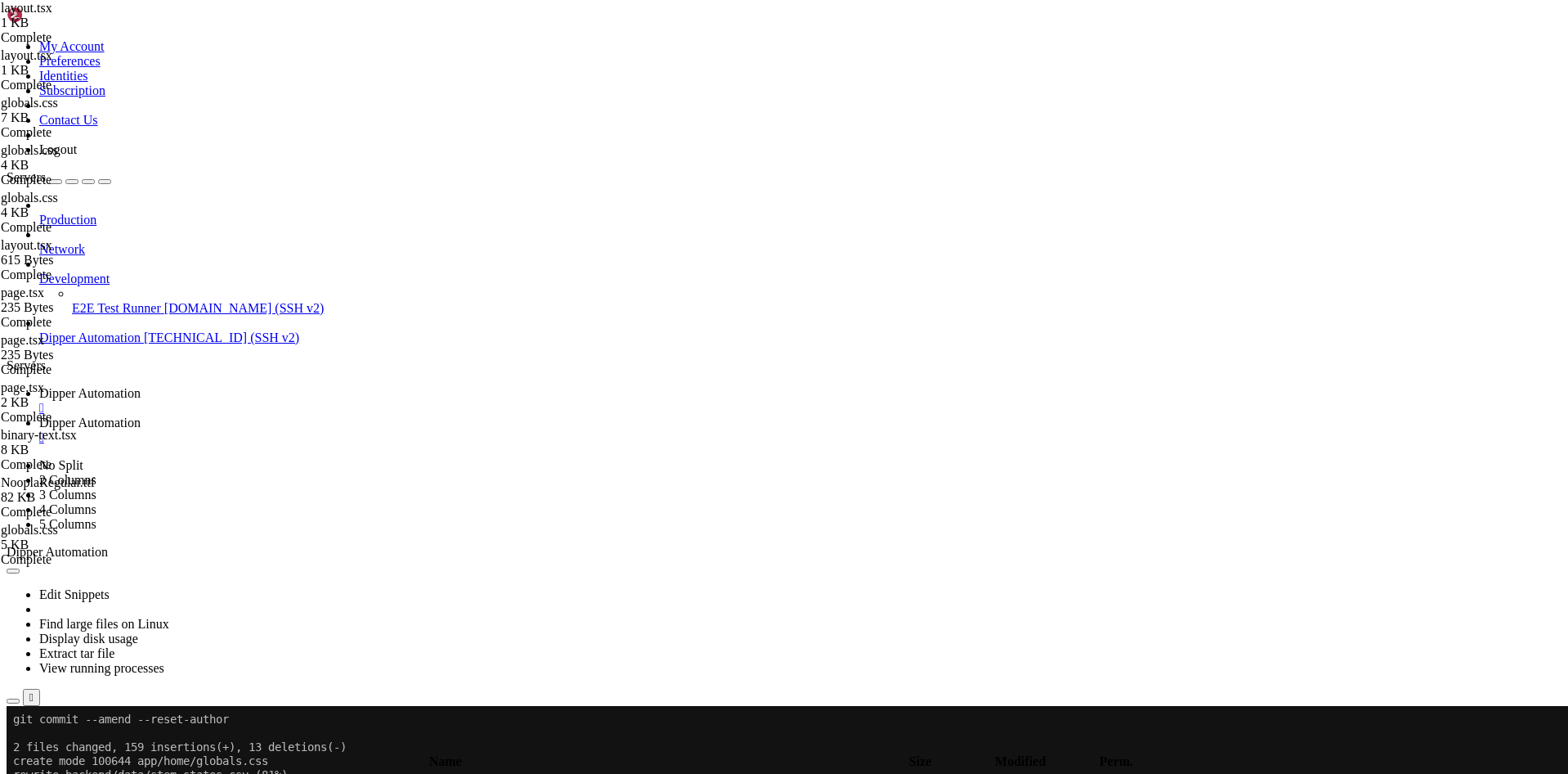
scroll to position [7330, 0]
click at [140, 416] on span "Dipper Automation" at bounding box center [89, 423] width 102 height 14
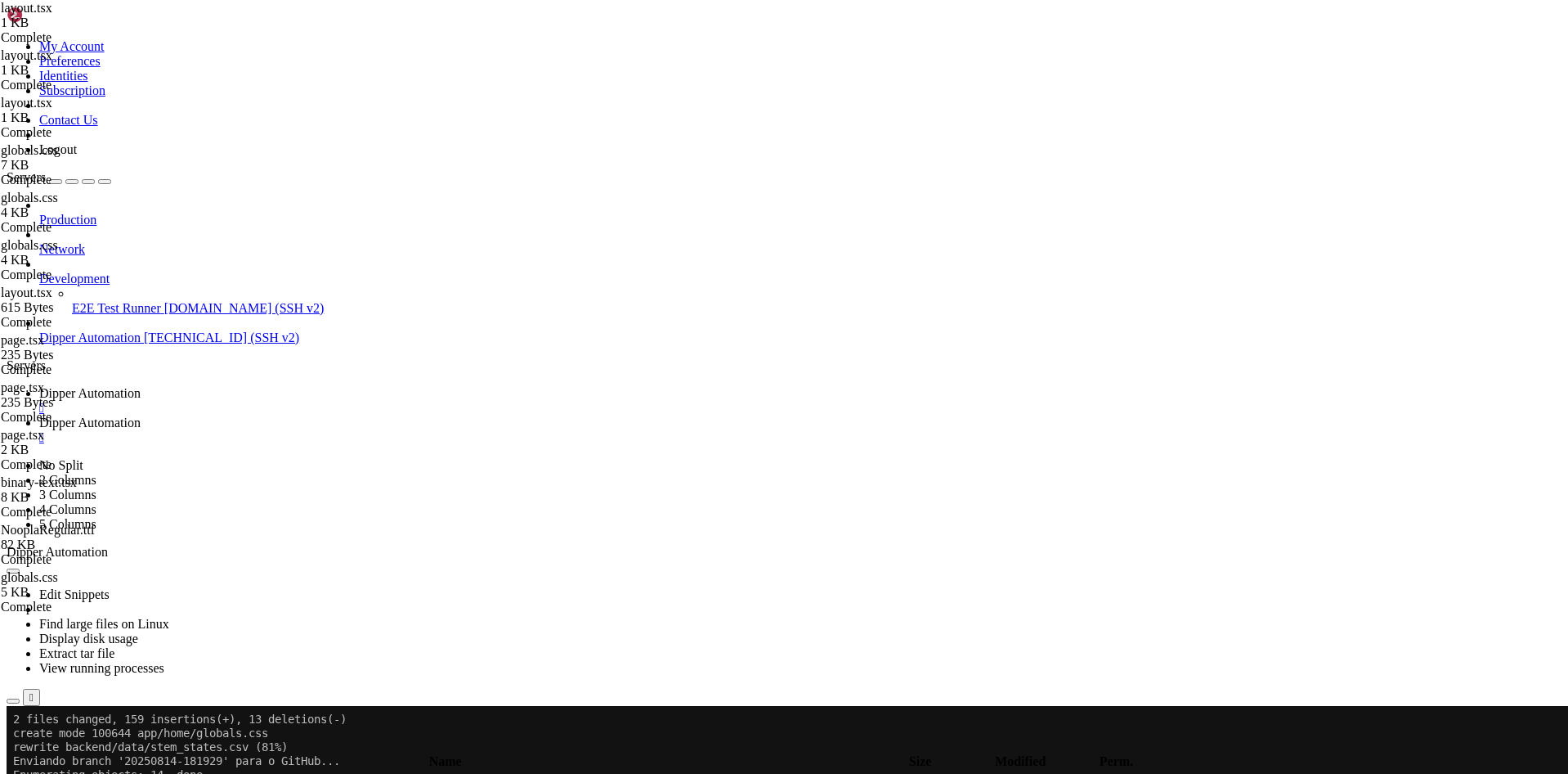
type textarea "variable: "--font-jetbrains","
click at [349, 773] on td " .." at bounding box center [414, 783] width 812 height 16
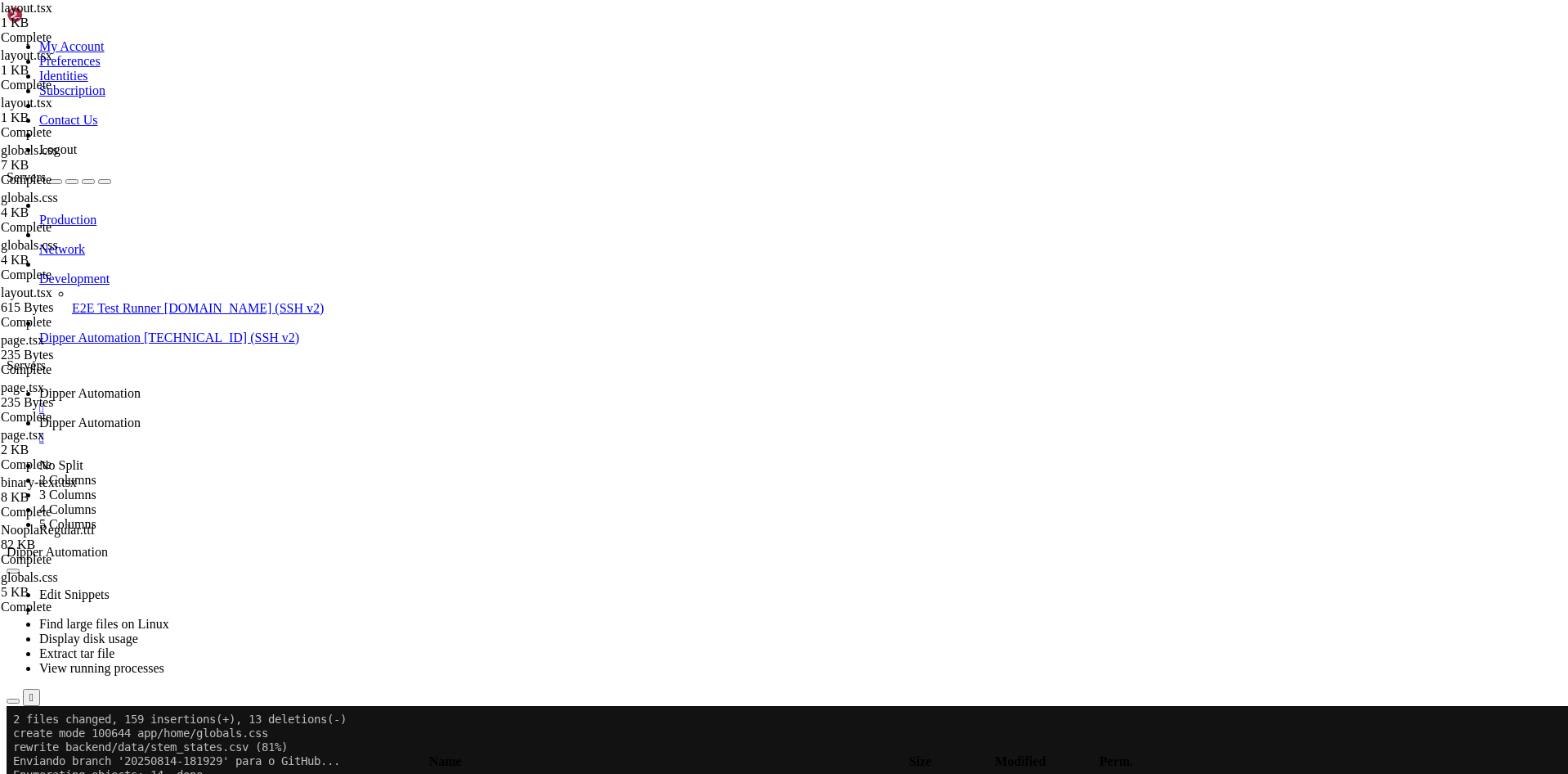
click at [140, 387] on span "Dipper Automation" at bounding box center [89, 393] width 102 height 14
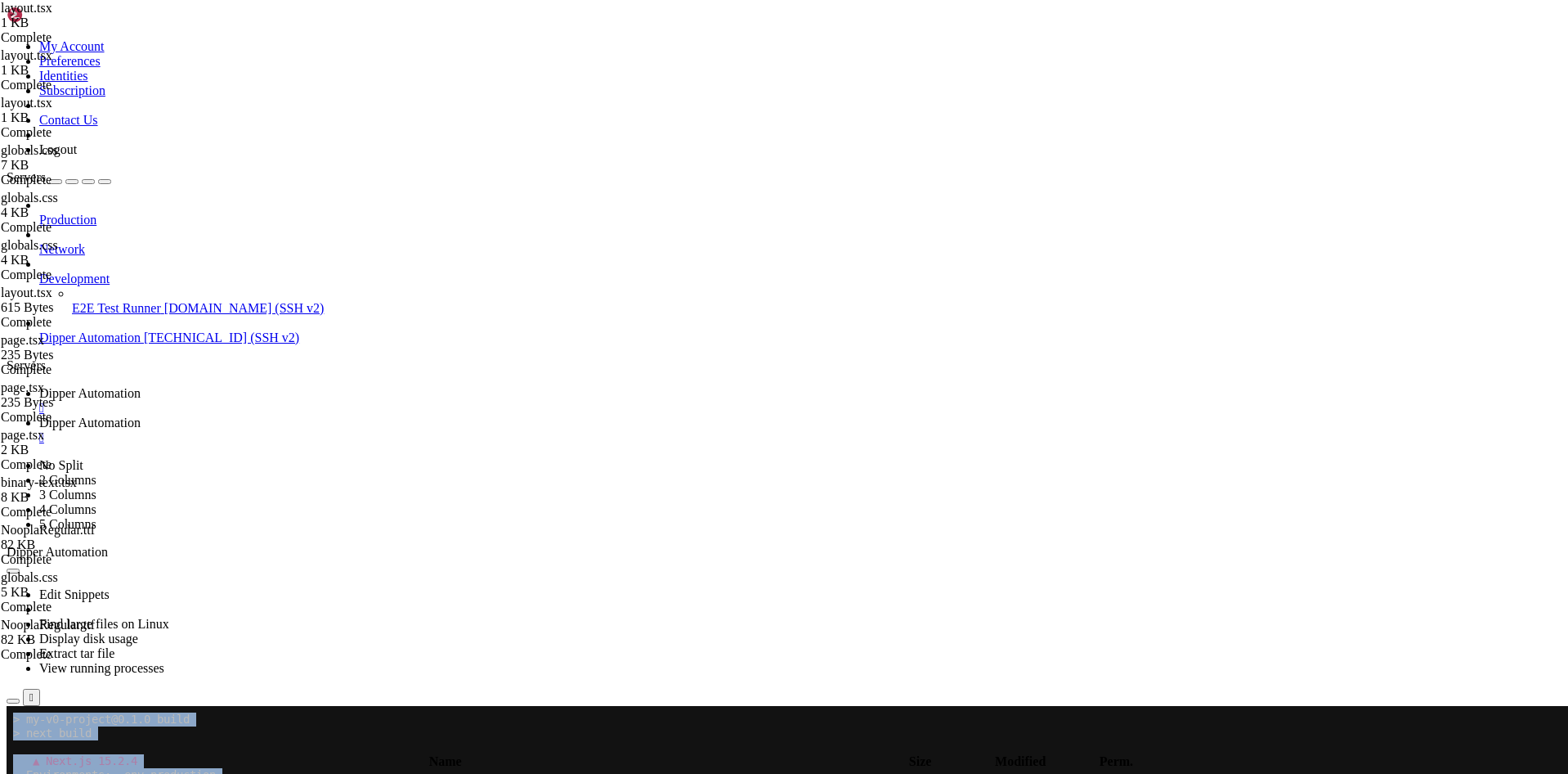
scroll to position [8526, 0]
drag, startPoint x: 884, startPoint y: 1273, endPoint x: 27, endPoint y: 889, distance: 939.1
click at [140, 416] on span "Dipper Automation" at bounding box center [89, 423] width 102 height 14
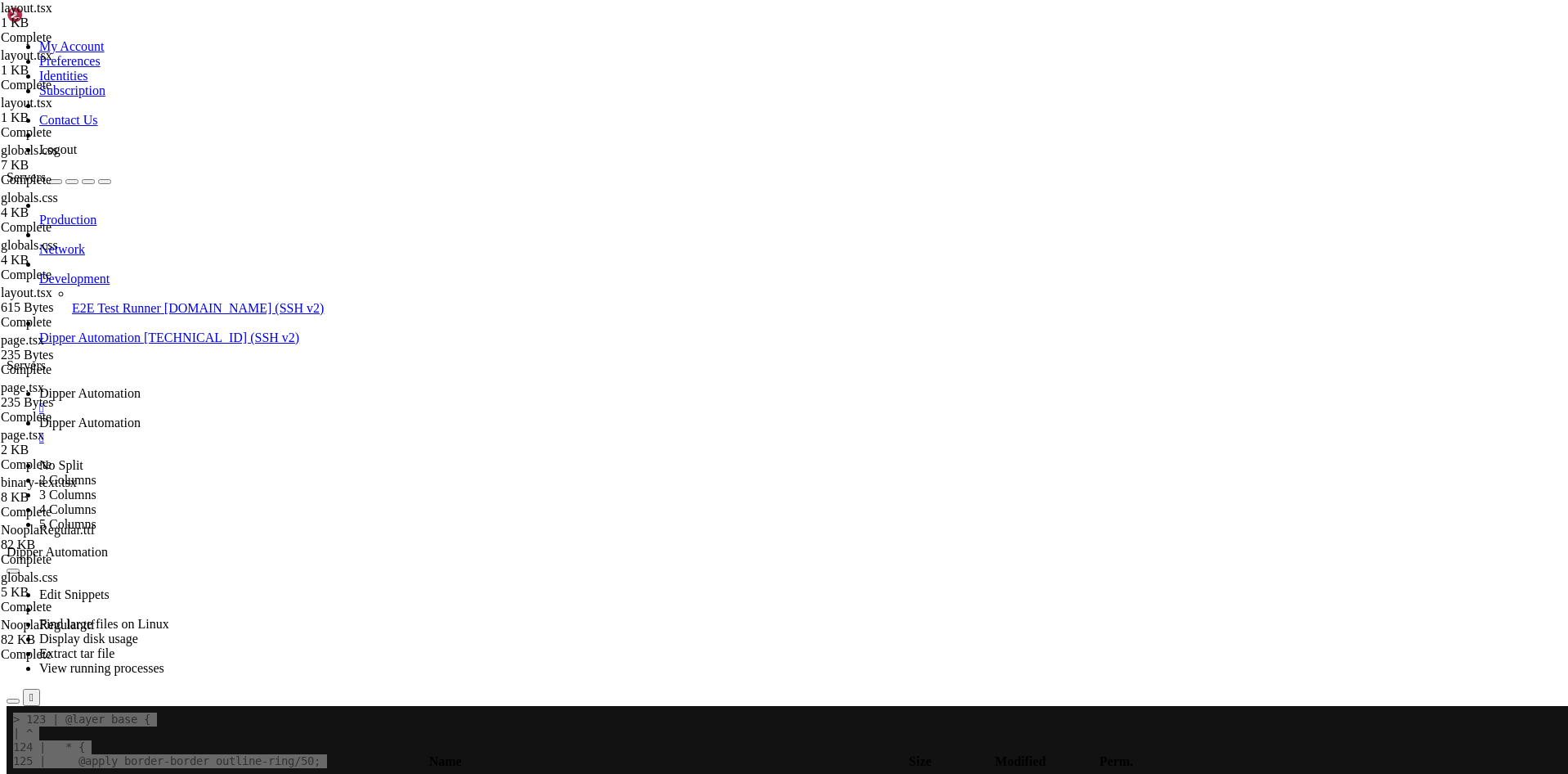
type input "/root/DipperPortal/app/home"
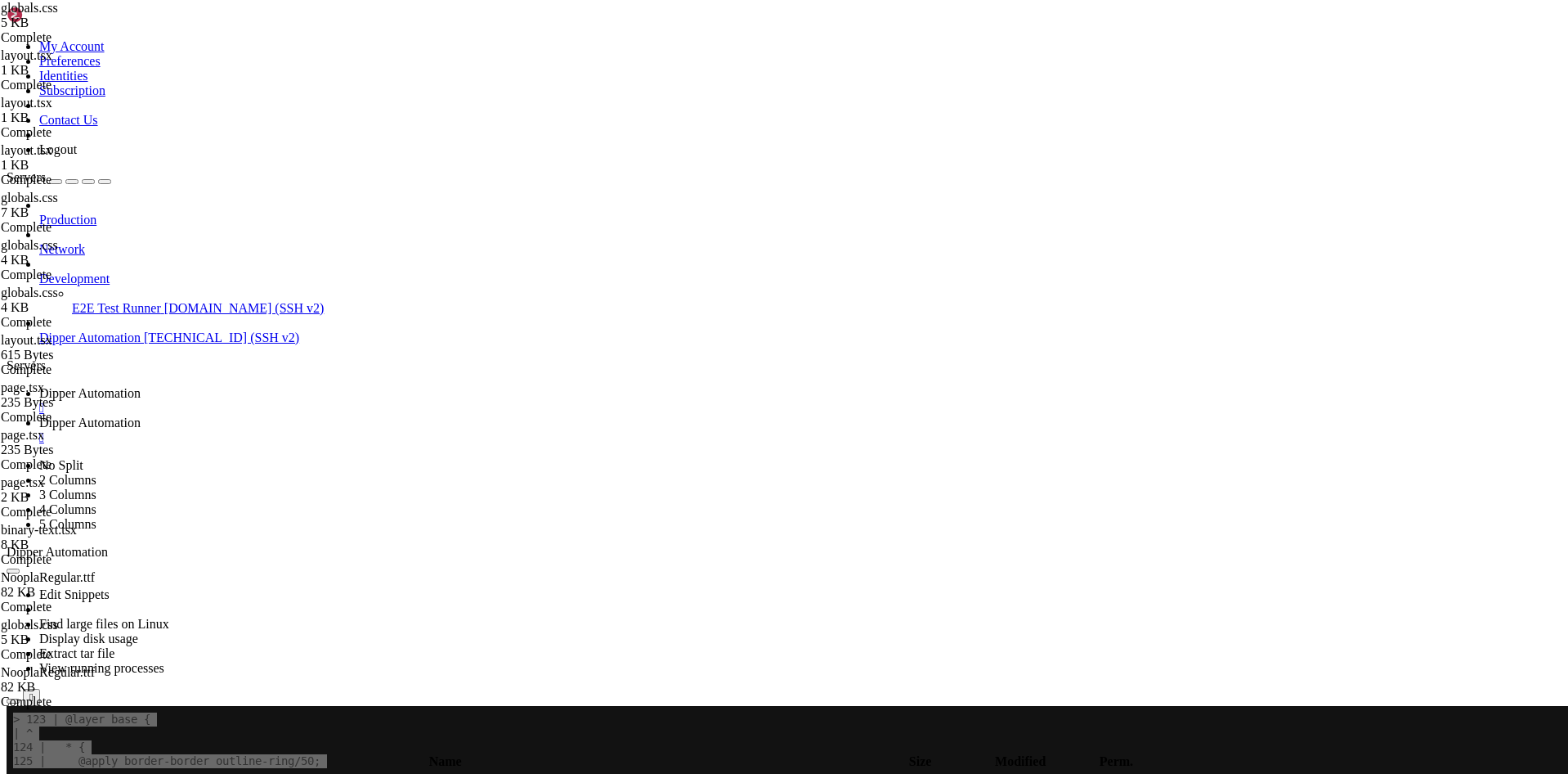
scroll to position [0, 15]
type textarea "}"
click at [289, 387] on link "Dipper Automation " at bounding box center [800, 401] width 1522 height 29
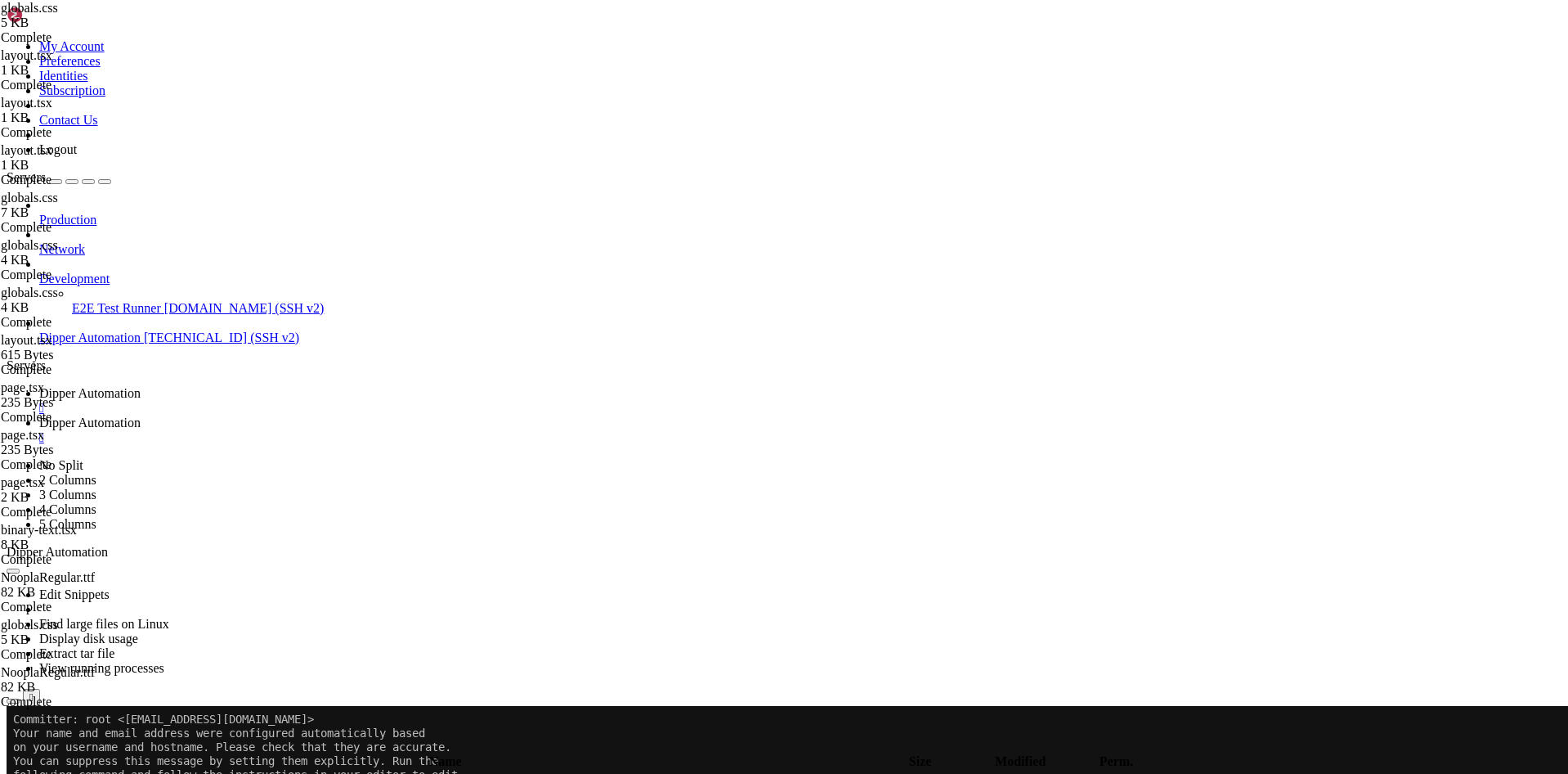
scroll to position [10584, 0]
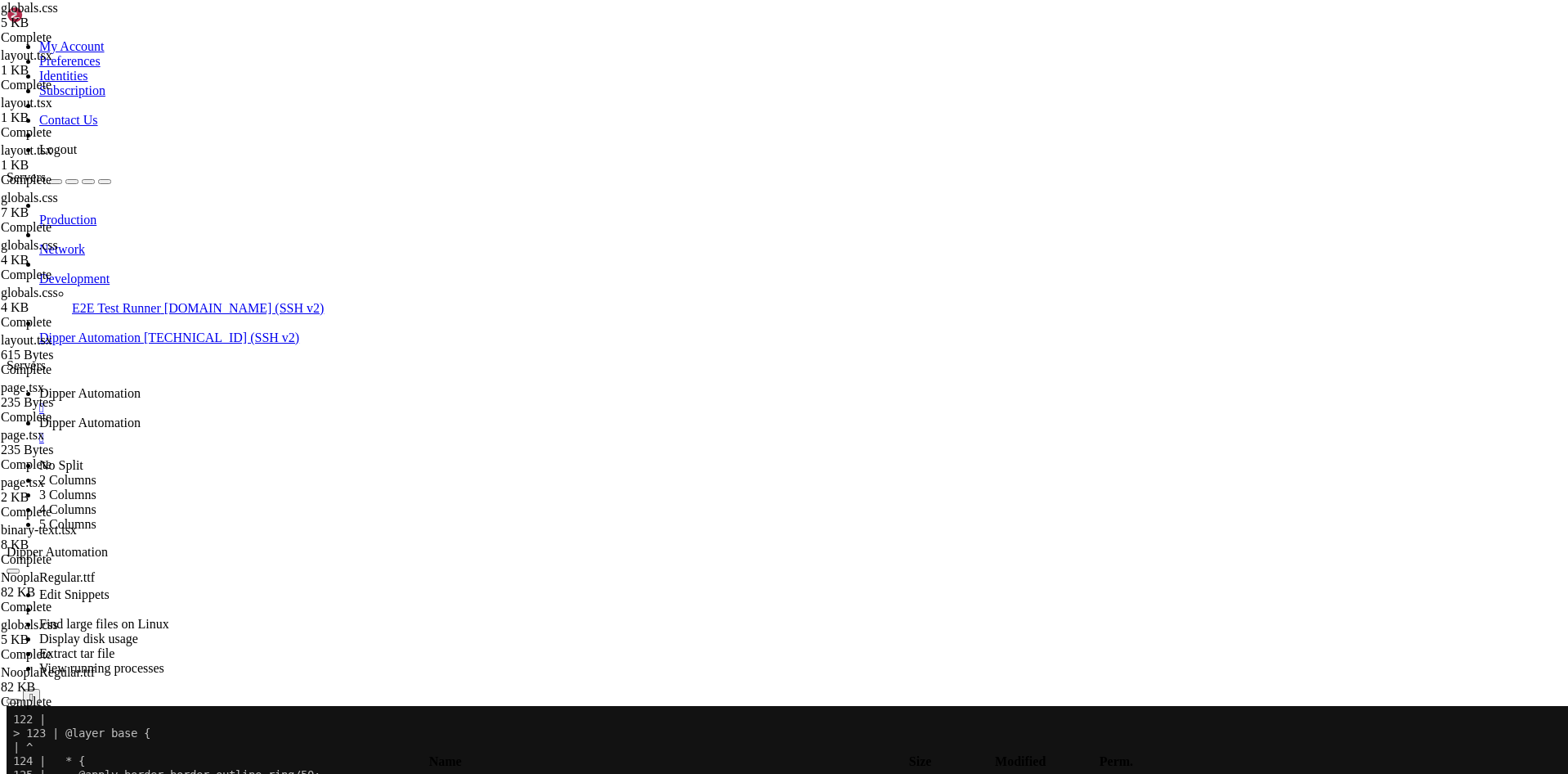
click at [376, 416] on link "Dipper Automation " at bounding box center [800, 430] width 1522 height 29
click at [21, 773] on span " .." at bounding box center [14, 783] width 11 height 14
type input "/root/DipperPortal/app"
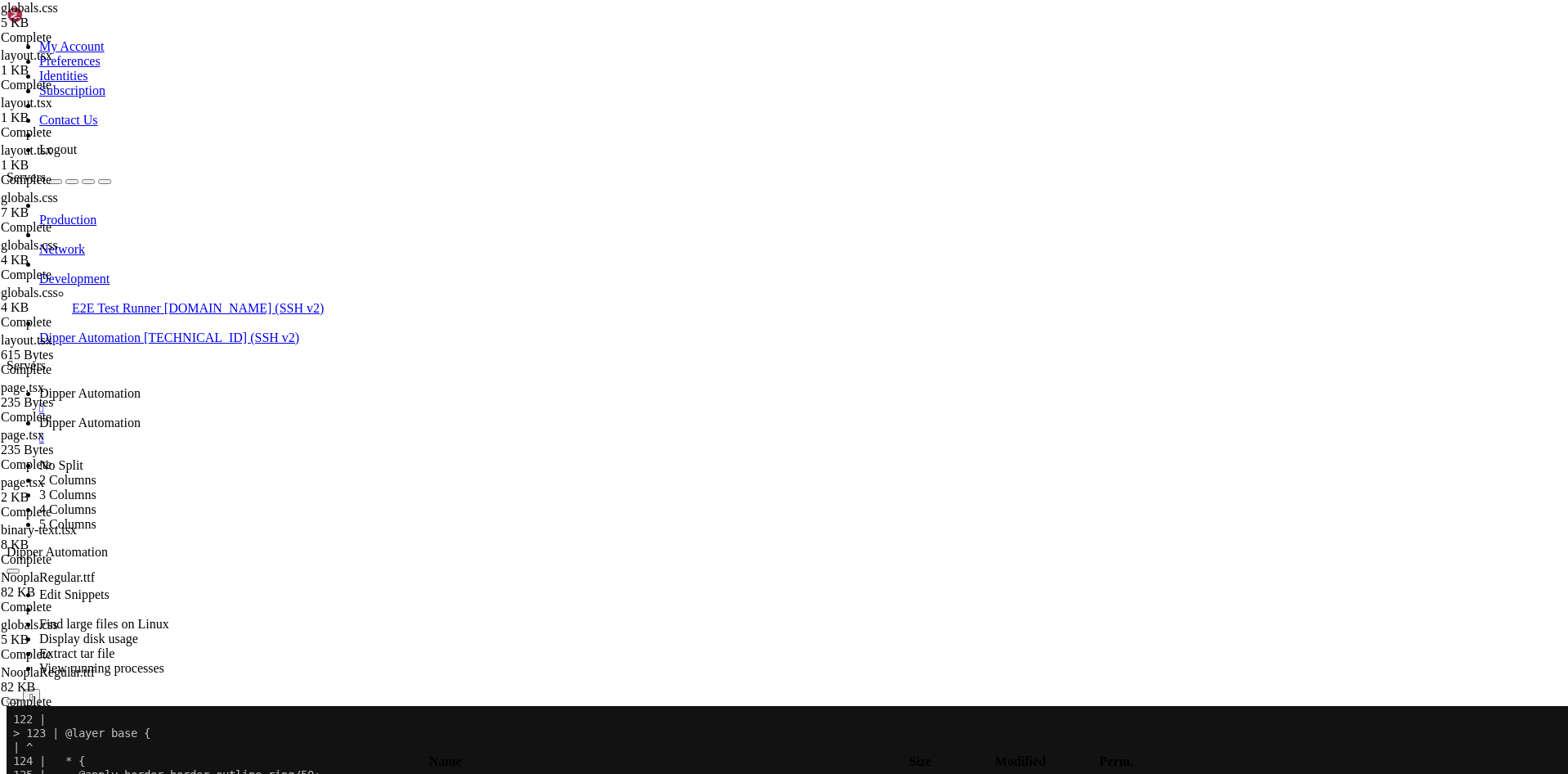
type textarea "@import url("https://fonts.googleapis.com/css2?family=Noopla:wght@400&display=s…"
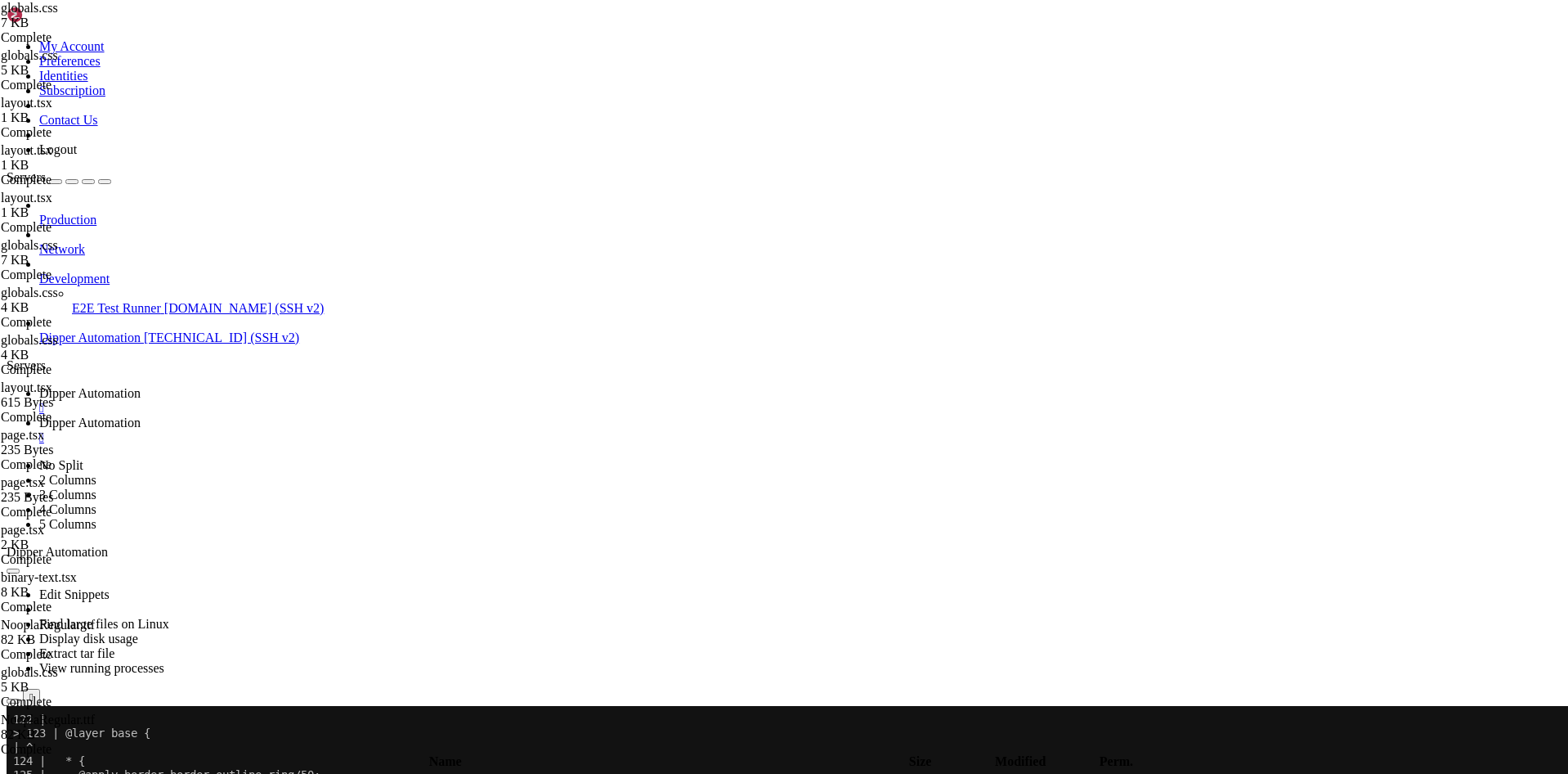
type input "/root/DipperPortal/app/home"
type textarea "}"
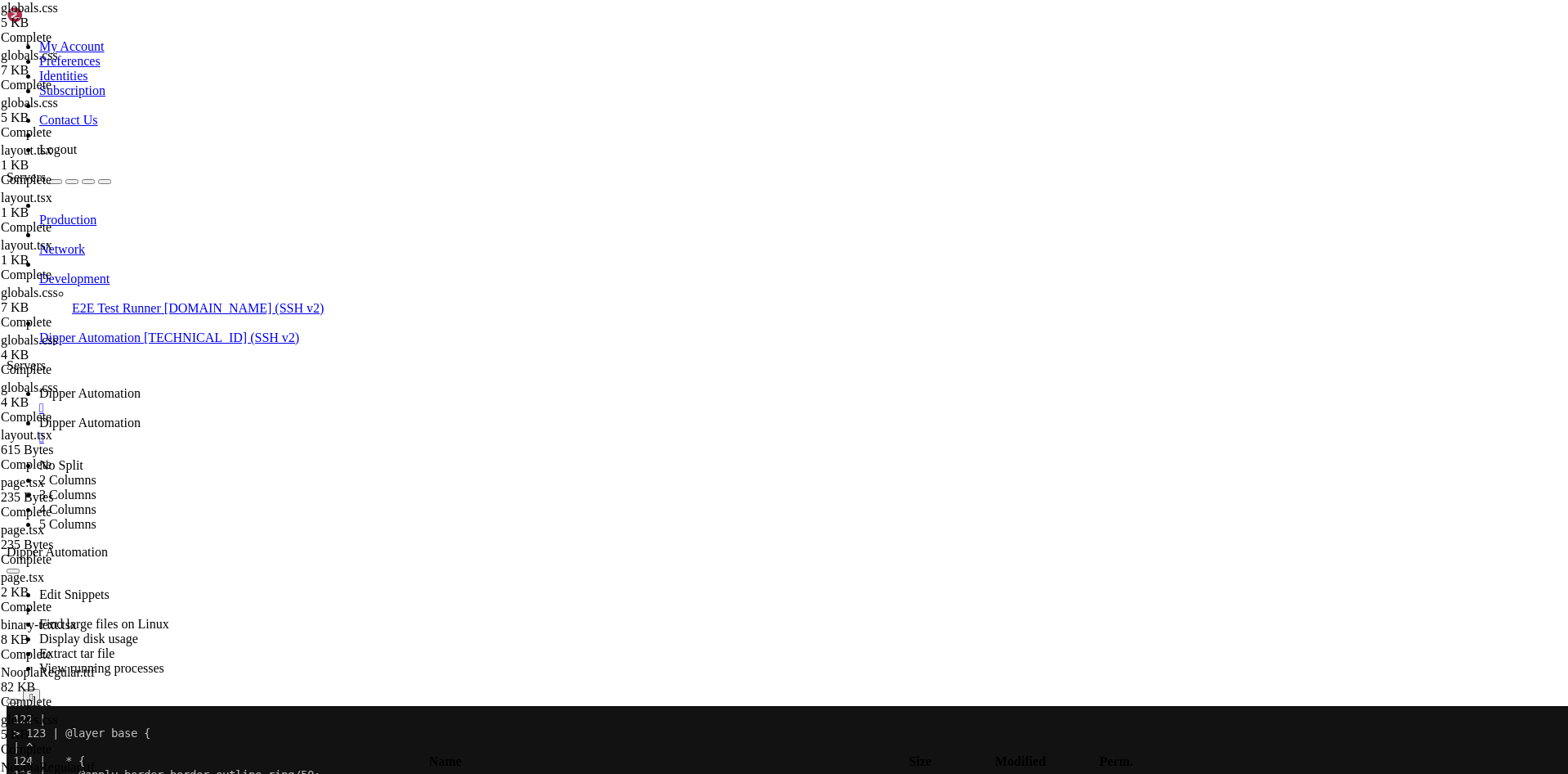
scroll to position [0, 0]
click at [140, 387] on span "Dipper Automation" at bounding box center [89, 393] width 102 height 14
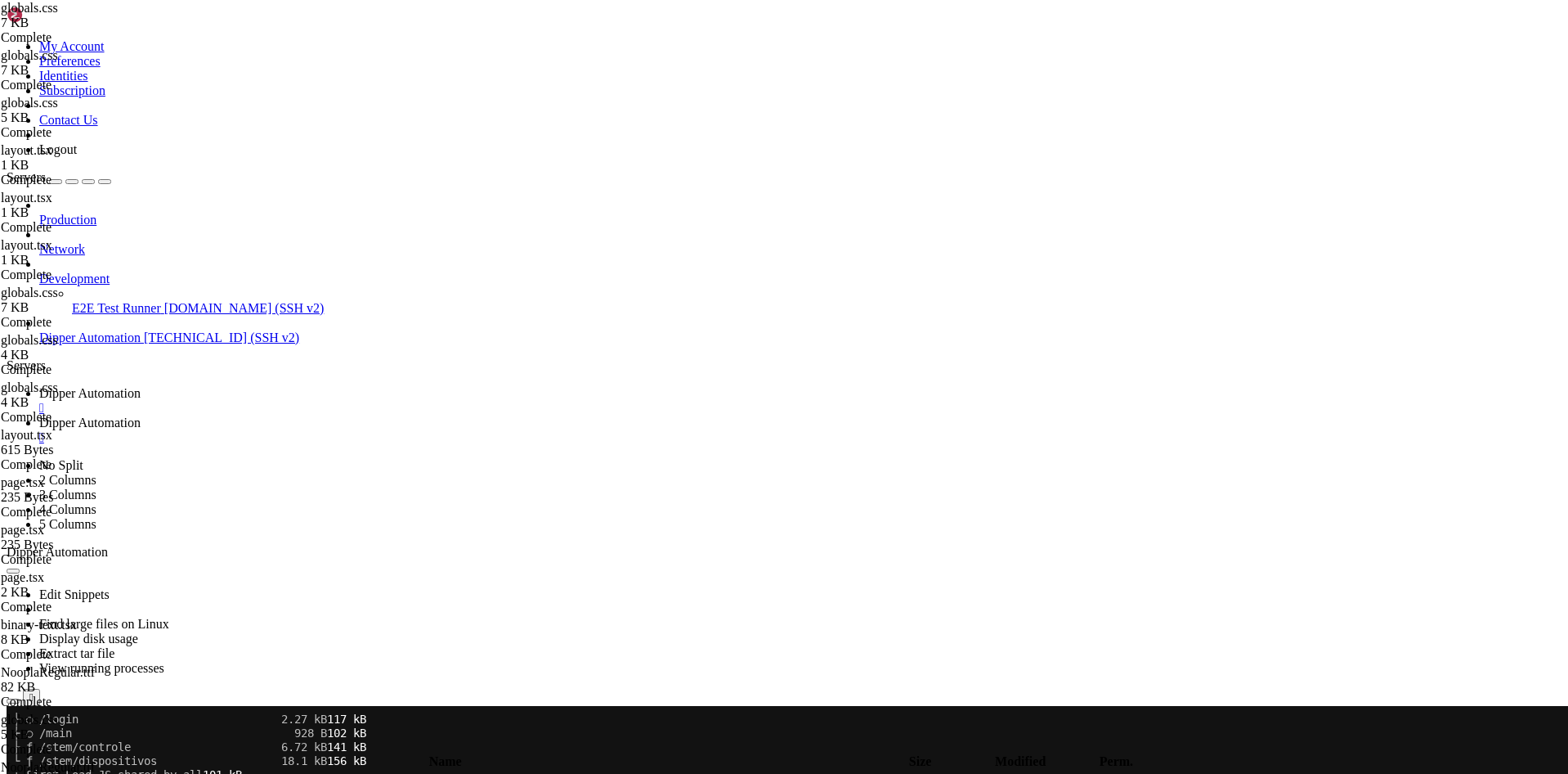
click at [39, 416] on icon at bounding box center [39, 423] width 0 height 14
click at [21, 773] on span " .." at bounding box center [14, 783] width 11 height 14
click at [312, 773] on td " .." at bounding box center [414, 783] width 812 height 16
click at [310, 773] on td " .." at bounding box center [414, 783] width 812 height 16
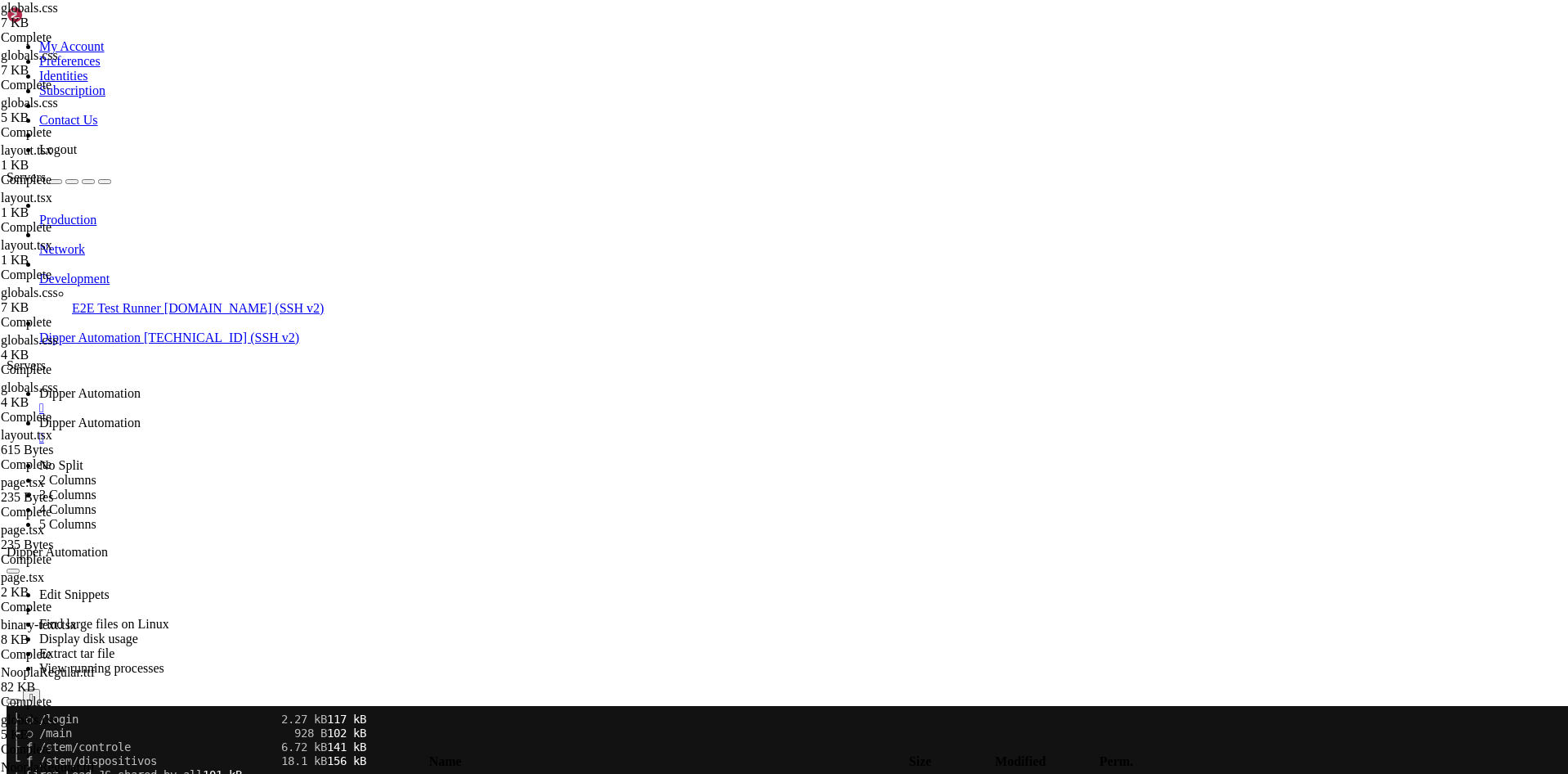
click at [310, 773] on td " .." at bounding box center [414, 783] width 812 height 16
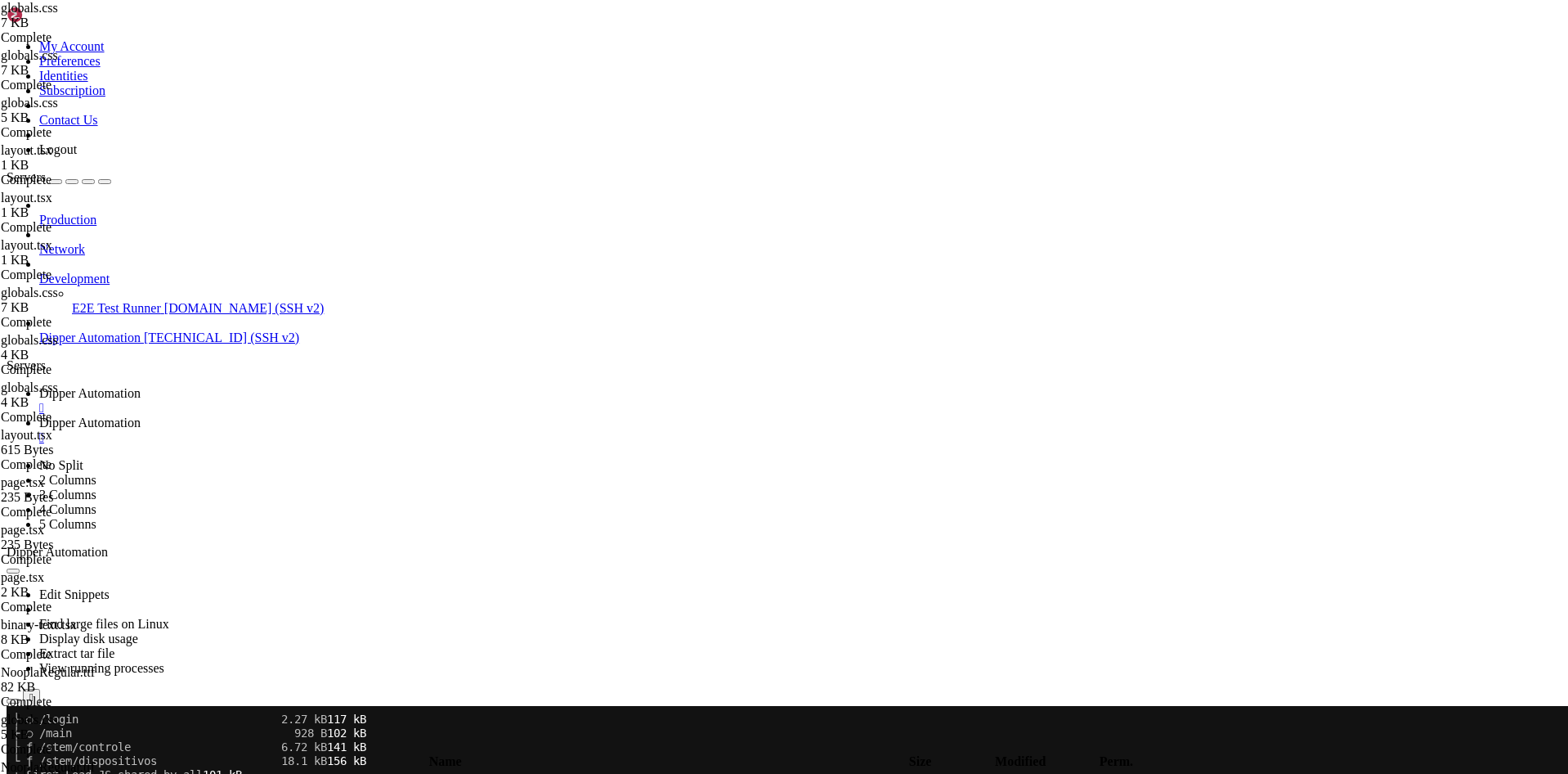
click at [287, 773] on td " .." at bounding box center [414, 783] width 812 height 16
click at [21, 773] on span " .." at bounding box center [14, 783] width 11 height 14
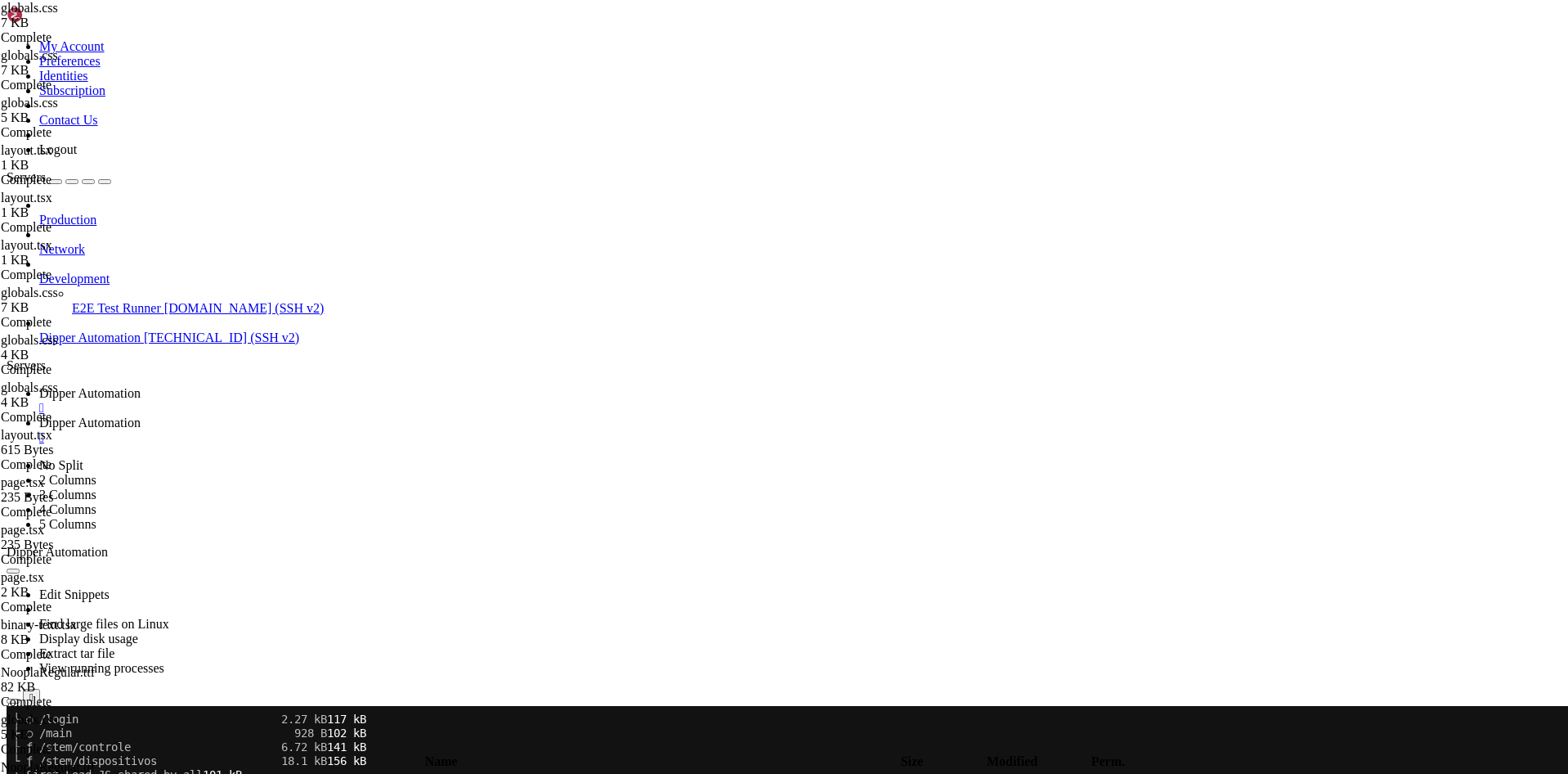
type input "/root/DipperPortal/components"
type textarea "const width = 1600"
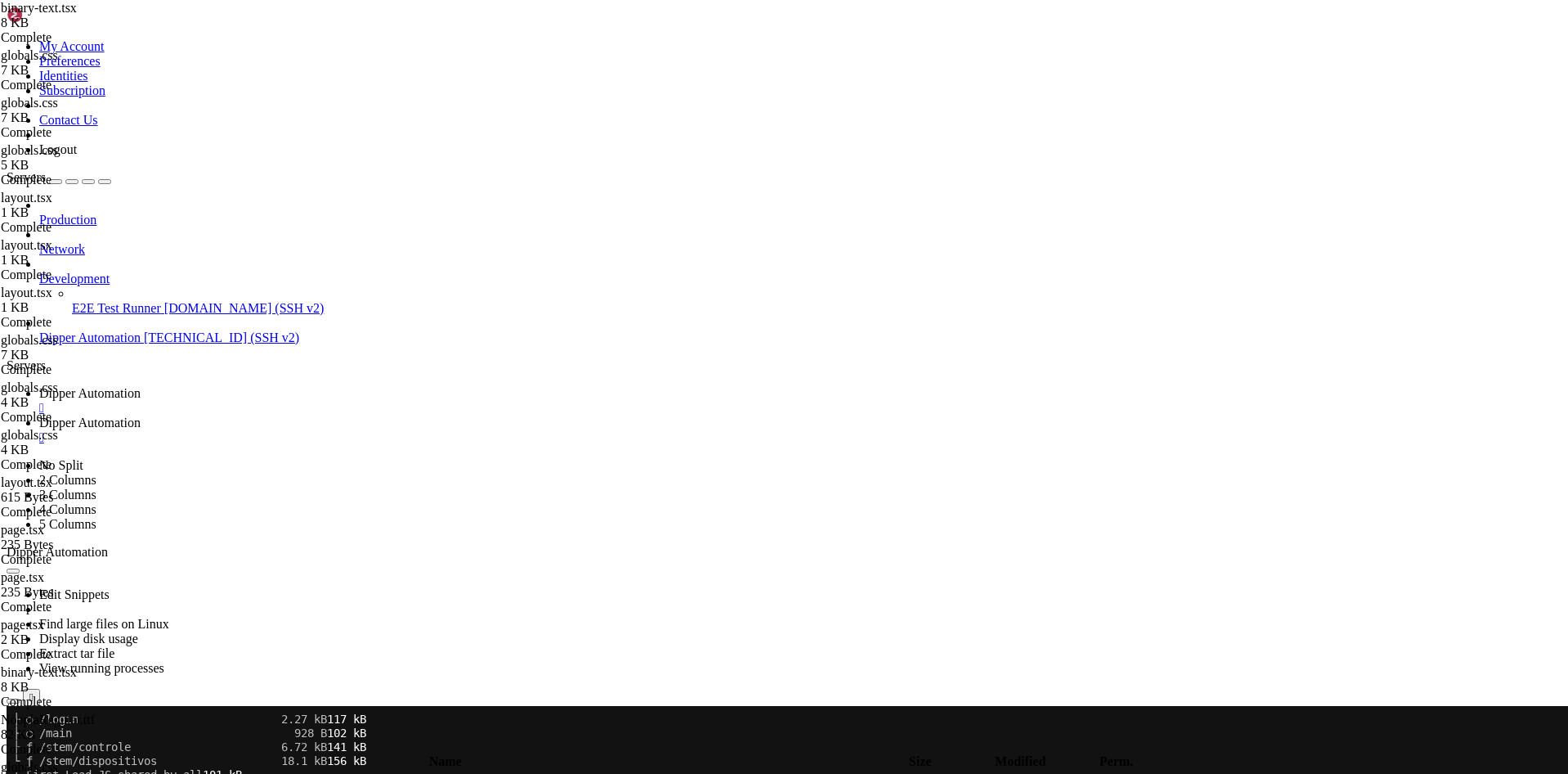
scroll to position [690, 0]
click at [21, 773] on span " .." at bounding box center [14, 783] width 11 height 14
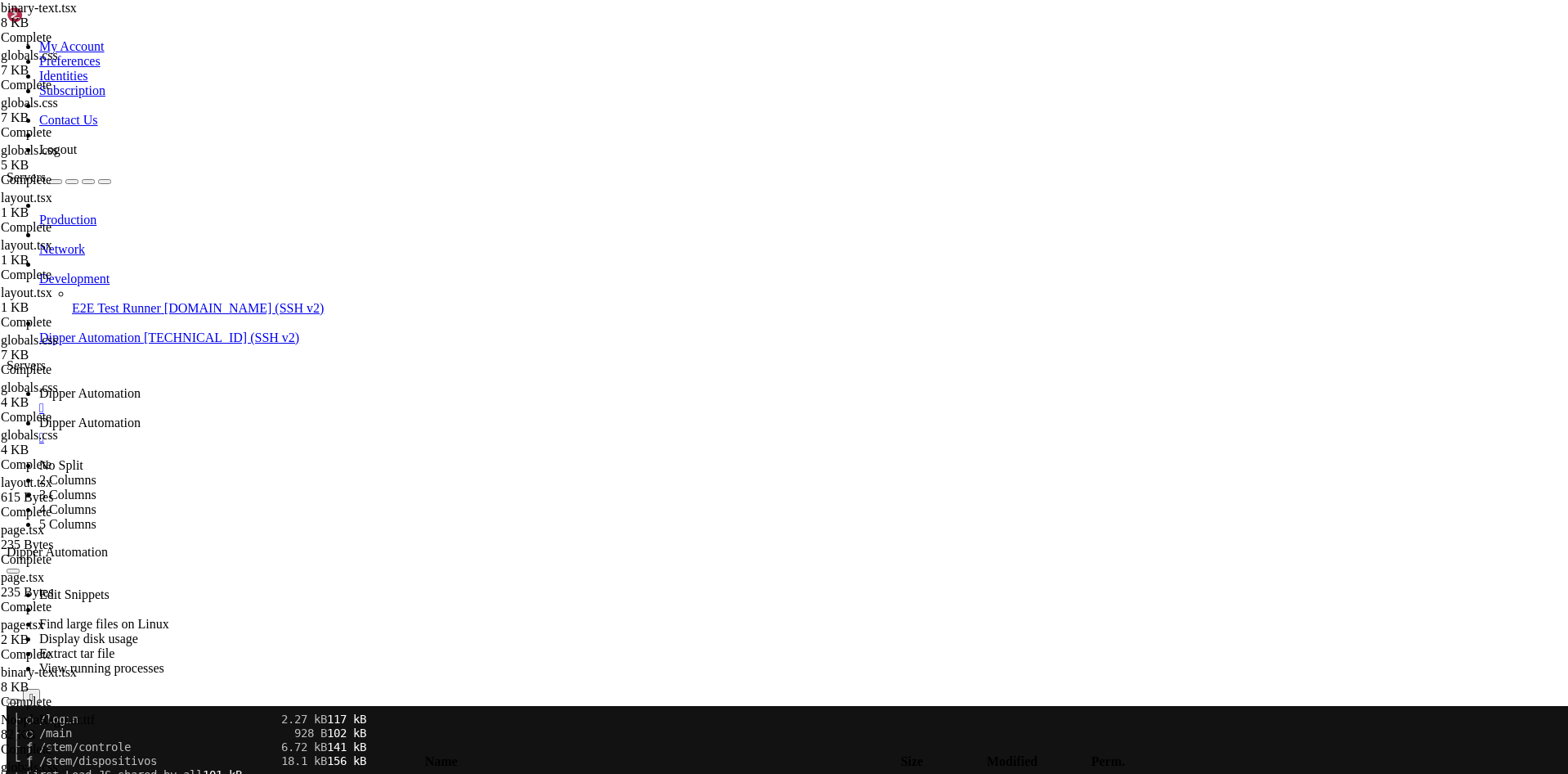
click at [21, 773] on span " .." at bounding box center [14, 783] width 11 height 14
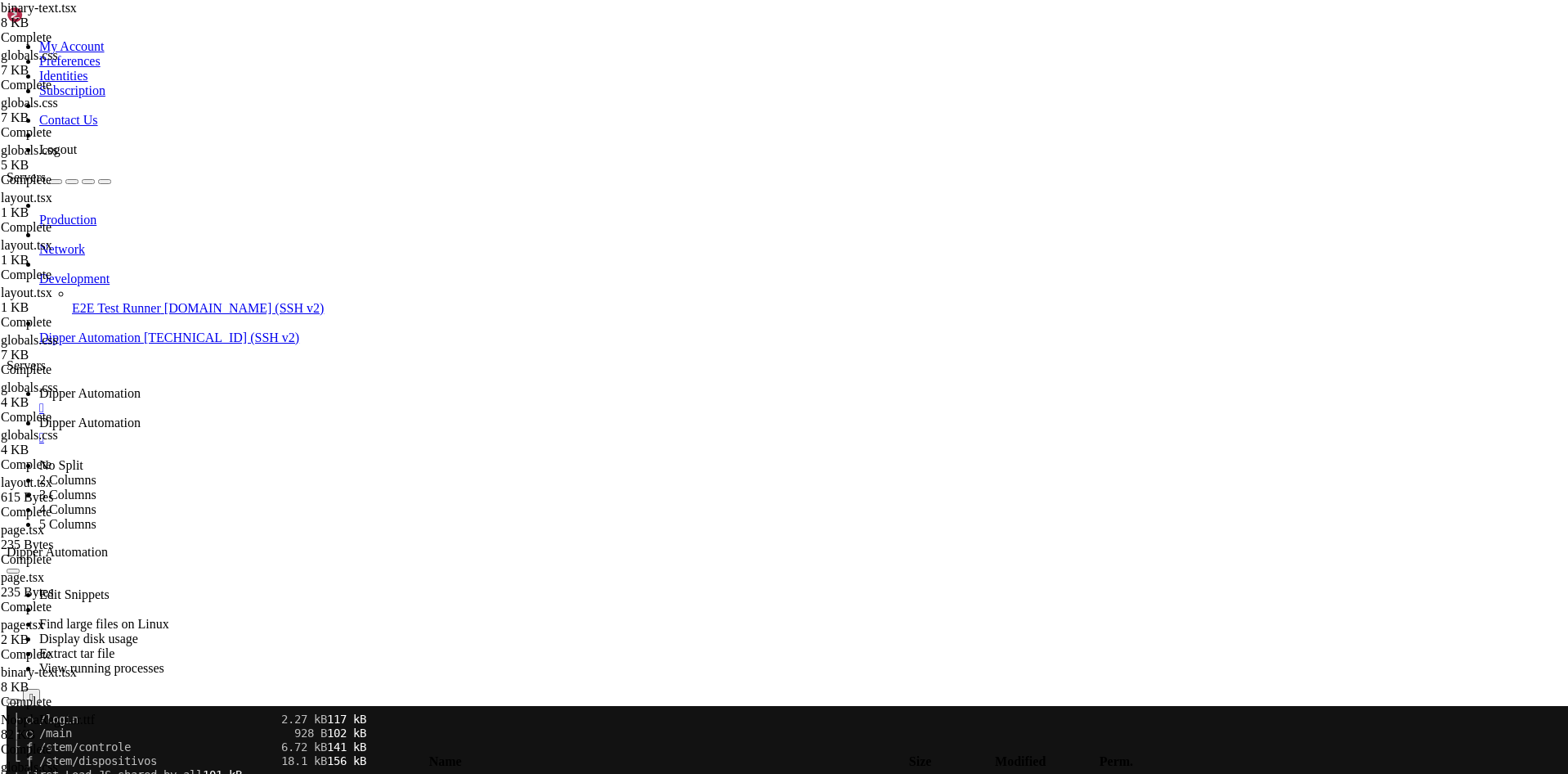
click at [21, 773] on span " .." at bounding box center [14, 783] width 11 height 14
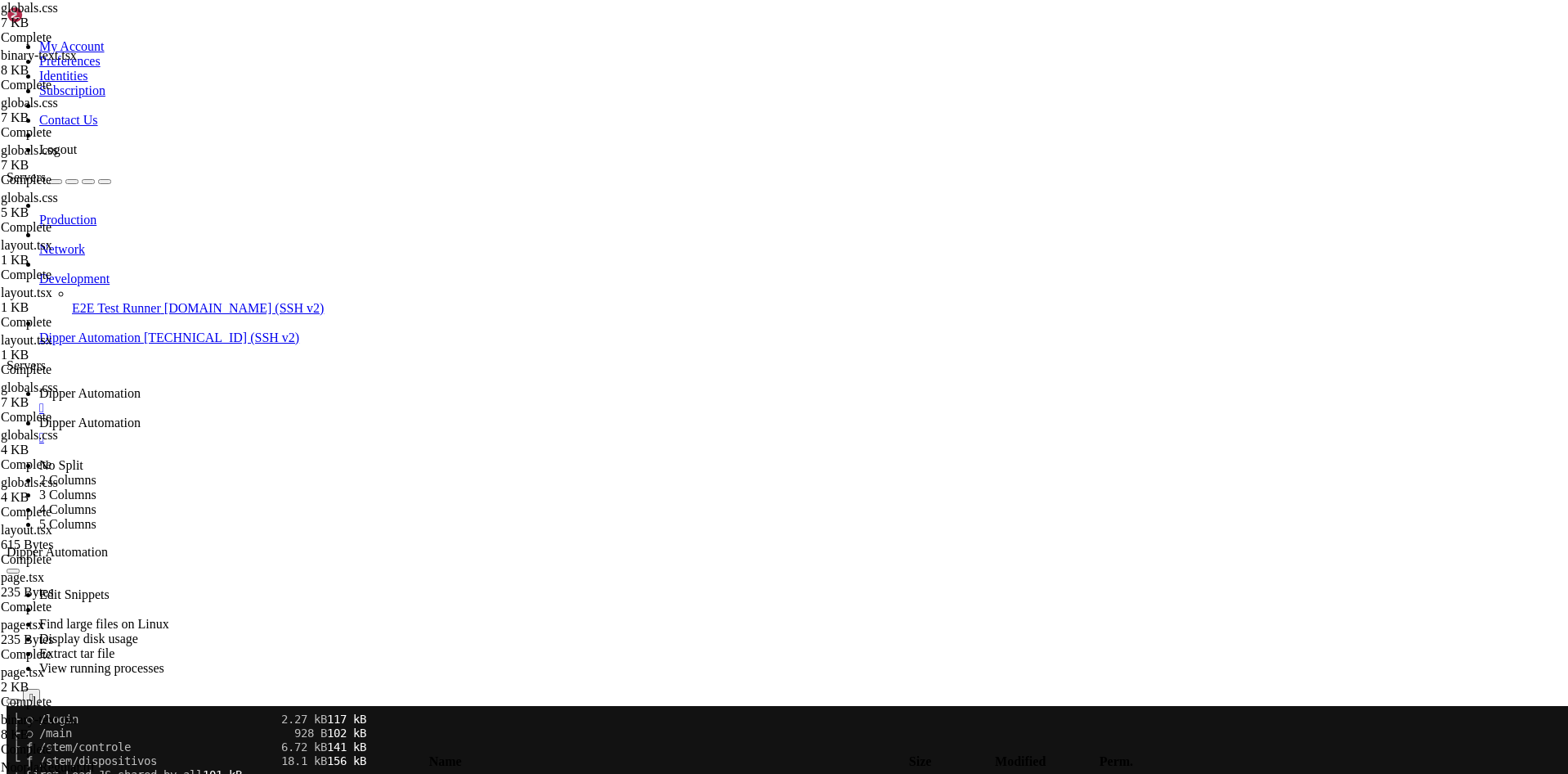
scroll to position [0, 0]
type input "/root/DipperPortal/app/home"
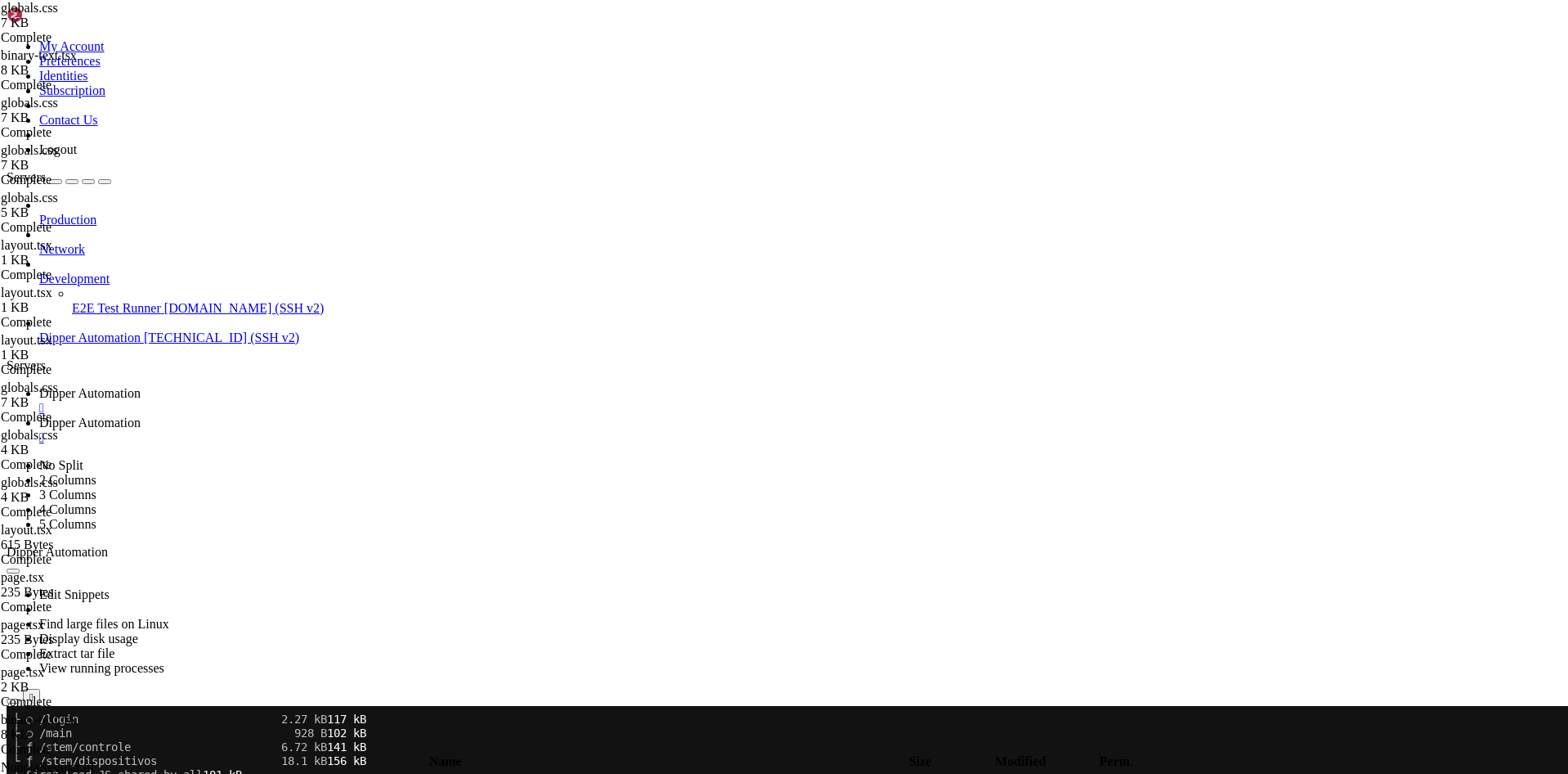
drag, startPoint x: 291, startPoint y: 490, endPoint x: 242, endPoint y: 323, distance: 174.0
drag, startPoint x: 276, startPoint y: 471, endPoint x: 262, endPoint y: 399, distance: 73.3
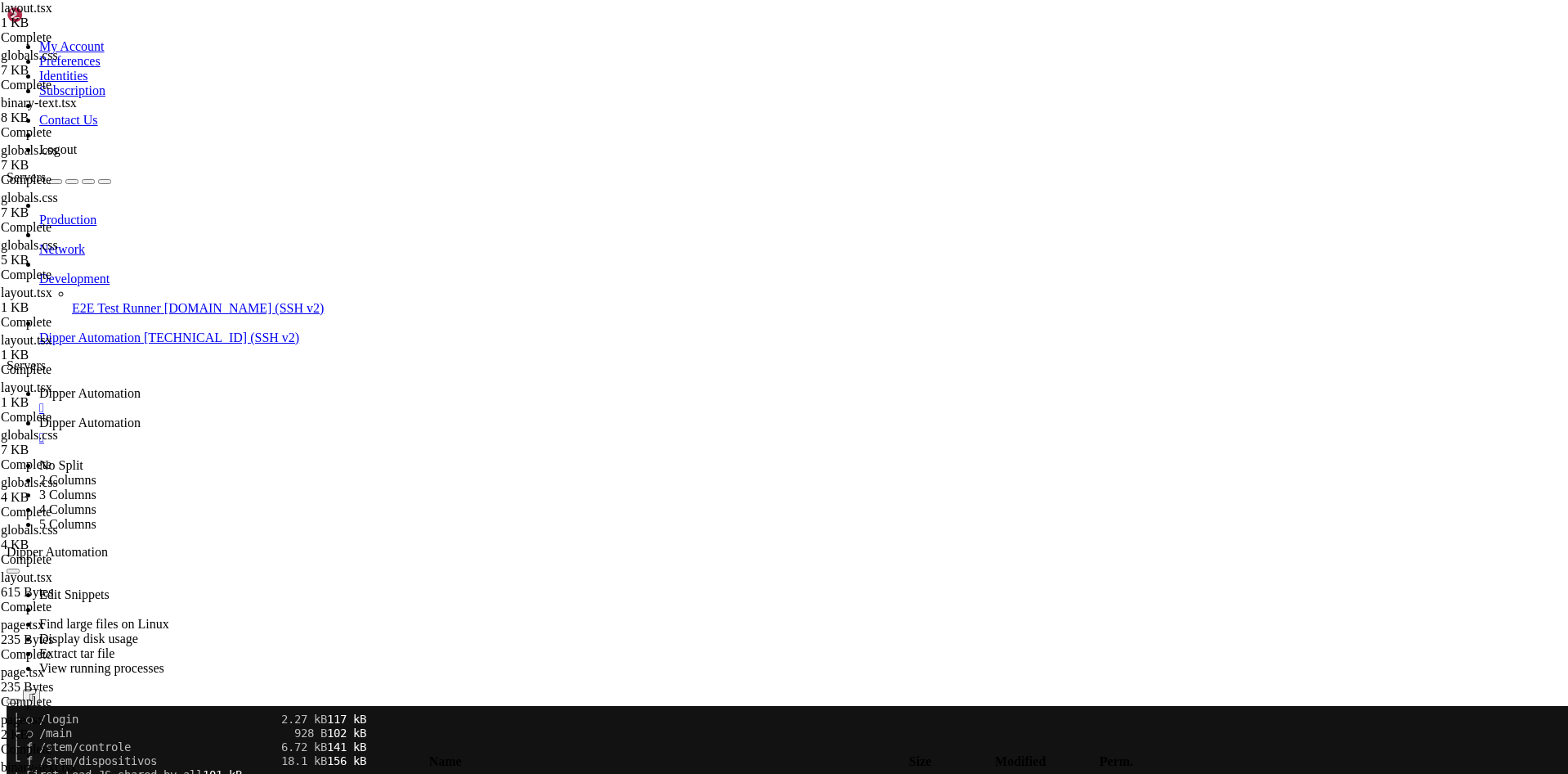
drag, startPoint x: 303, startPoint y: 461, endPoint x: 240, endPoint y: 403, distance: 85.6
paste textarea "/html"
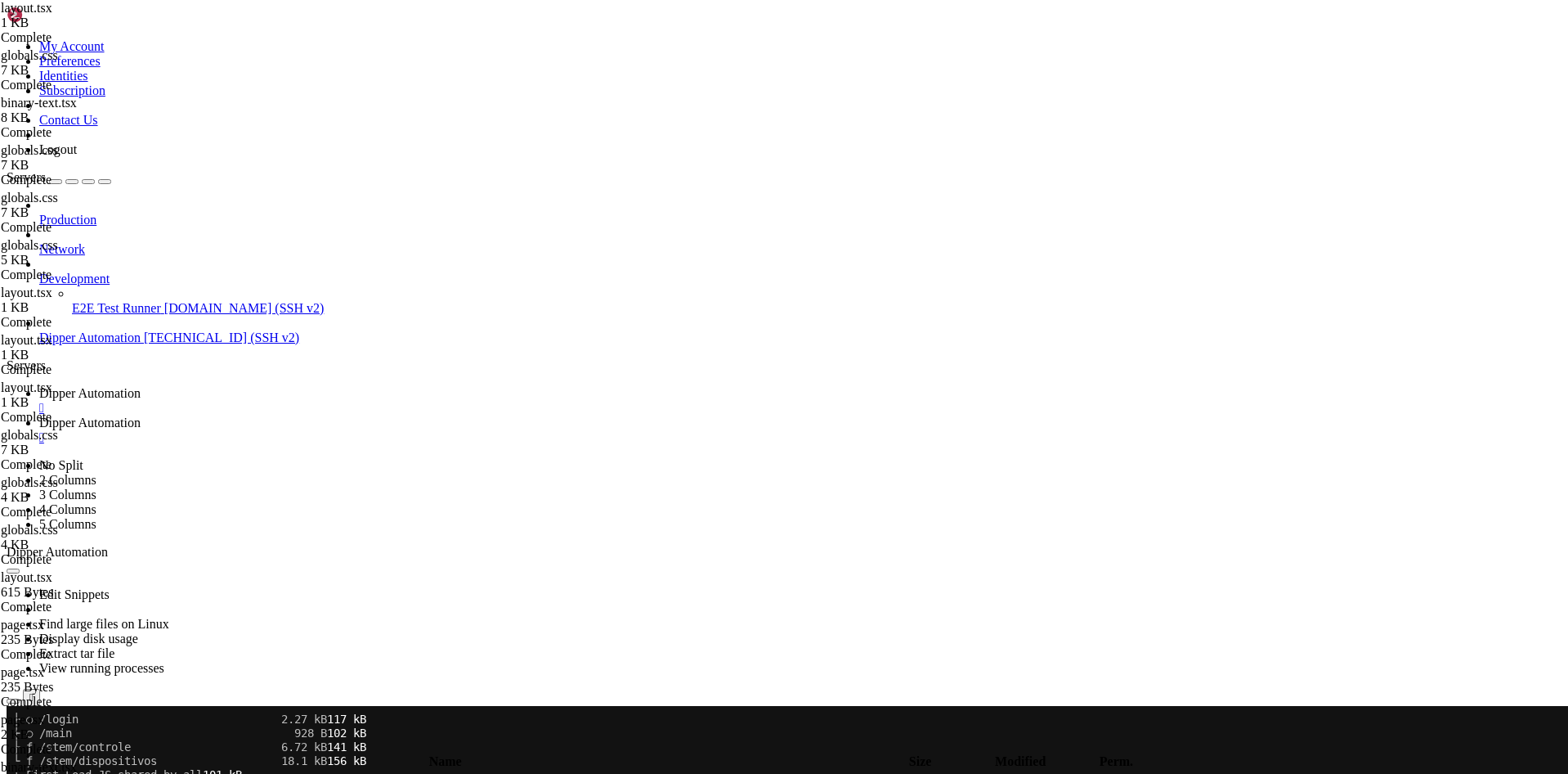
type textarea "</html>"
click at [294, 387] on link "Dipper Automation " at bounding box center [800, 401] width 1522 height 29
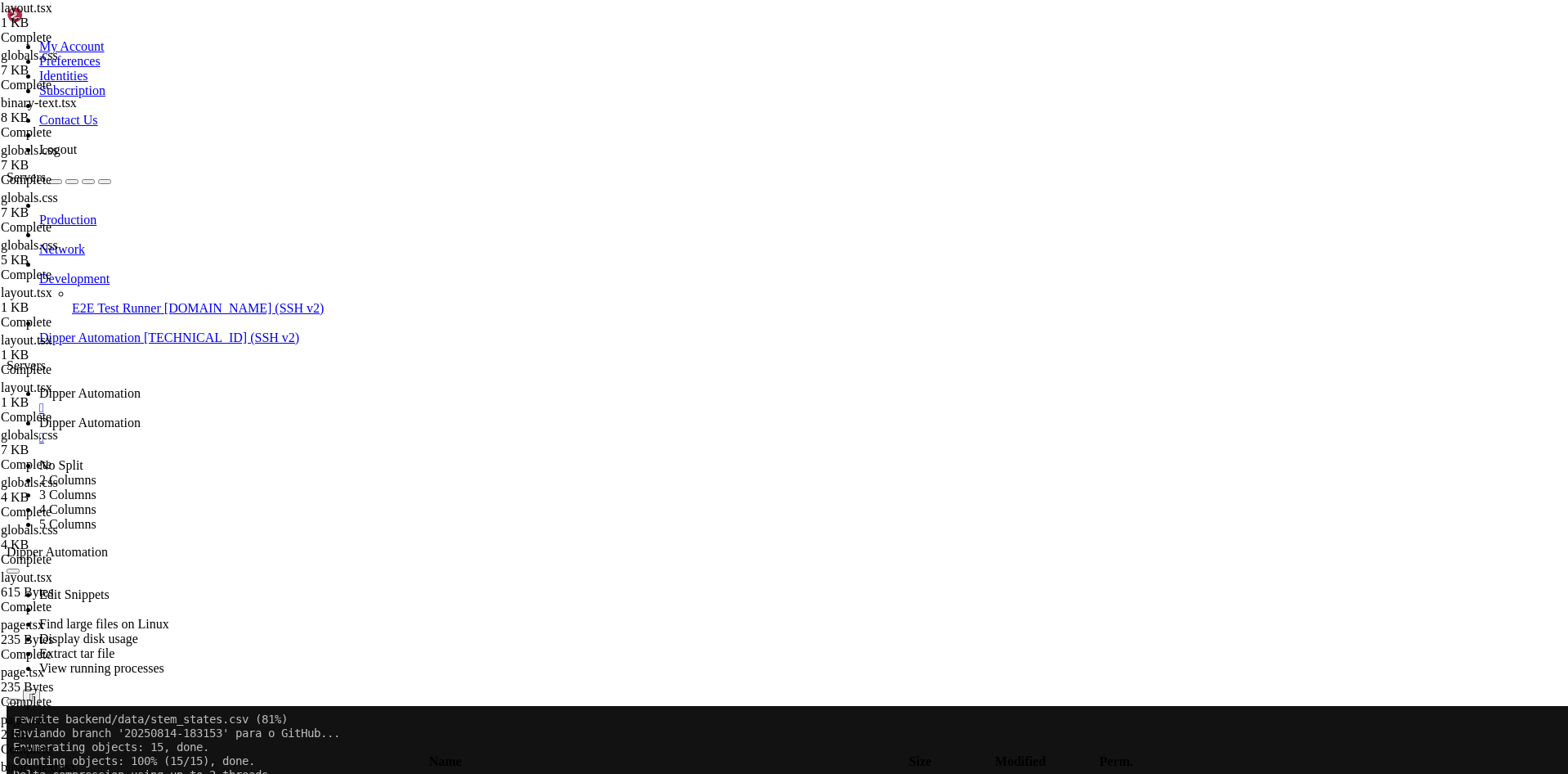
scroll to position [13255, 0]
click at [375, 416] on link "Dipper Automation " at bounding box center [800, 430] width 1522 height 29
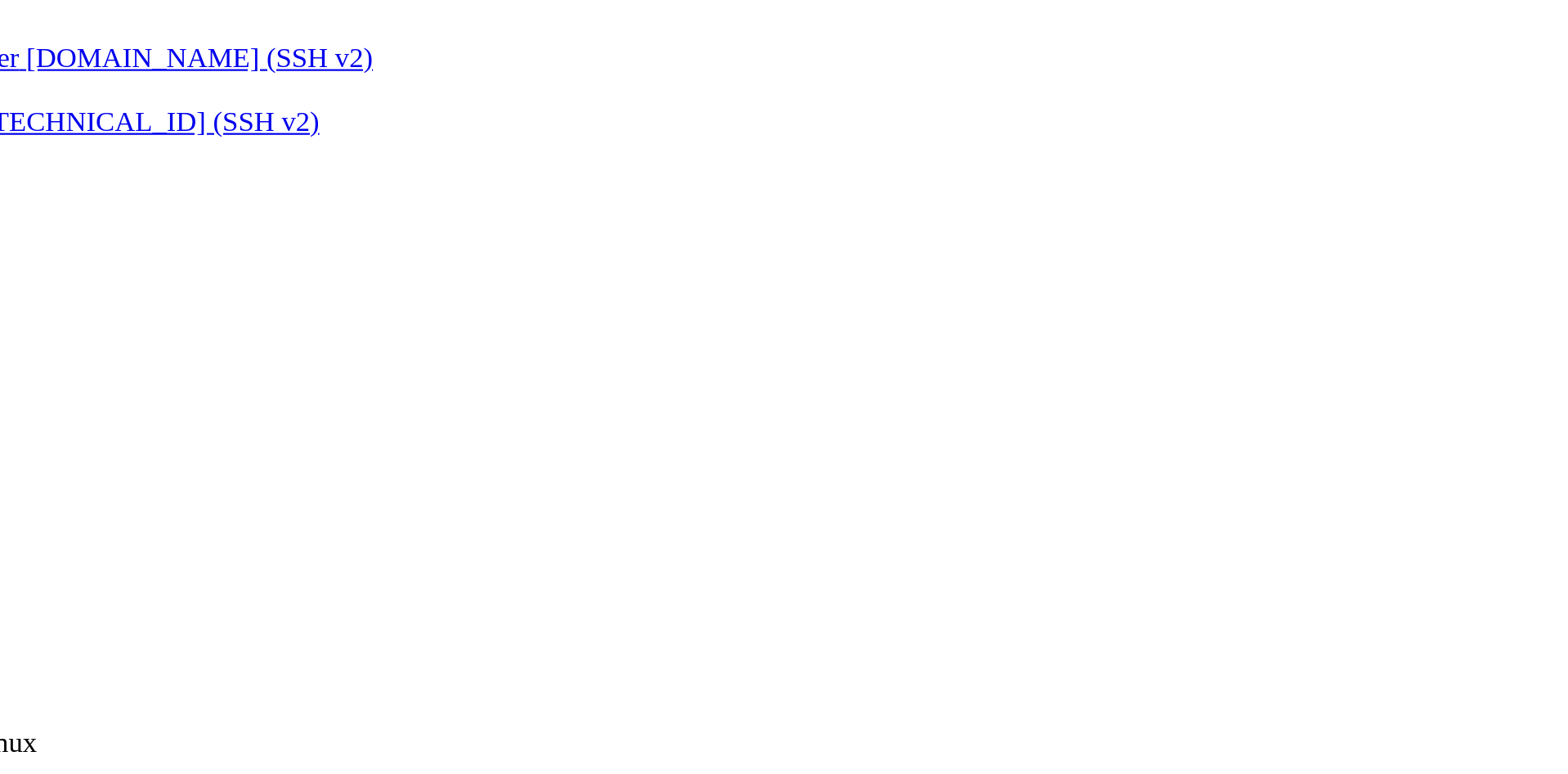
drag, startPoint x: 447, startPoint y: 492, endPoint x: 230, endPoint y: 472, distance: 217.9
type textarea "font-family: ${GeistSans.style.fontFamily}; --font-sans: ${GeistSans.variable};"
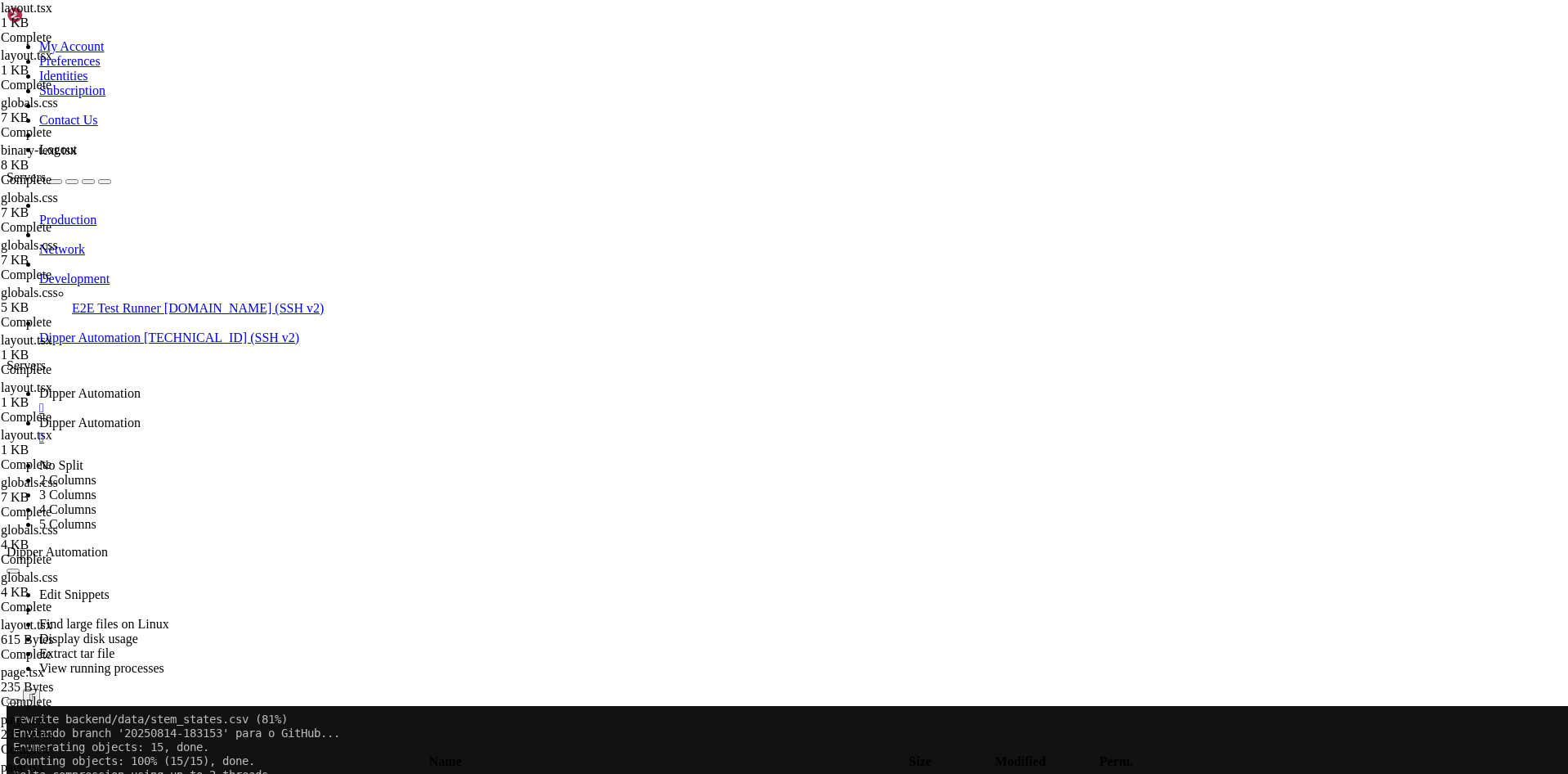
click at [140, 387] on span "Dipper Automation" at bounding box center [89, 393] width 102 height 14
click at [140, 416] on span "Dipper Automation" at bounding box center [89, 423] width 102 height 14
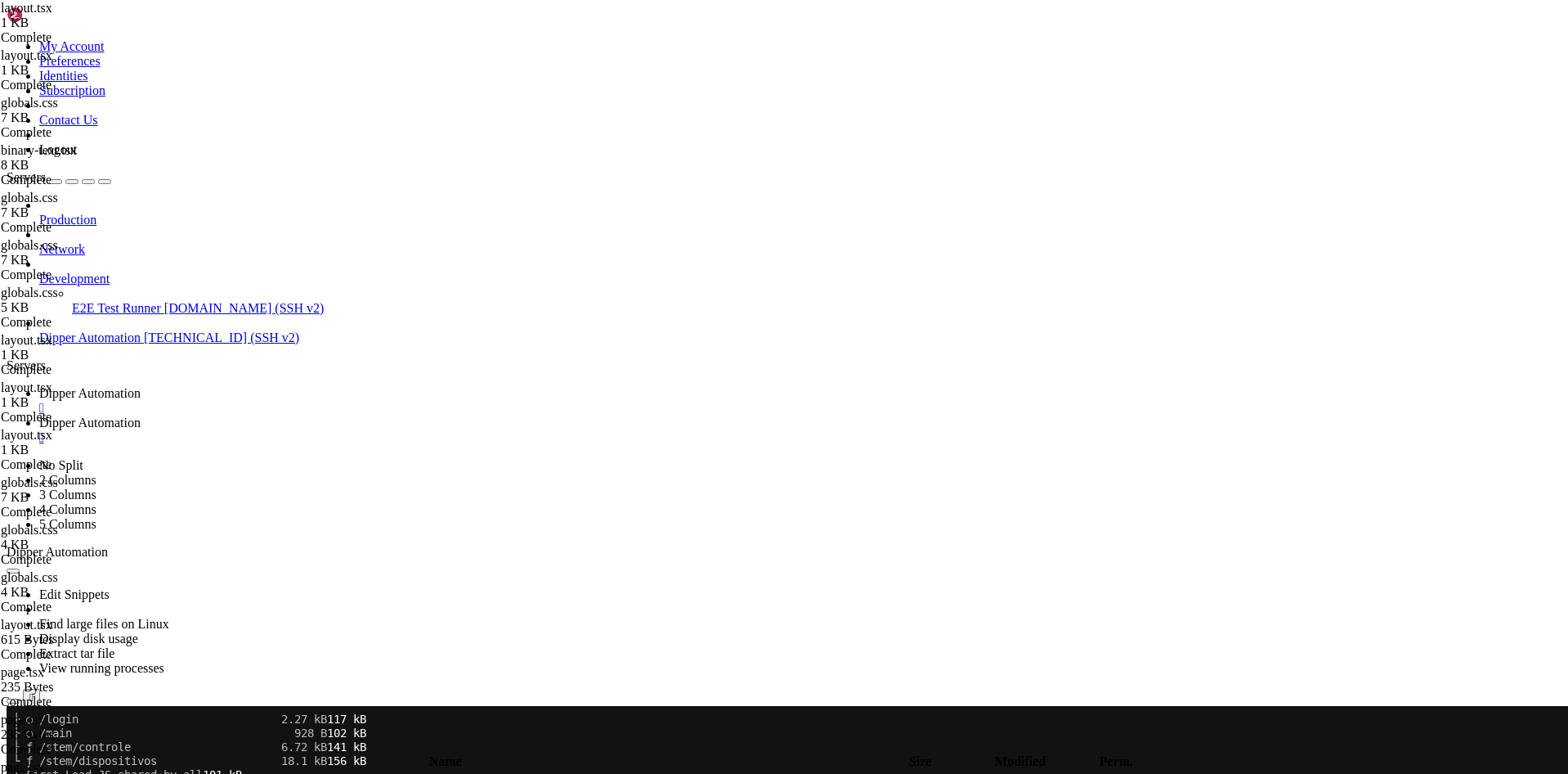
type textarea "<Header userName={user.name} />"
